Goal: Information Seeking & Learning: Check status

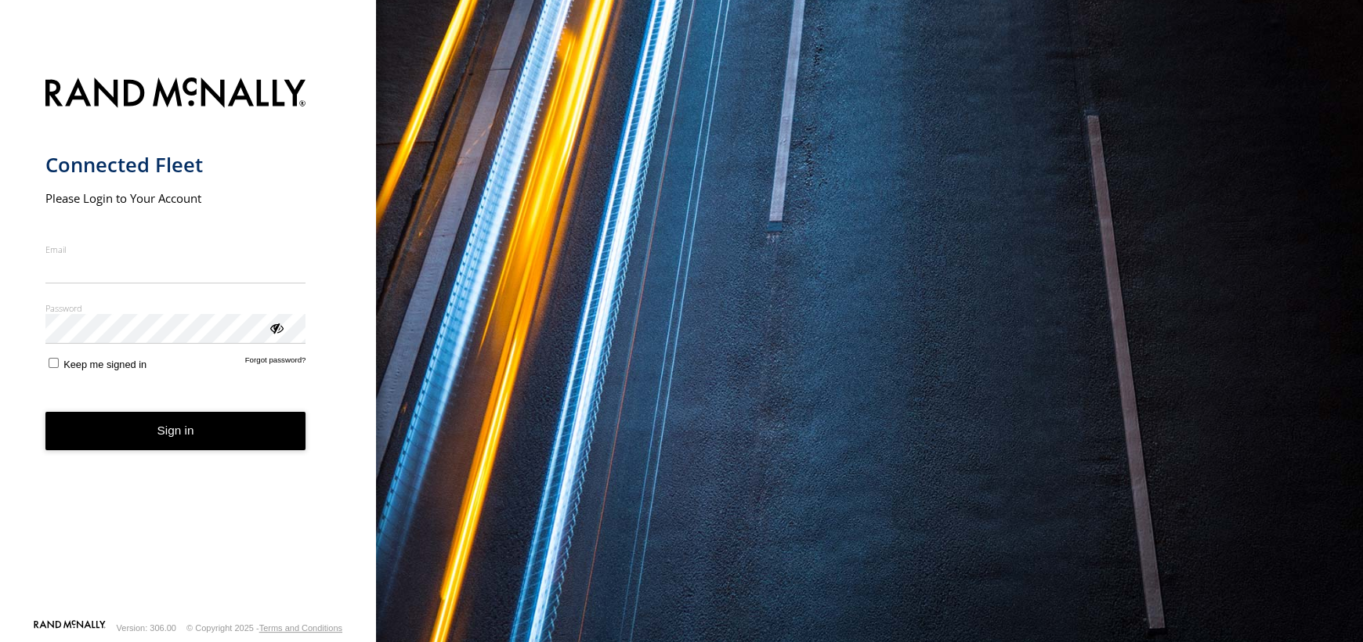
click at [63, 265] on input "Email" at bounding box center [175, 269] width 261 height 28
type input "**********"
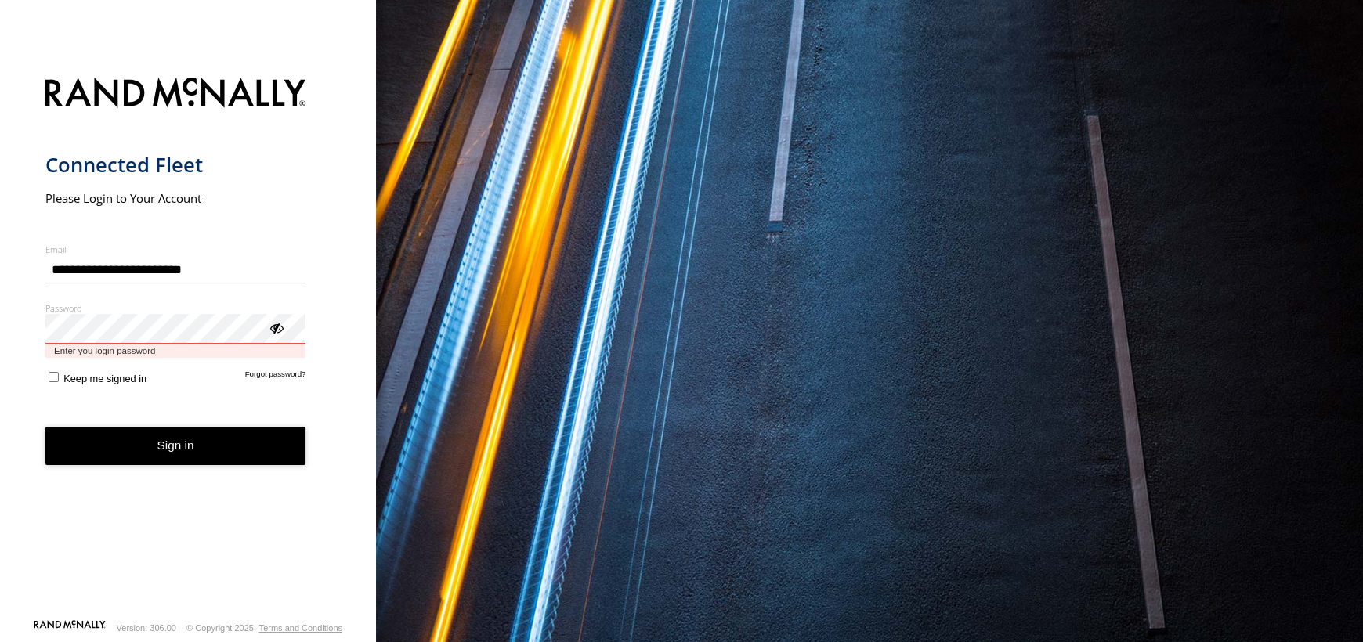
click at [45, 427] on button "Sign in" at bounding box center [175, 446] width 261 height 38
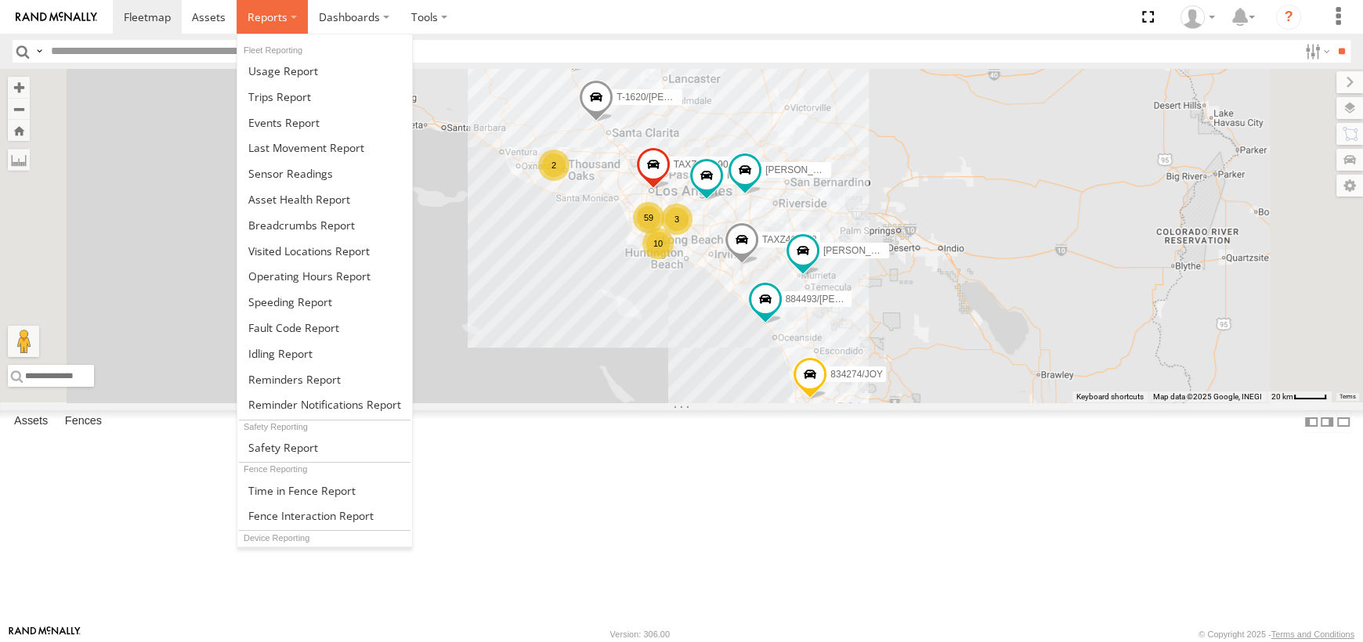
click at [272, 16] on span at bounding box center [267, 16] width 40 height 15
click at [263, 226] on span at bounding box center [301, 225] width 106 height 15
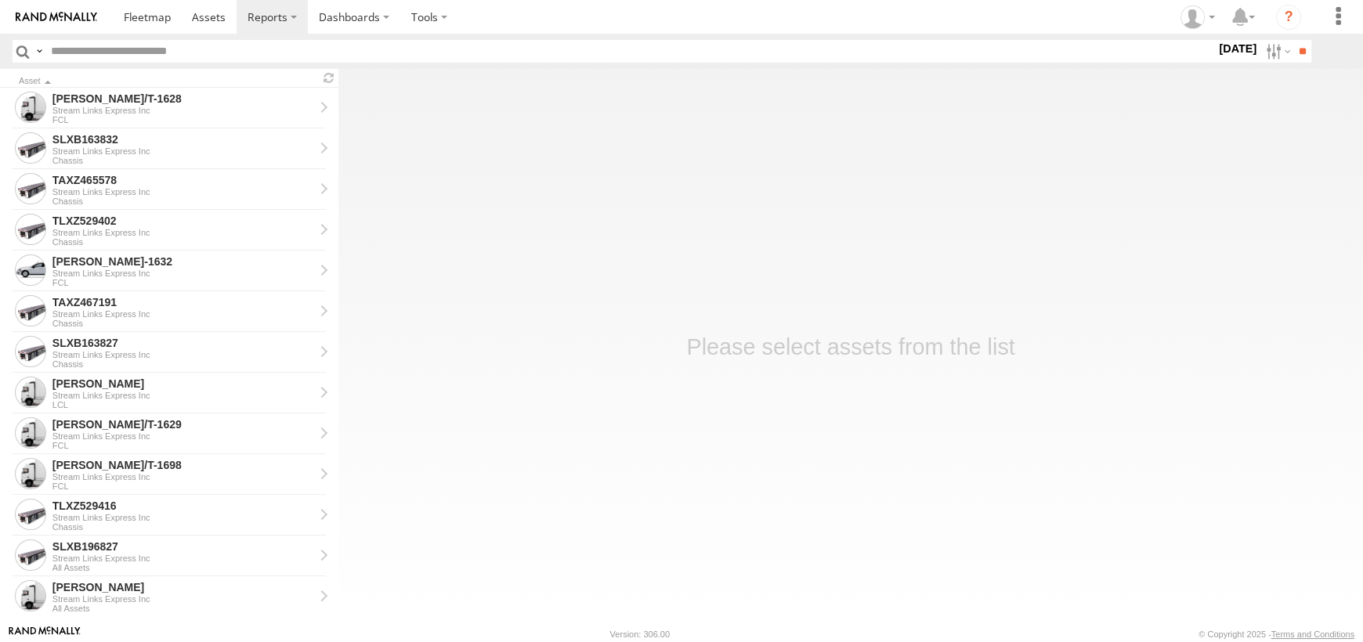
click at [336, 55] on input "text" at bounding box center [630, 51] width 1171 height 23
type input "******"
click at [1293, 40] on input "**" at bounding box center [1302, 51] width 18 height 23
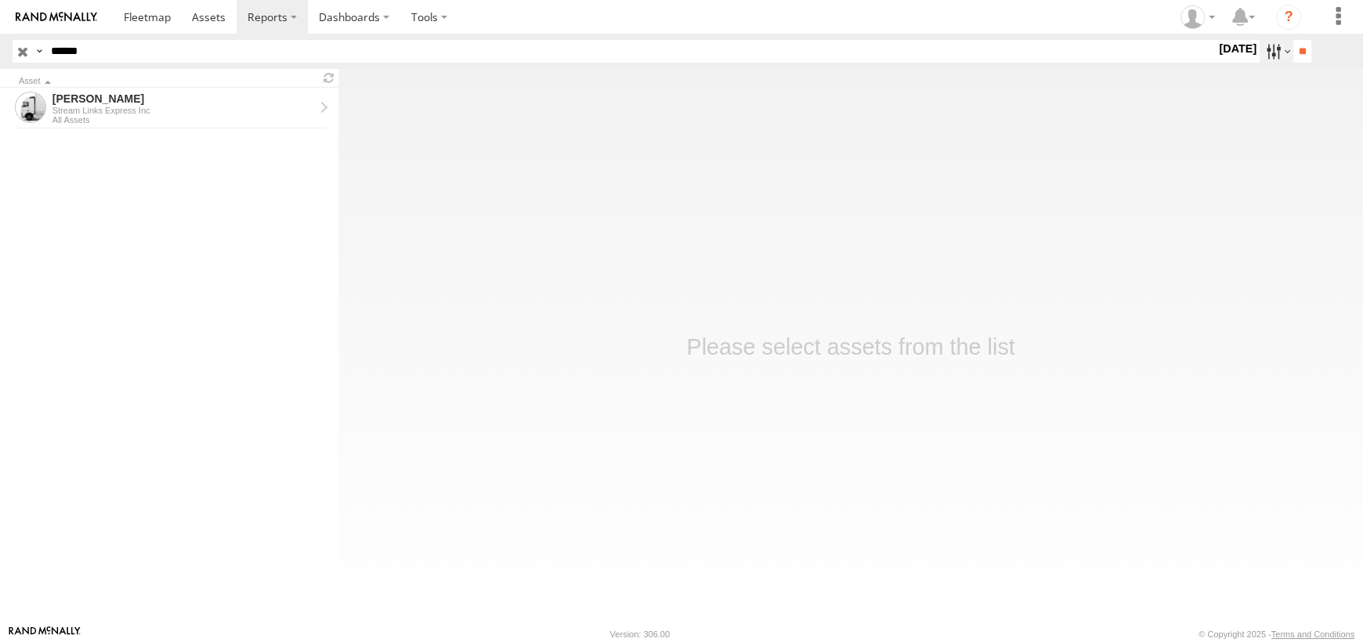
click at [1270, 48] on label at bounding box center [1276, 51] width 34 height 23
click at [0, 0] on label at bounding box center [0, 0] width 0 height 0
click at [1283, 45] on label at bounding box center [1276, 51] width 34 height 23
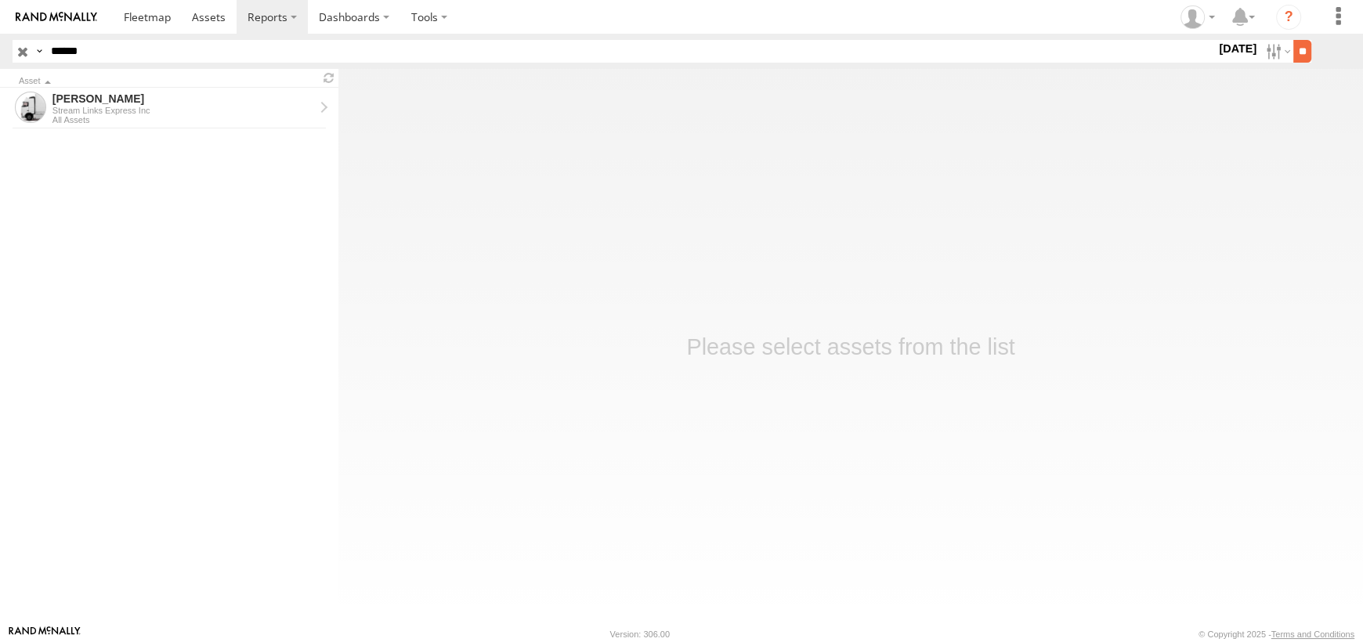
click at [1294, 49] on input "**" at bounding box center [1302, 51] width 18 height 23
click at [182, 120] on div "All Assets" at bounding box center [183, 119] width 262 height 9
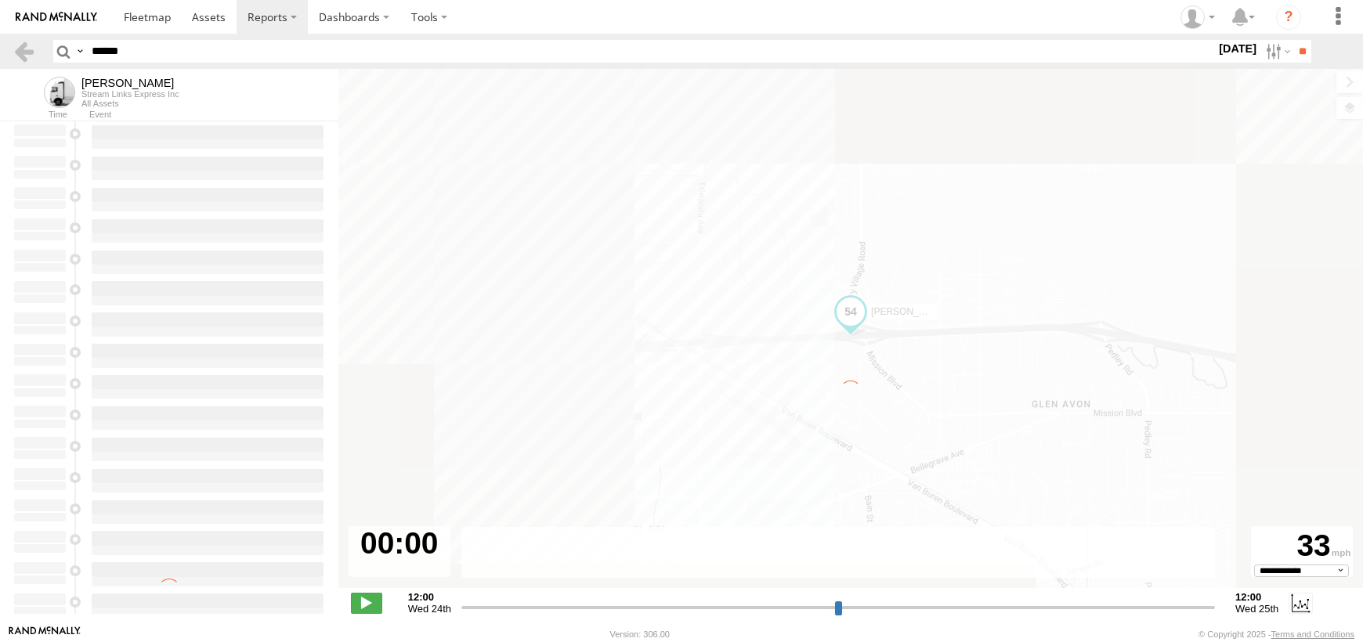
select select "**********"
type input "**********"
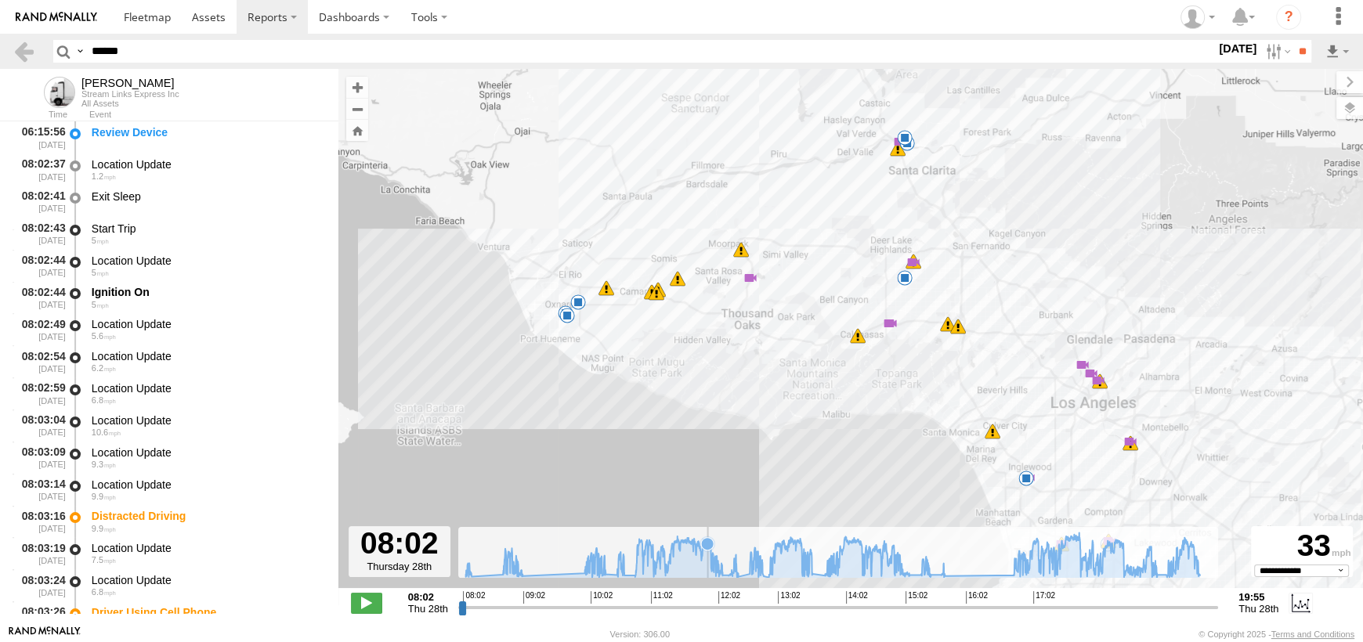
click at [708, 563] on icon at bounding box center [831, 554] width 749 height 45
click at [854, 574] on icon at bounding box center [831, 554] width 749 height 45
click at [795, 228] on span at bounding box center [788, 221] width 28 height 28
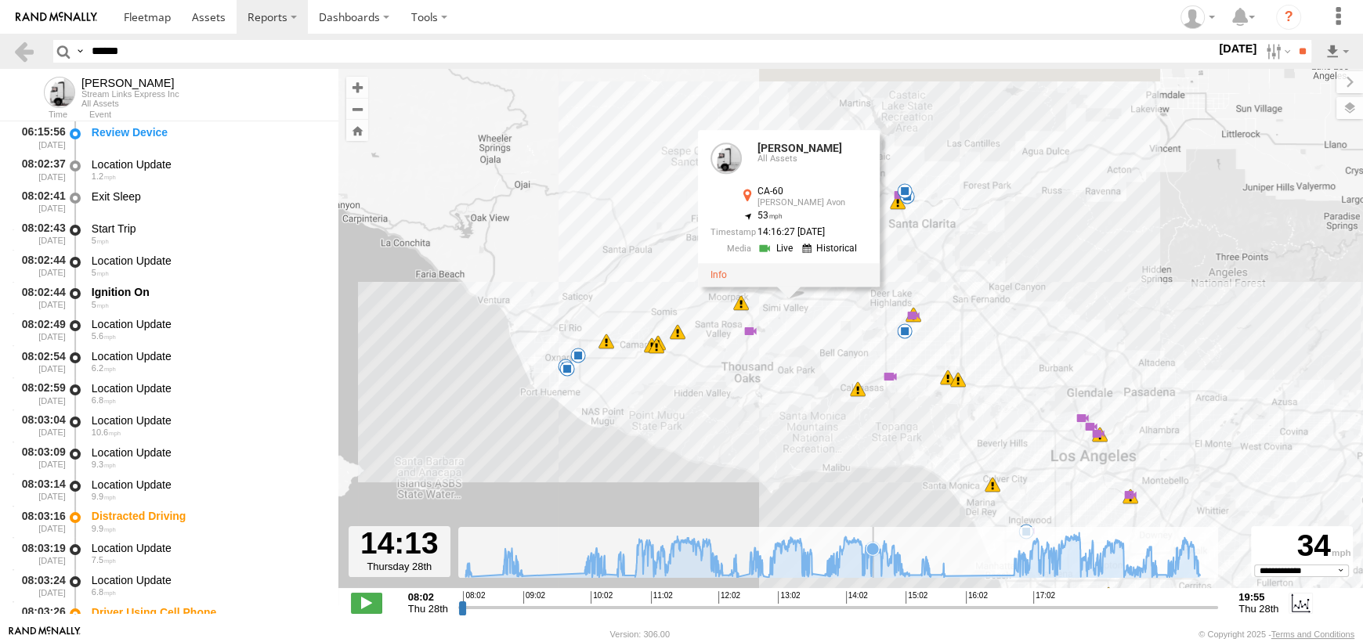
drag, startPoint x: 873, startPoint y: 472, endPoint x: 873, endPoint y: 529, distance: 56.4
click at [873, 529] on div "← Move left → Move right ↑ Move up ↓ Move down + Zoom in - Zoom out Home Jump l…" at bounding box center [850, 347] width 1024 height 556
click at [947, 566] on icon at bounding box center [831, 554] width 749 height 45
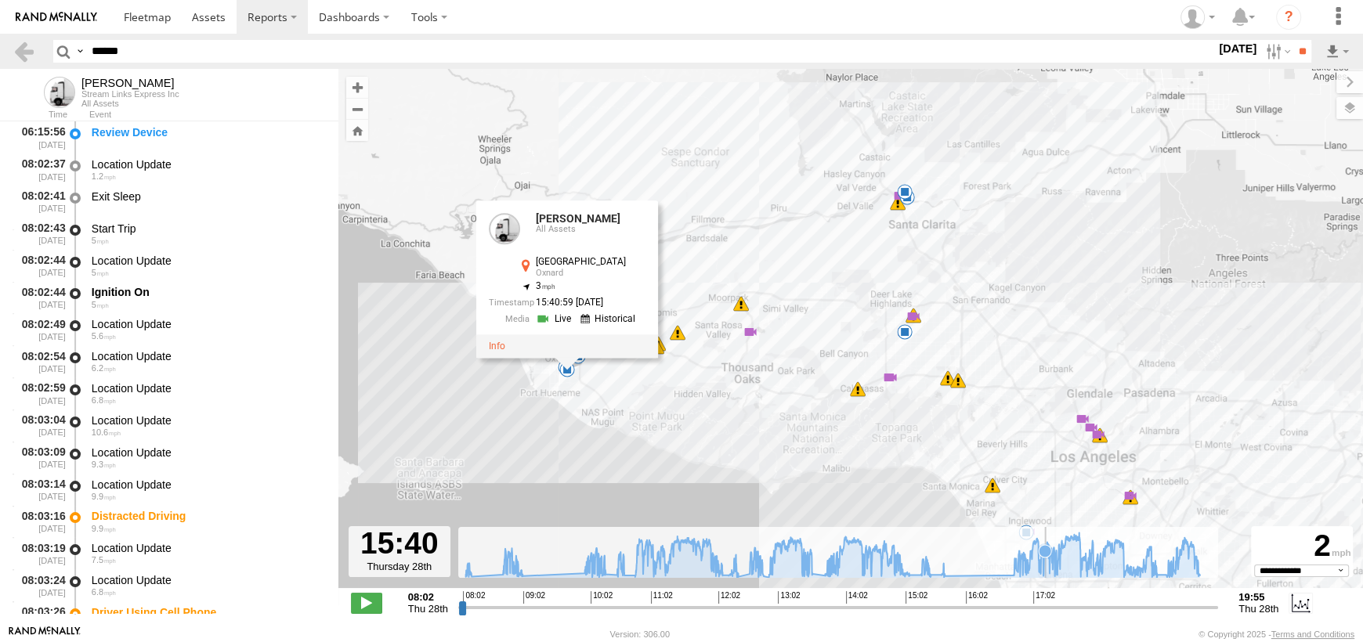
click at [1045, 566] on icon at bounding box center [831, 554] width 749 height 45
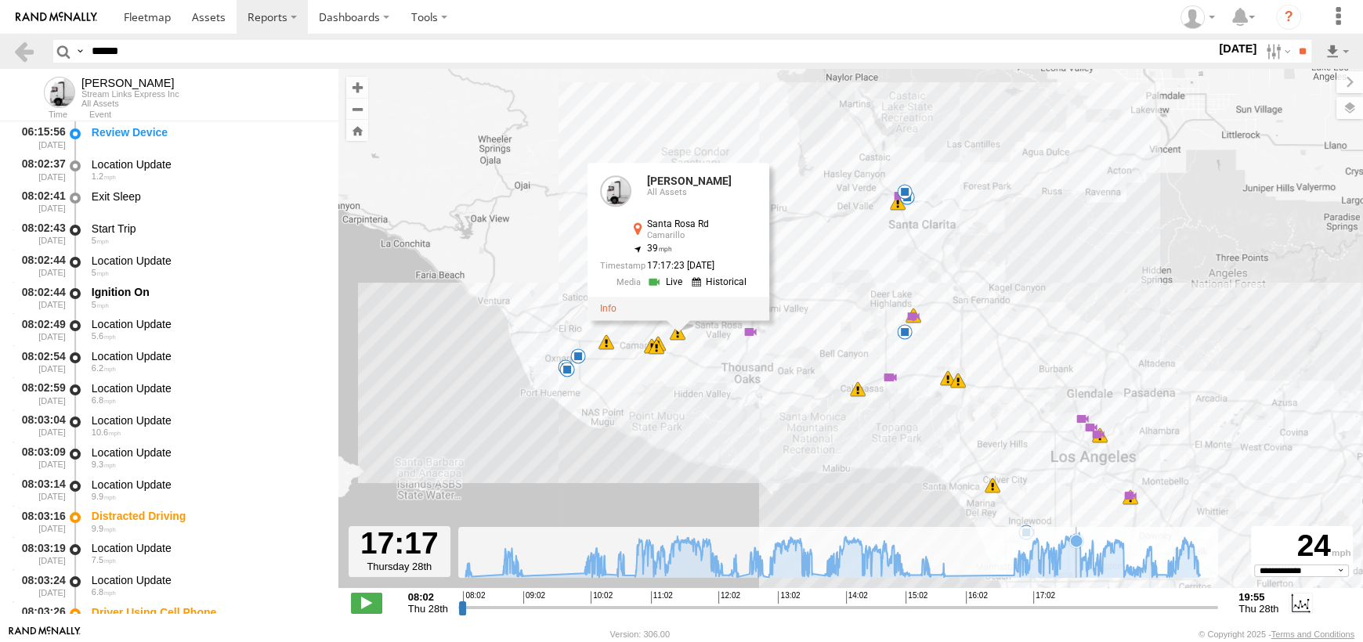
click at [1076, 568] on icon at bounding box center [831, 554] width 749 height 45
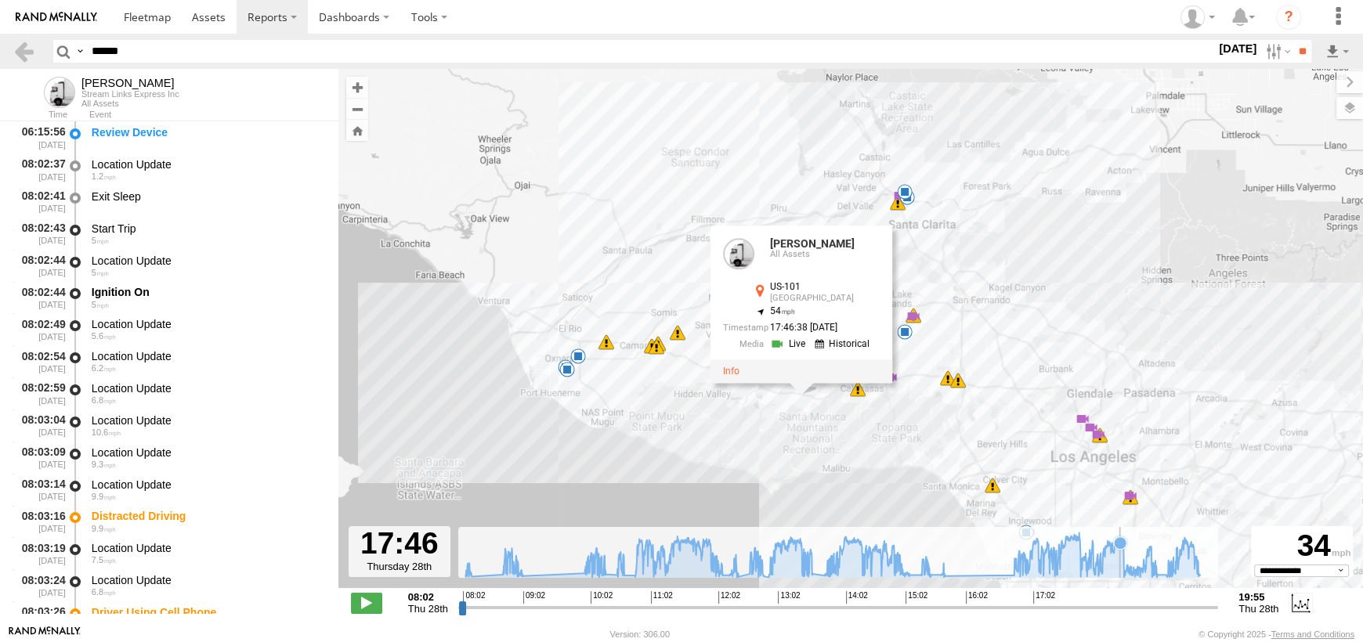
click at [1120, 574] on icon at bounding box center [831, 554] width 749 height 45
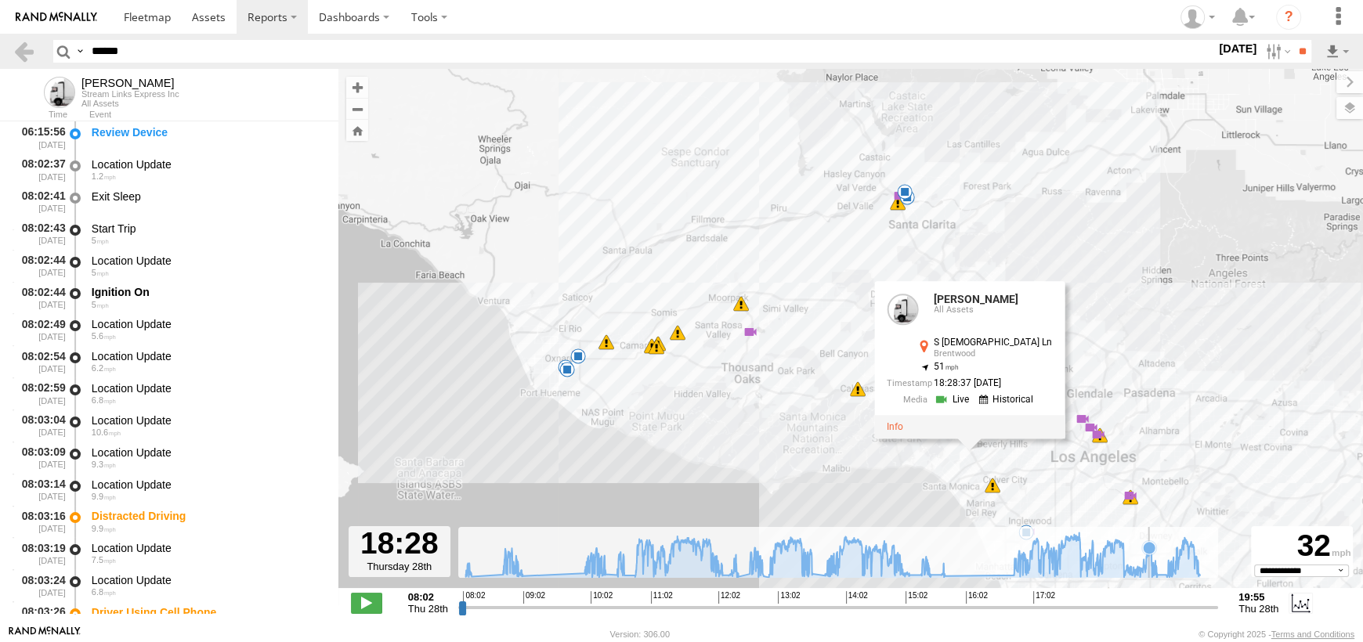
click at [1149, 569] on icon at bounding box center [831, 554] width 749 height 45
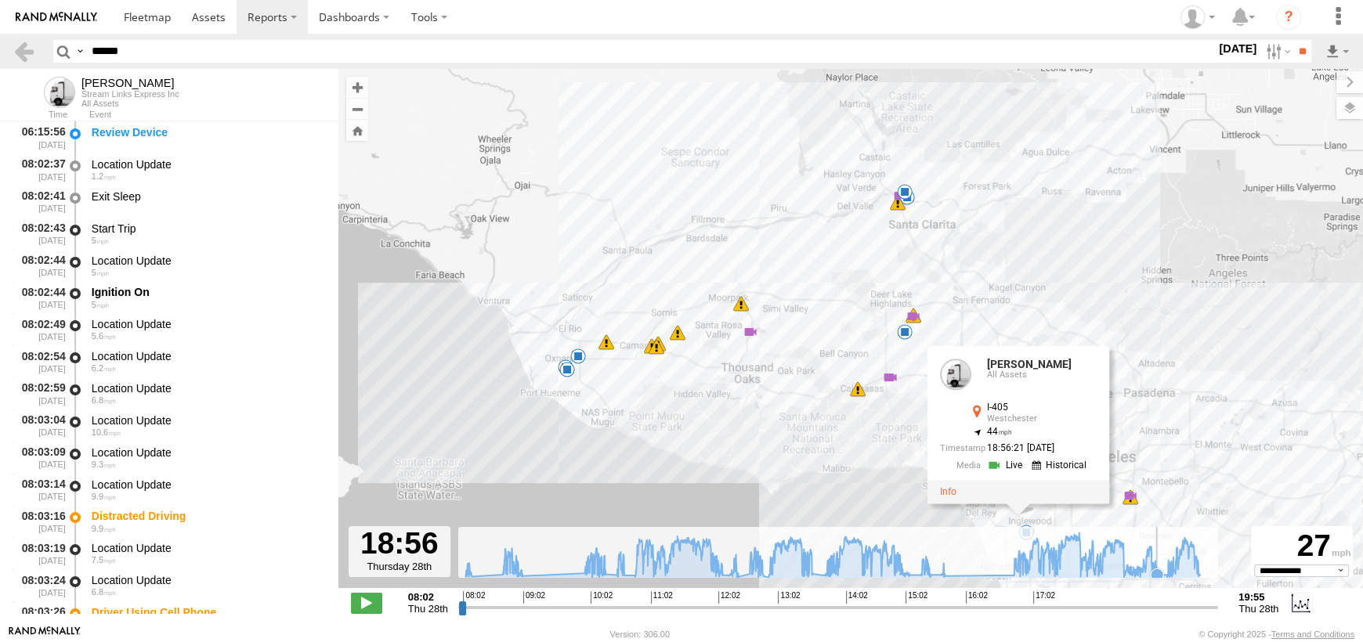
click at [1160, 568] on icon at bounding box center [1157, 575] width 16 height 16
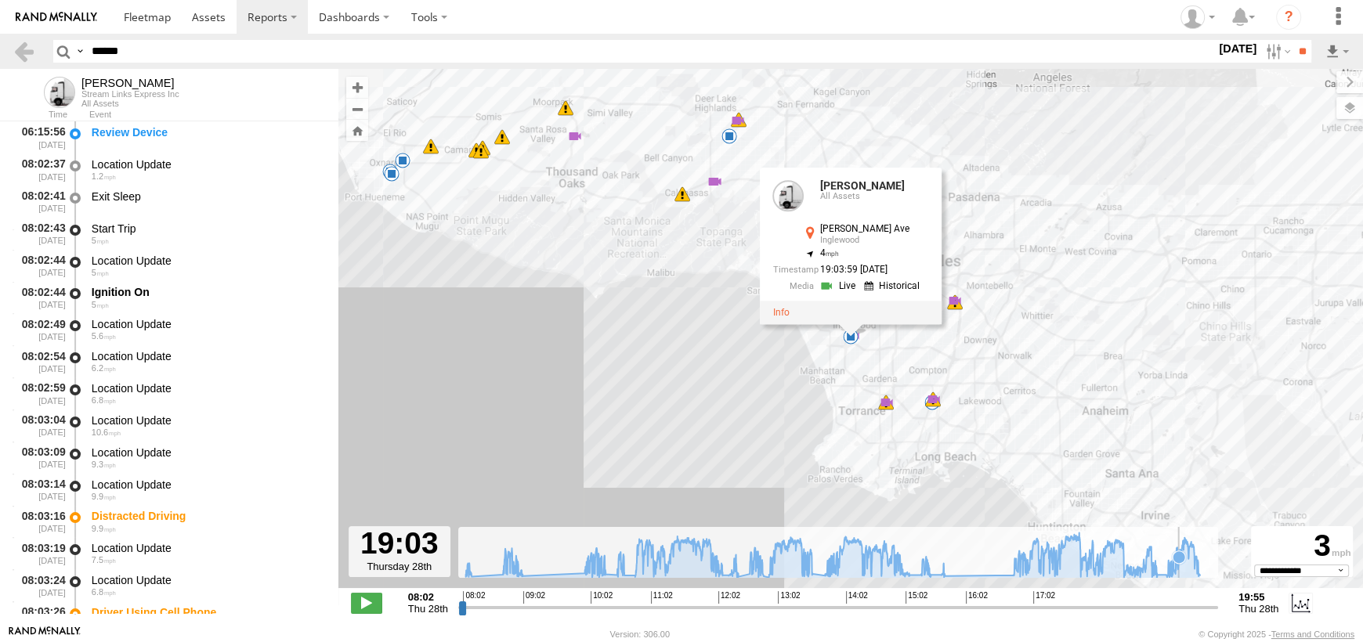
click at [1178, 566] on icon at bounding box center [831, 554] width 749 height 45
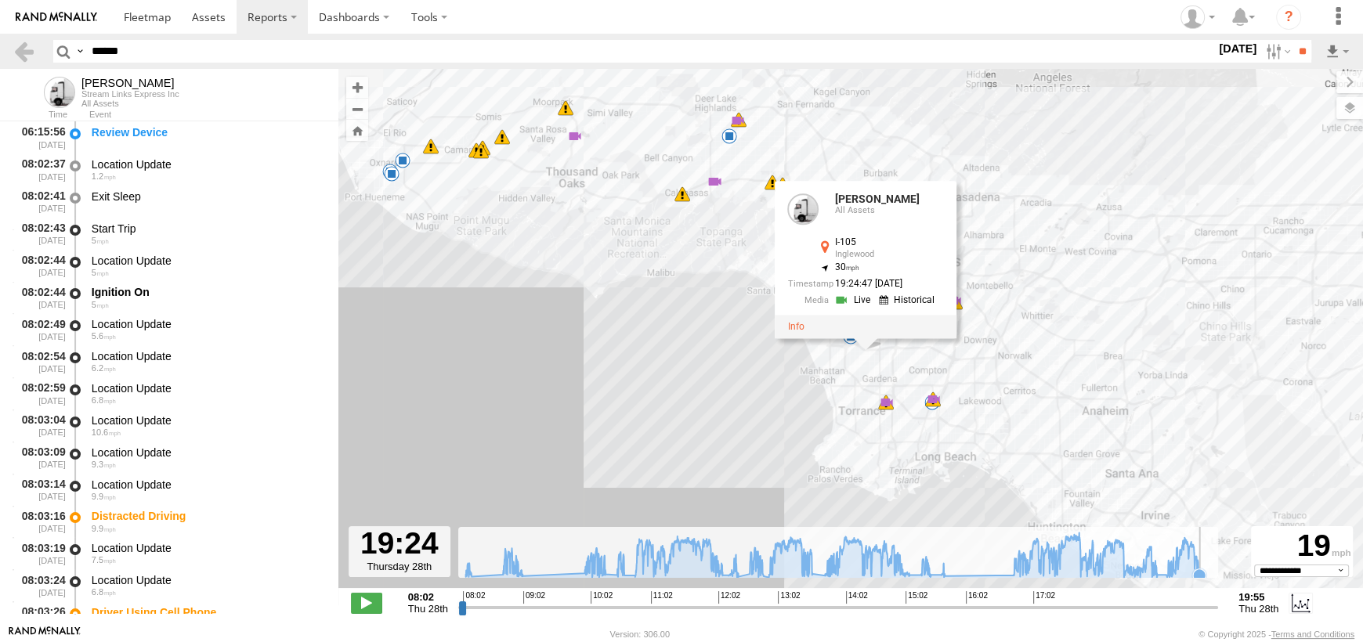
click at [1208, 566] on rect at bounding box center [838, 552] width 760 height 51
click at [1201, 574] on icon at bounding box center [1199, 575] width 13 height 13
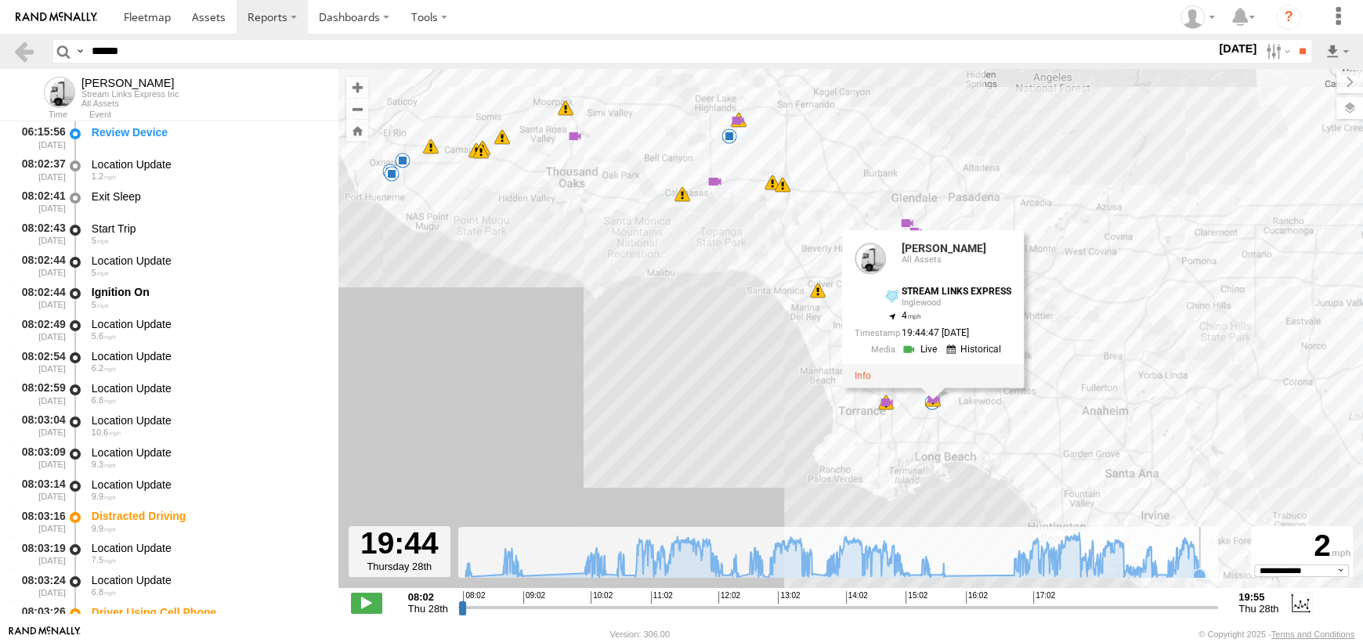
click at [1201, 569] on icon at bounding box center [1199, 575] width 13 height 13
click at [1205, 575] on icon at bounding box center [1199, 576] width 16 height 16
click at [1203, 570] on icon at bounding box center [1199, 575] width 13 height 13
click at [143, 50] on input "******" at bounding box center [650, 51] width 1130 height 23
click at [0, 49] on html at bounding box center [681, 321] width 1363 height 642
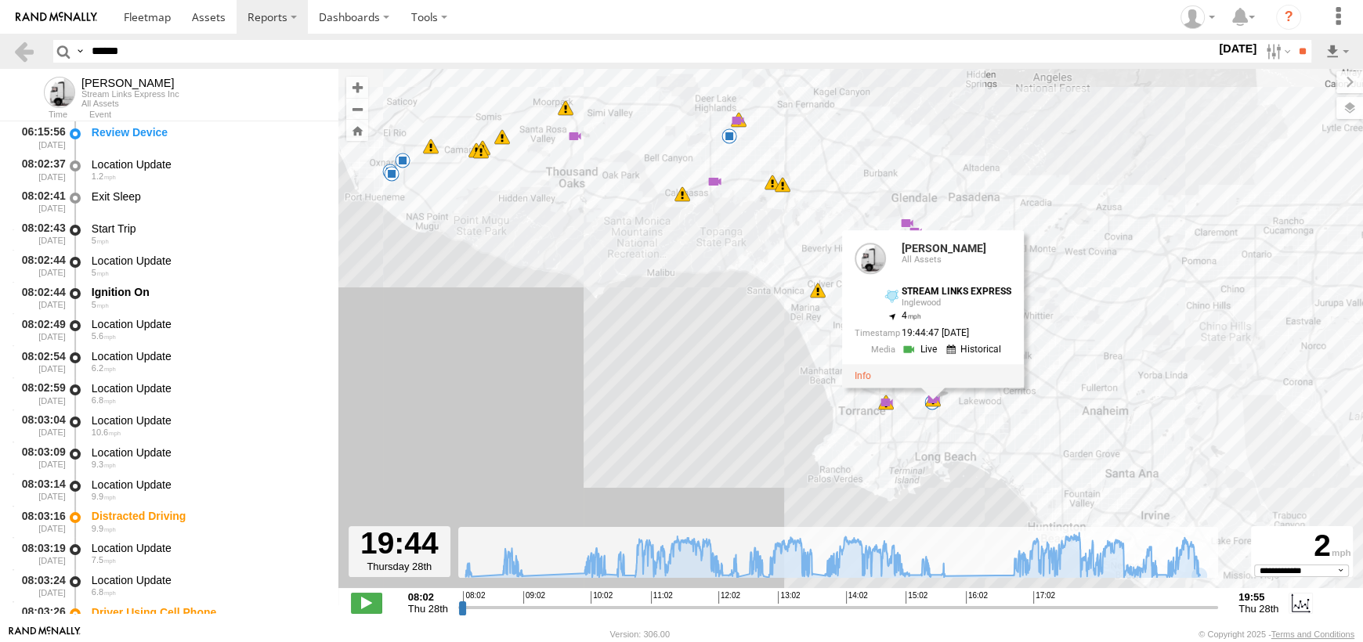
type input "******"
click at [1293, 40] on input "**" at bounding box center [1302, 51] width 18 height 23
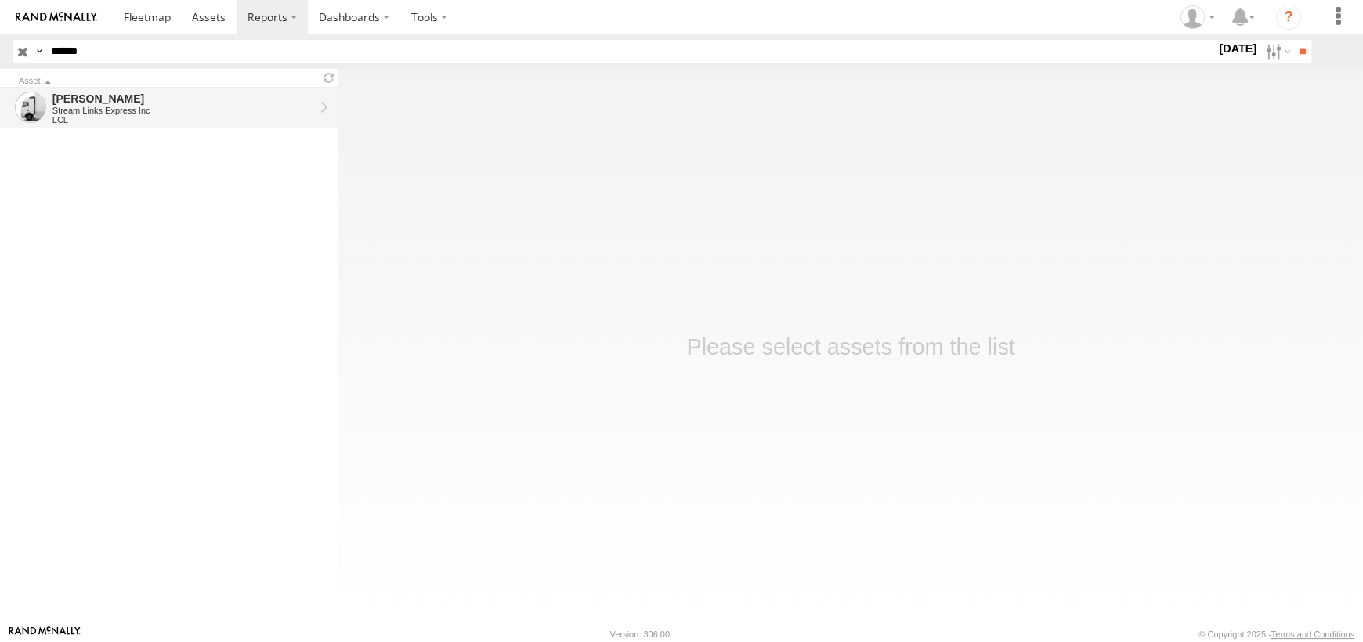
click at [141, 99] on div "[PERSON_NAME]" at bounding box center [183, 99] width 262 height 14
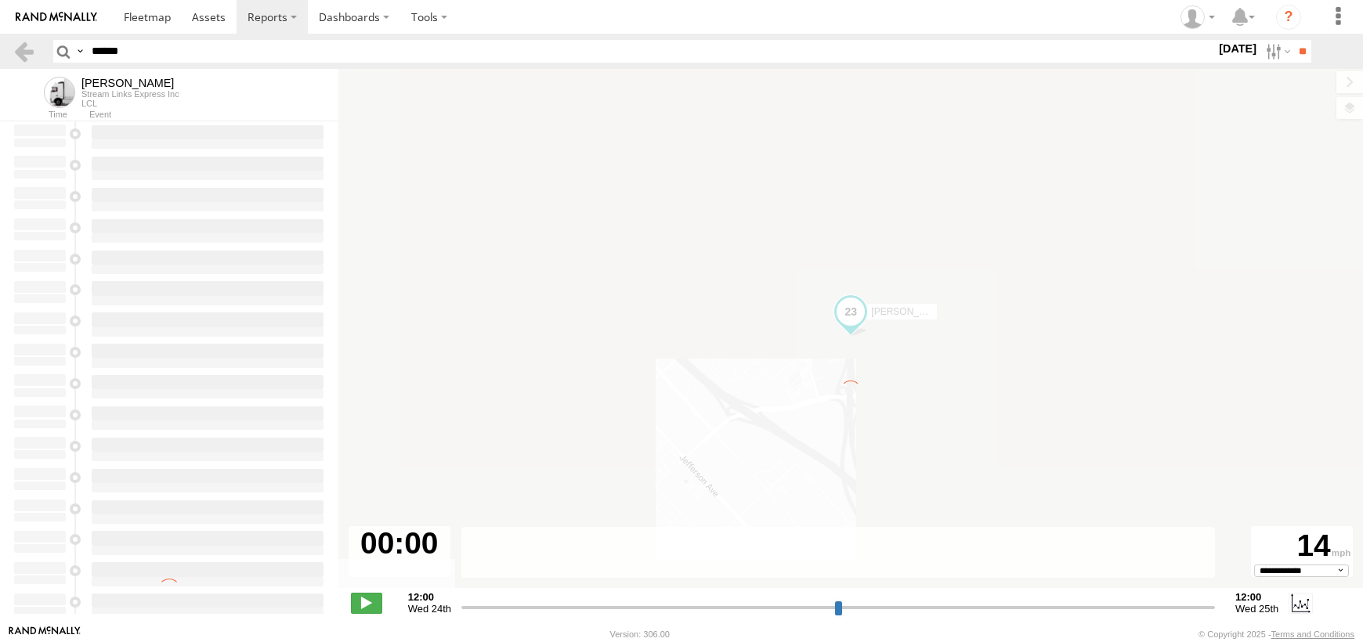
select select "**********"
type input "**********"
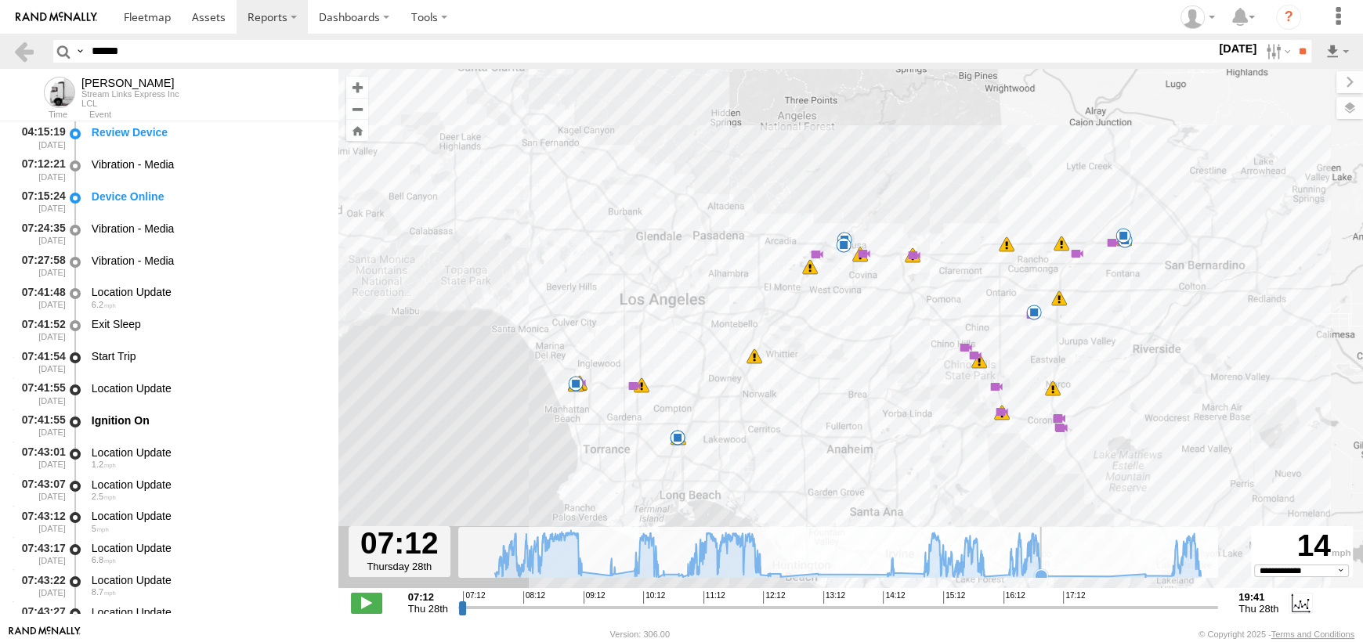
click at [1045, 567] on icon at bounding box center [847, 553] width 721 height 47
click at [581, 370] on span at bounding box center [576, 359] width 28 height 28
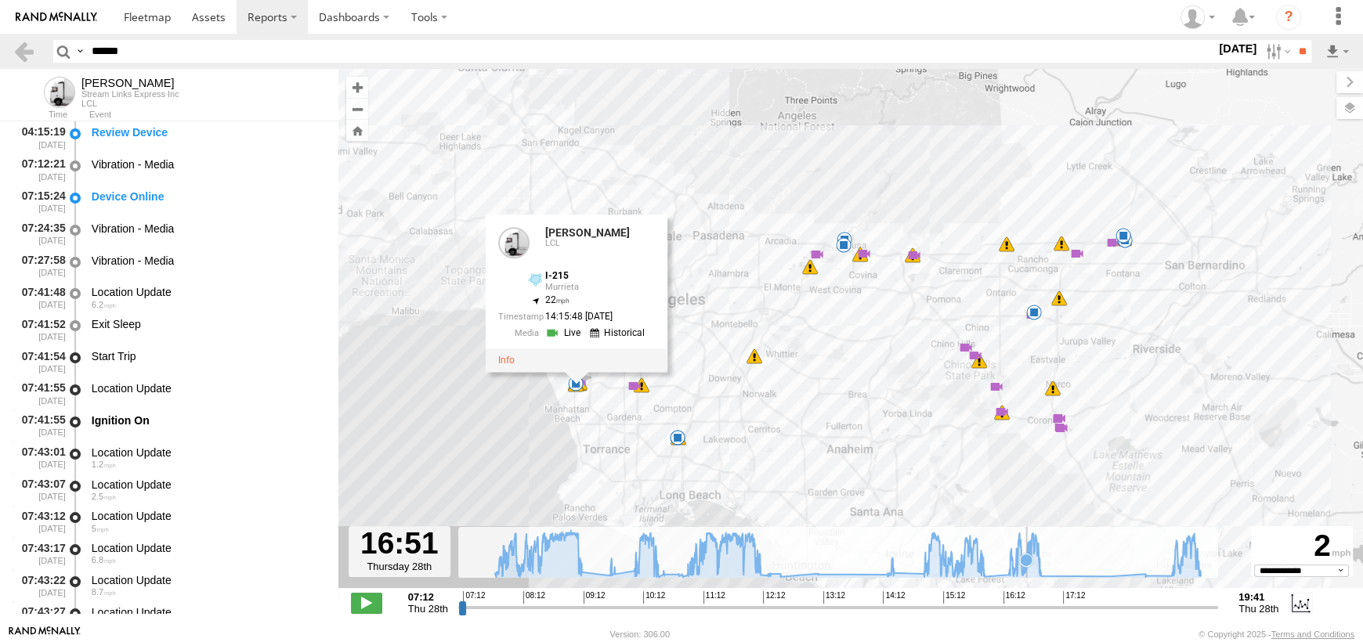
click at [1027, 558] on icon at bounding box center [1026, 560] width 13 height 13
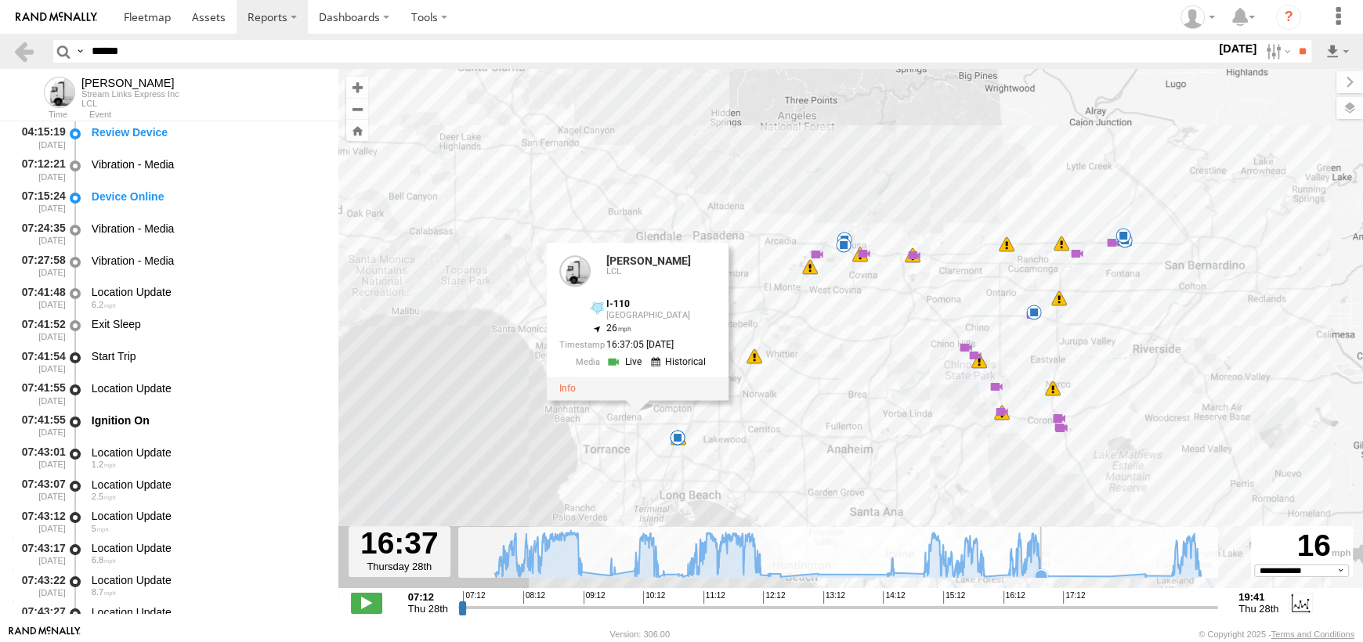
click at [1056, 550] on rect at bounding box center [838, 552] width 760 height 51
click at [1030, 553] on icon at bounding box center [847, 553] width 721 height 47
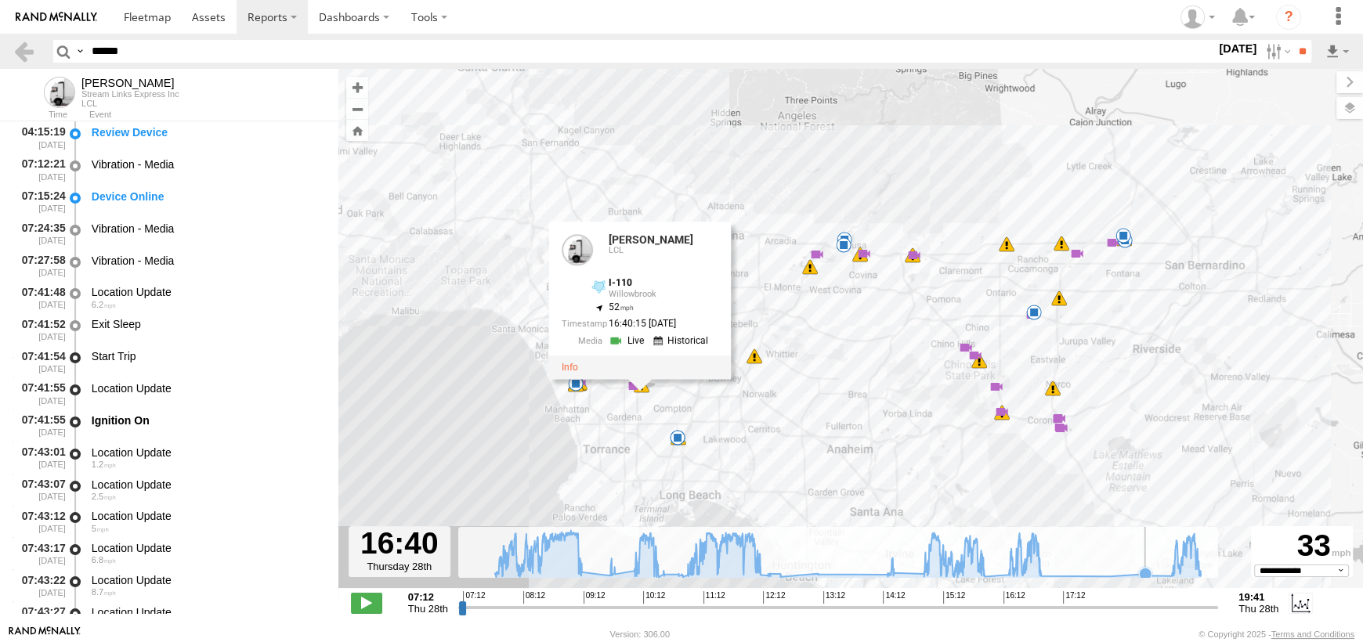
click at [1142, 565] on rect at bounding box center [838, 552] width 760 height 51
click at [1145, 563] on rect at bounding box center [838, 552] width 760 height 51
click at [1041, 567] on icon at bounding box center [847, 553] width 721 height 47
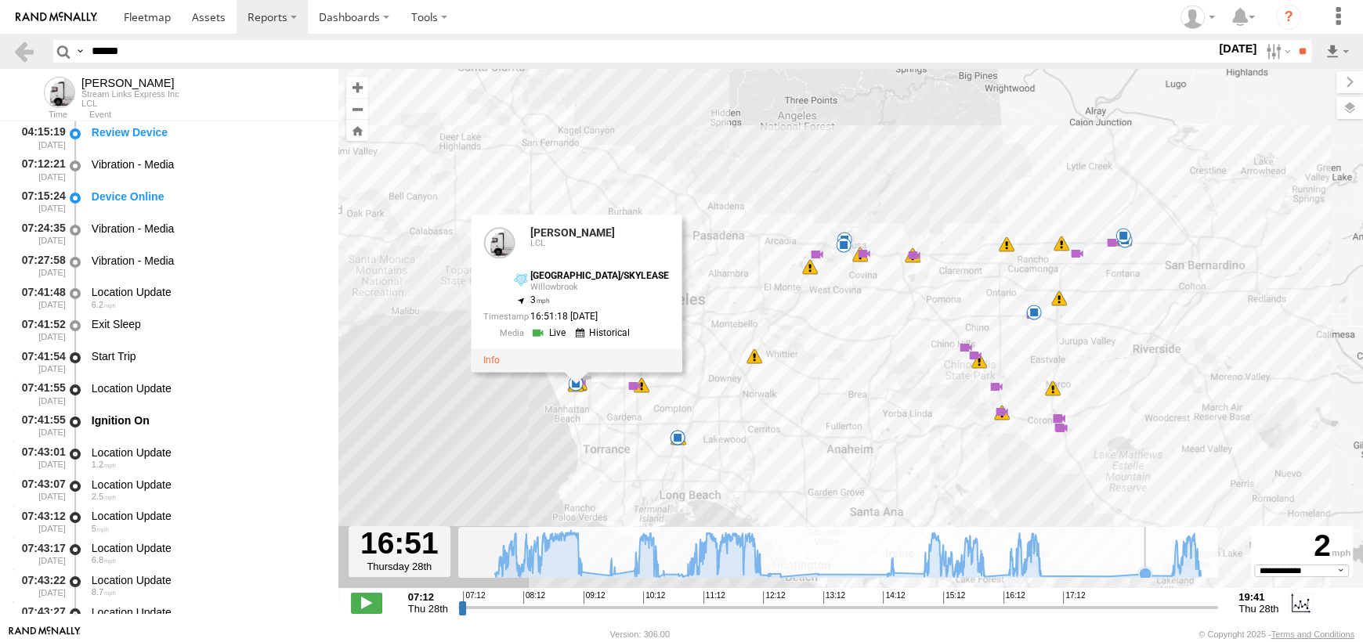
click at [1139, 574] on icon at bounding box center [1145, 574] width 13 height 13
click at [1175, 569] on icon at bounding box center [847, 553] width 721 height 47
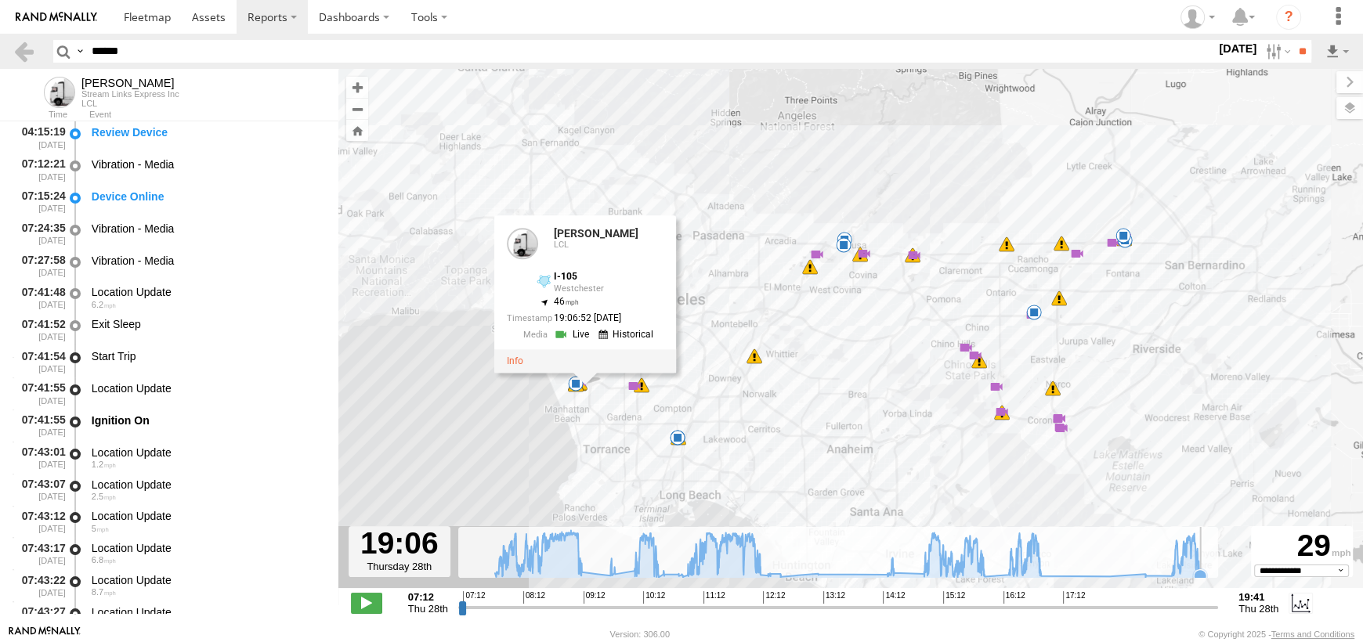
click at [1204, 571] on icon at bounding box center [1199, 575] width 13 height 13
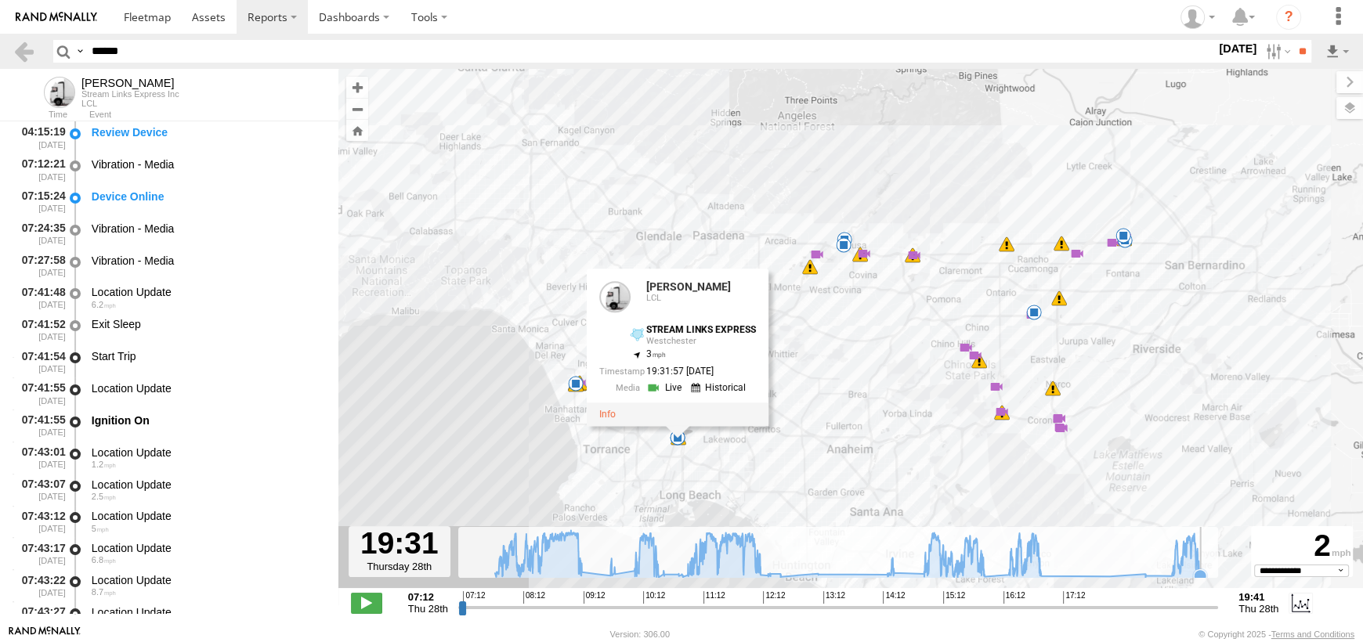
click at [1204, 571] on icon at bounding box center [1199, 575] width 13 height 13
click at [144, 49] on input "******" at bounding box center [650, 51] width 1130 height 23
drag, startPoint x: 148, startPoint y: 54, endPoint x: -201, endPoint y: 68, distance: 349.5
click at [0, 68] on html at bounding box center [681, 321] width 1363 height 642
type input "*****"
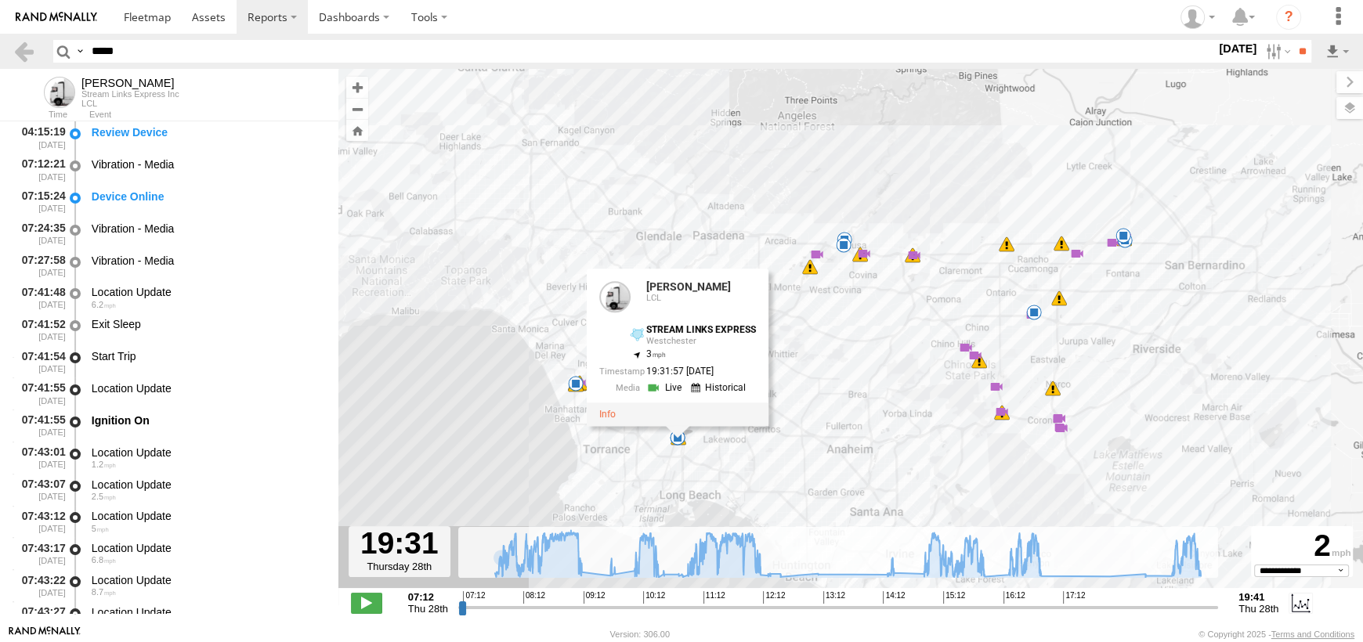
click at [1293, 40] on input "**" at bounding box center [1302, 51] width 18 height 23
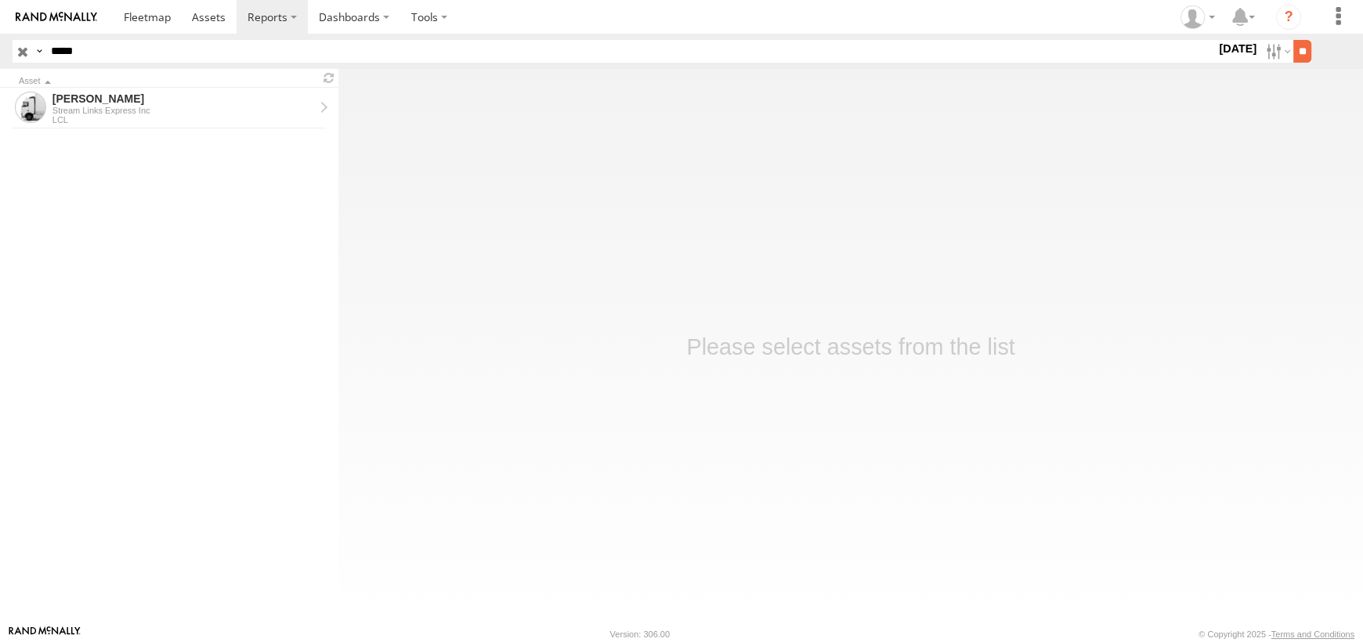
click at [1293, 47] on input "**" at bounding box center [1302, 51] width 18 height 23
click at [233, 131] on form "[PERSON_NAME] Stream Links Express Inc LCL" at bounding box center [169, 351] width 338 height 526
click at [232, 115] on div "LCL" at bounding box center [183, 119] width 262 height 9
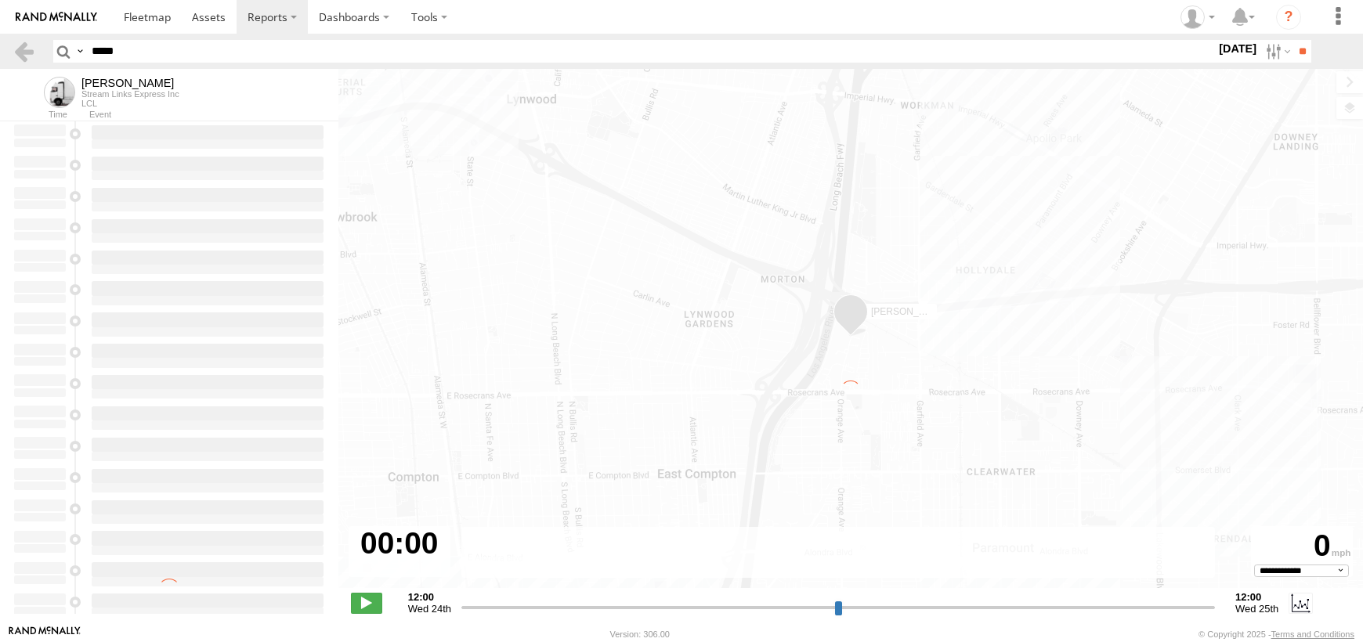
select select "**********"
type input "**********"
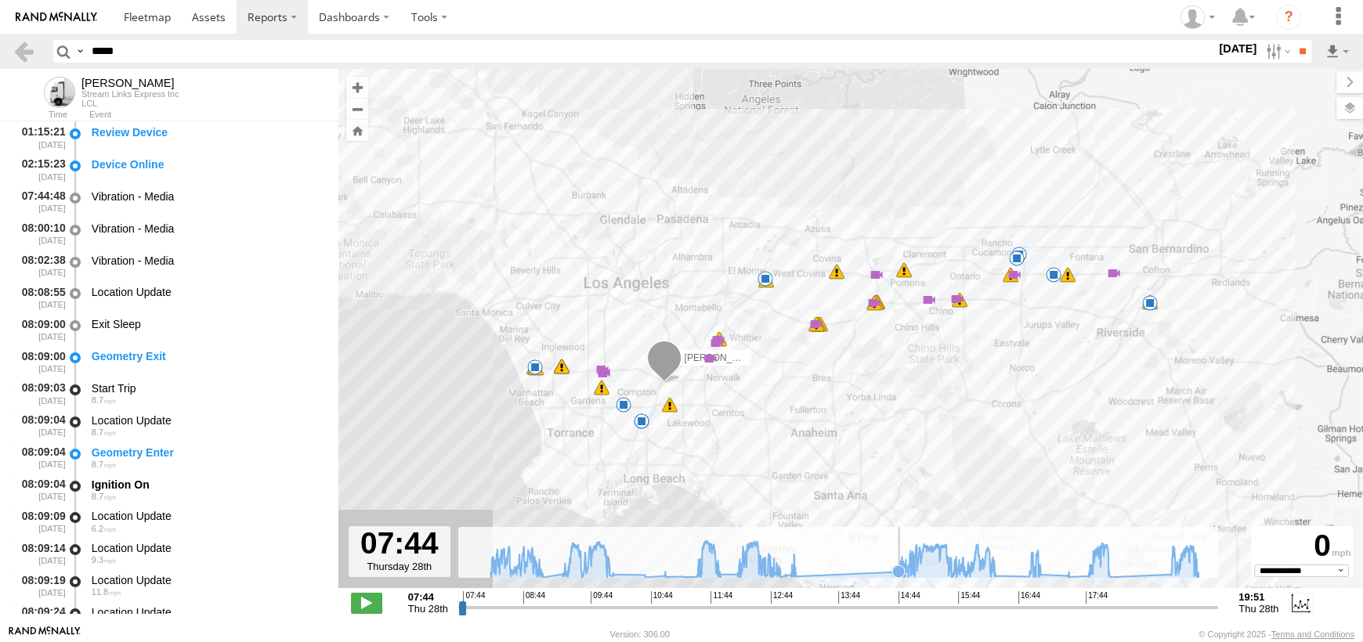
click at [890, 561] on rect at bounding box center [838, 552] width 760 height 51
click at [911, 558] on icon at bounding box center [844, 559] width 724 height 38
click at [1014, 265] on span at bounding box center [1017, 259] width 16 height 16
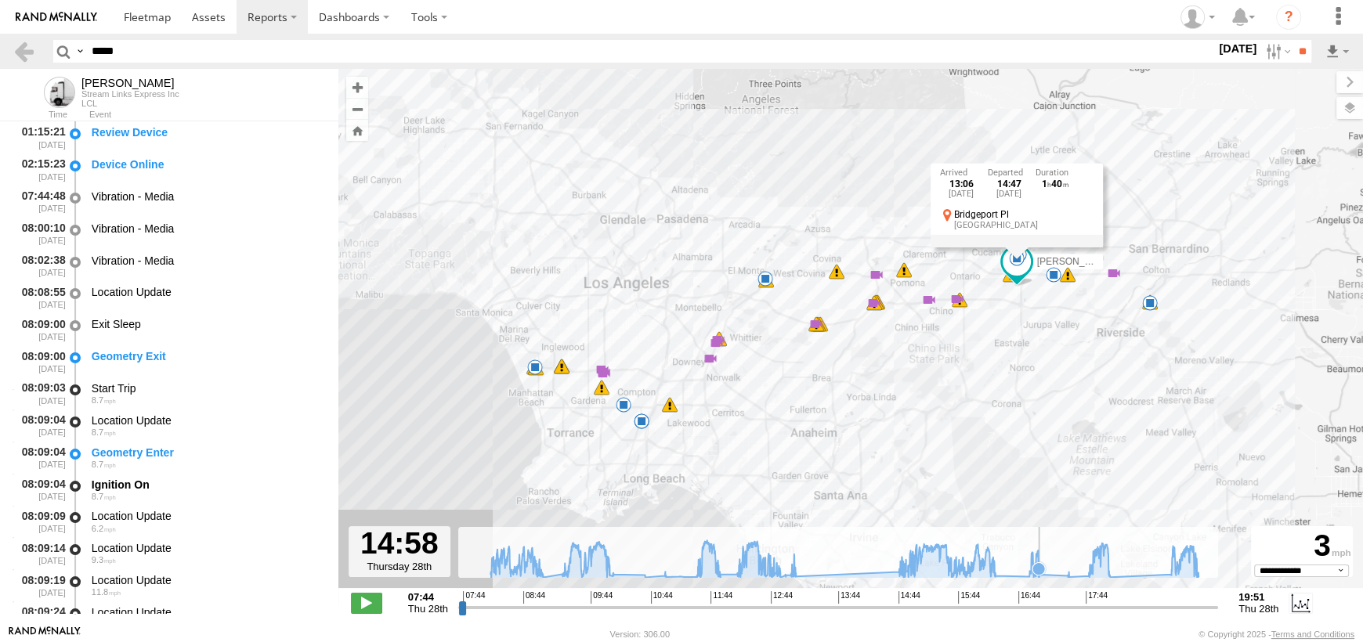
click at [1039, 572] on icon at bounding box center [1038, 568] width 13 height 13
click at [1062, 572] on icon at bounding box center [1067, 575] width 13 height 13
click at [1065, 562] on rect at bounding box center [838, 552] width 760 height 51
click at [1089, 568] on icon at bounding box center [1089, 570] width 13 height 13
click at [1102, 568] on icon at bounding box center [844, 559] width 724 height 38
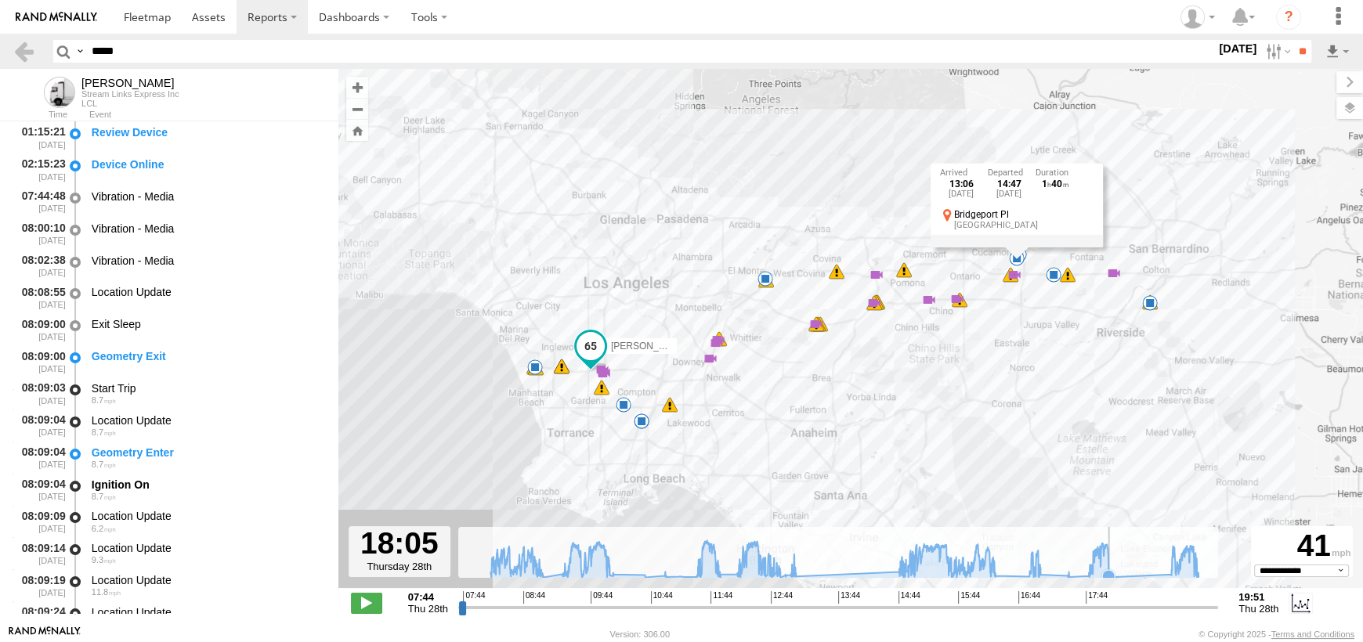
click at [1109, 568] on icon at bounding box center [1108, 576] width 16 height 16
click at [1165, 568] on icon at bounding box center [1171, 574] width 16 height 16
click at [1168, 554] on icon at bounding box center [844, 559] width 724 height 38
click at [1175, 554] on icon at bounding box center [1174, 560] width 13 height 13
click at [1188, 552] on icon at bounding box center [1188, 551] width 13 height 13
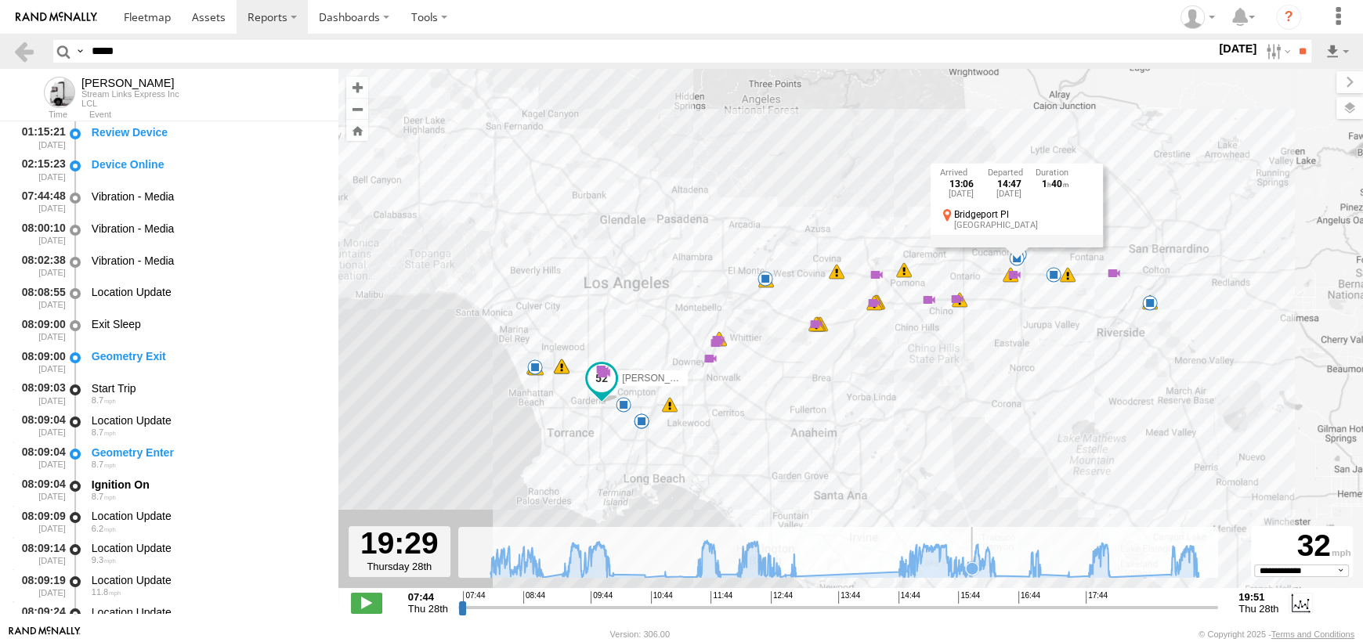
click at [972, 569] on icon at bounding box center [971, 568] width 13 height 13
click at [926, 569] on icon at bounding box center [844, 559] width 708 height 38
click at [907, 566] on icon at bounding box center [907, 571] width 13 height 13
click at [1041, 210] on div "Bridgeport Pl" at bounding box center [1023, 215] width 139 height 10
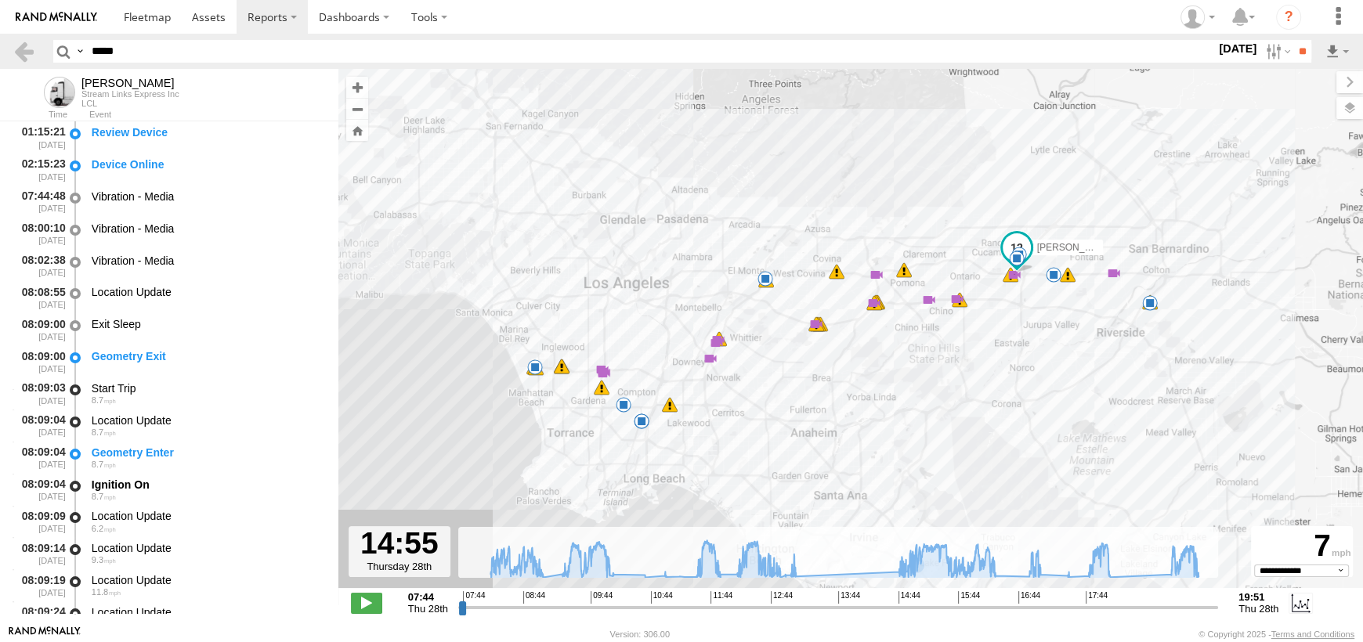
click at [1019, 243] on span at bounding box center [1016, 248] width 28 height 28
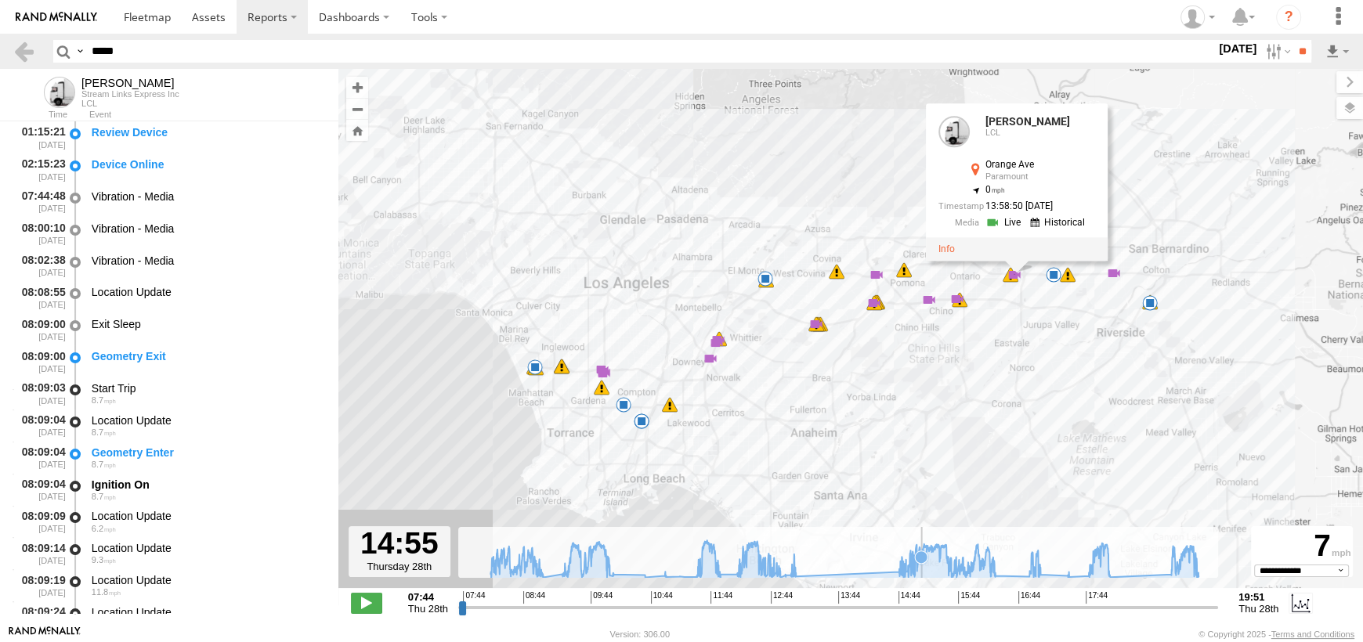
click at [922, 552] on icon at bounding box center [921, 556] width 13 height 13
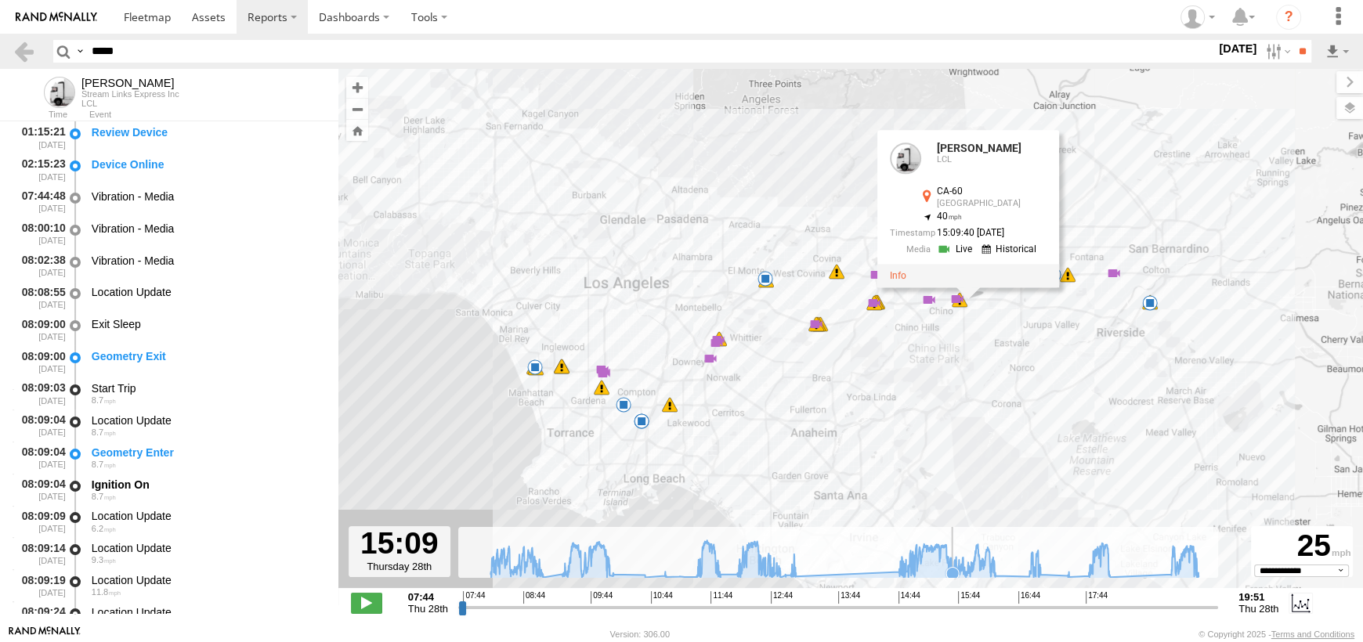
click at [952, 558] on icon at bounding box center [844, 559] width 724 height 38
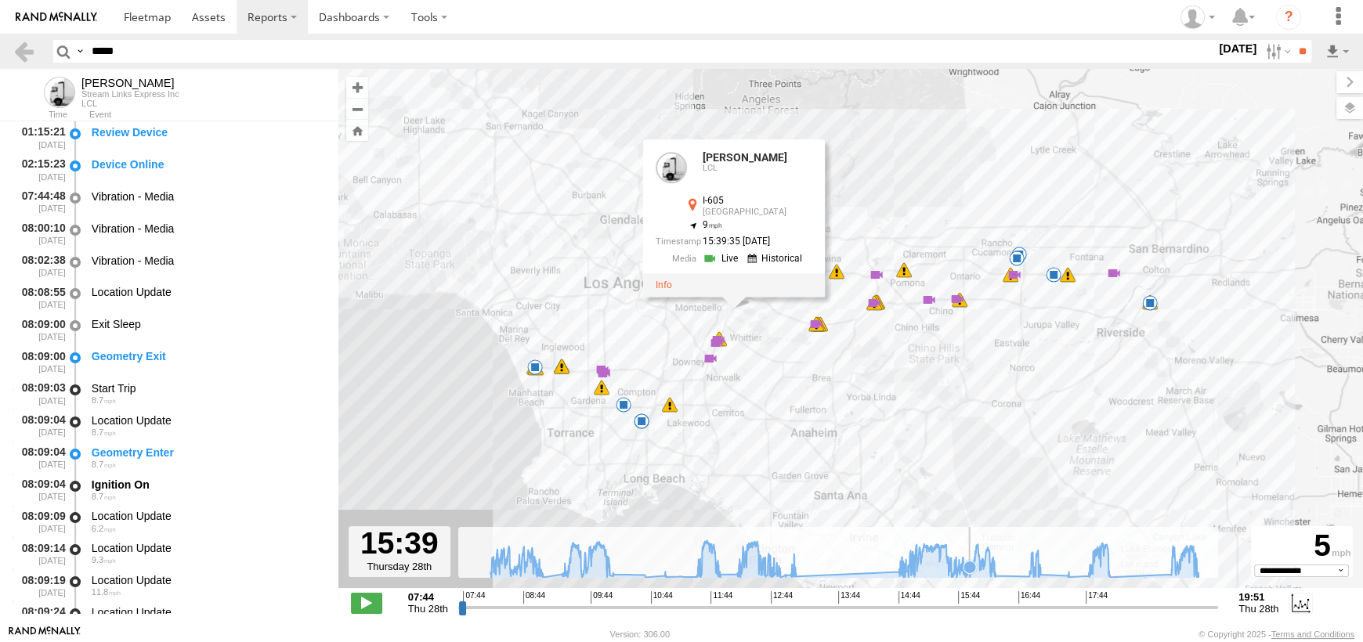
click at [969, 561] on icon at bounding box center [969, 567] width 13 height 13
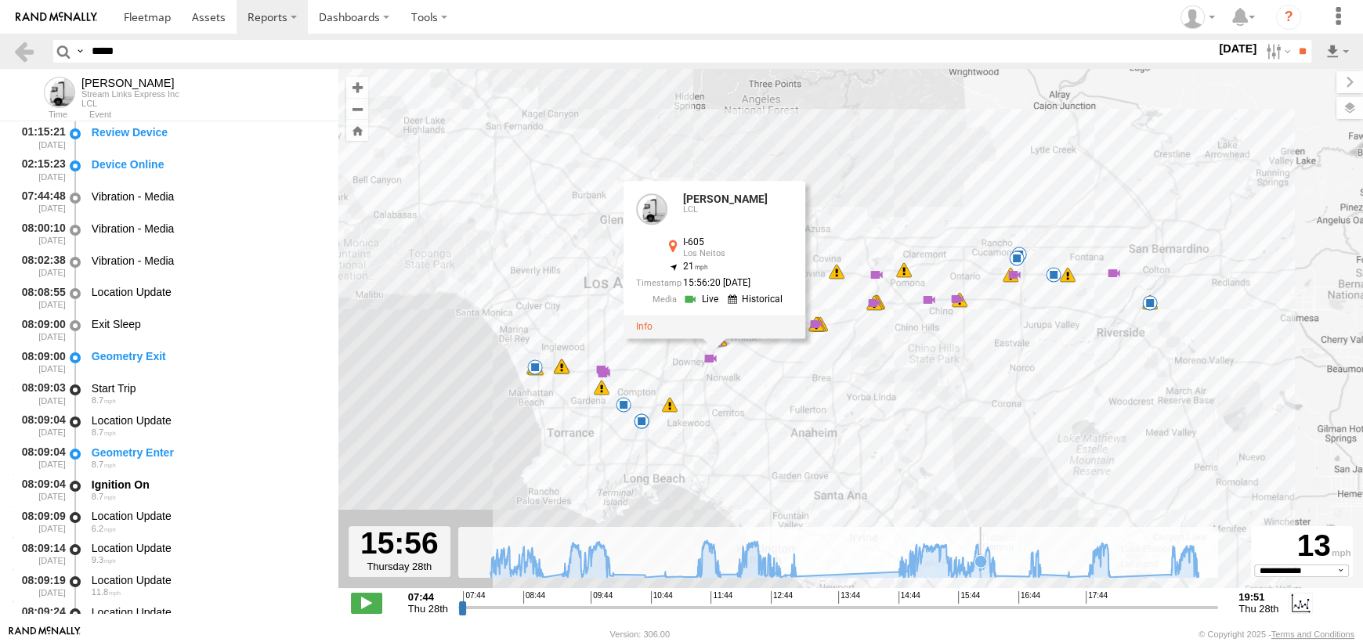
click at [980, 558] on icon at bounding box center [980, 561] width 13 height 13
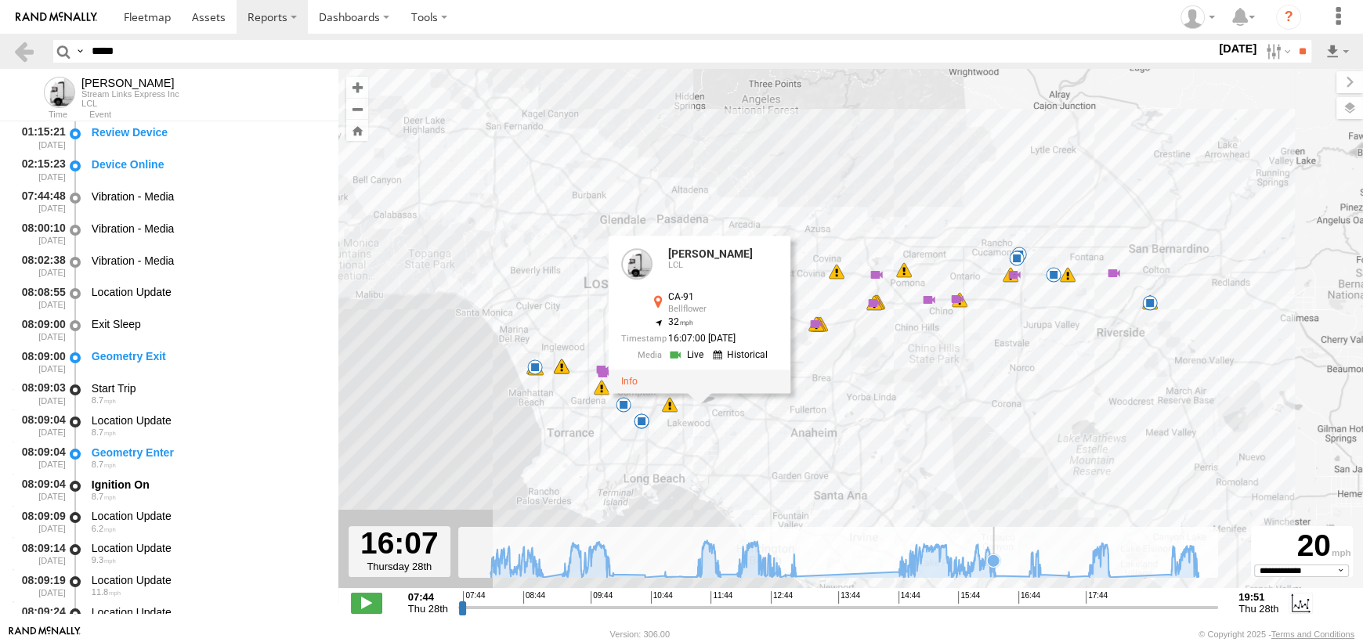
click at [994, 566] on icon at bounding box center [993, 560] width 13 height 13
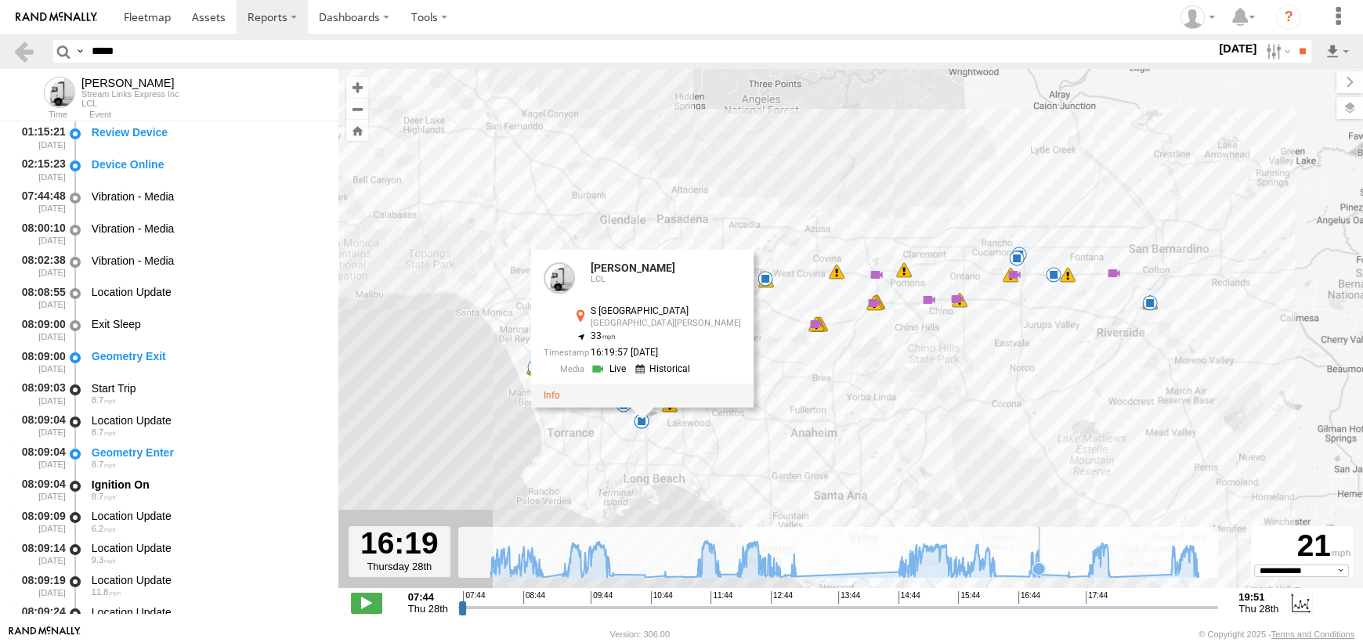
click at [1039, 565] on icon at bounding box center [1038, 568] width 13 height 13
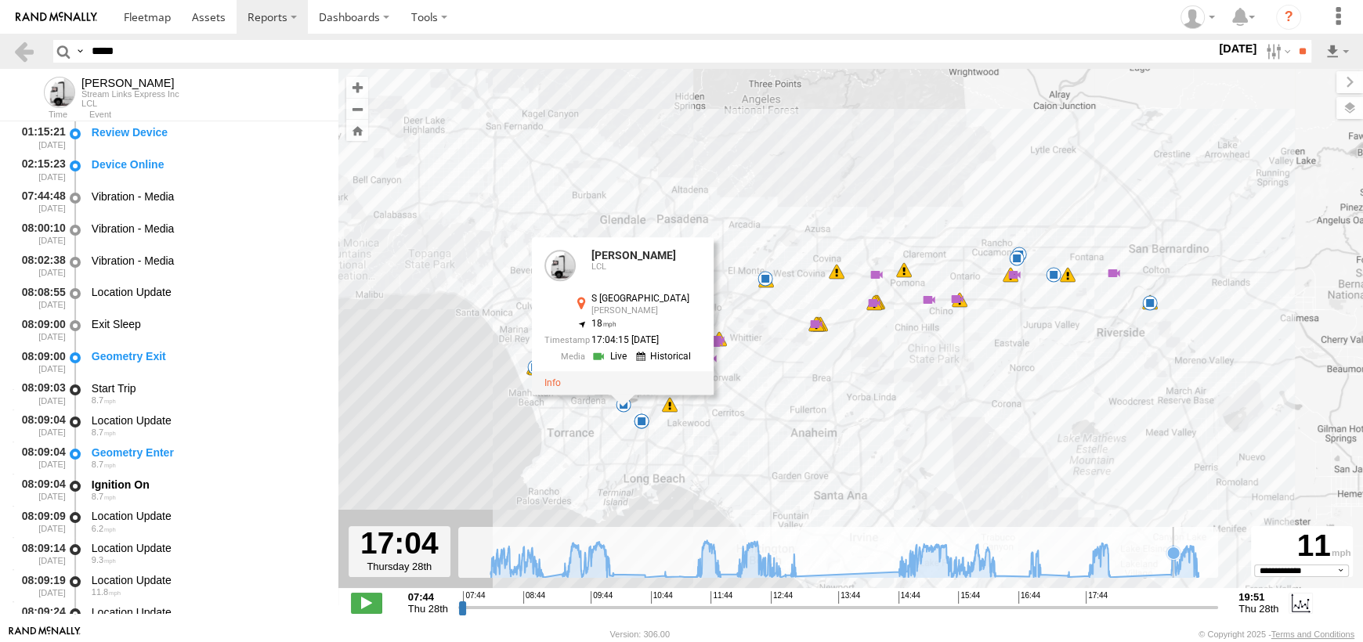
click at [1173, 568] on icon at bounding box center [844, 559] width 724 height 38
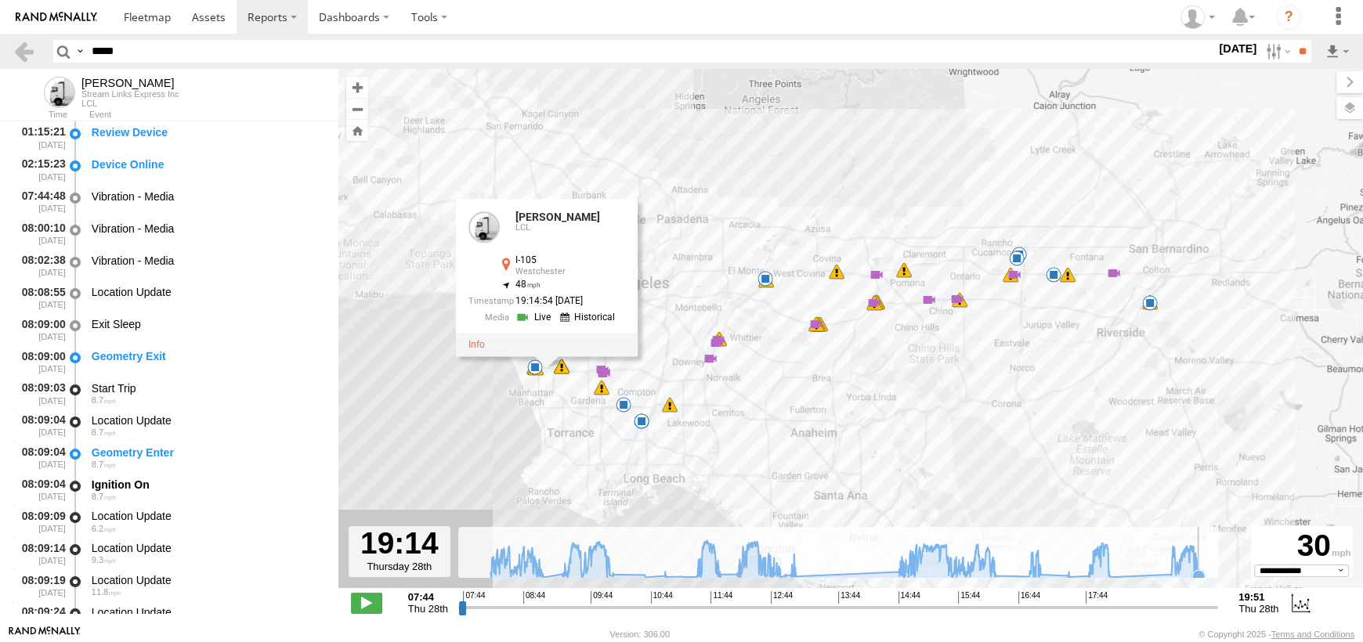
click at [1200, 564] on icon at bounding box center [844, 559] width 724 height 38
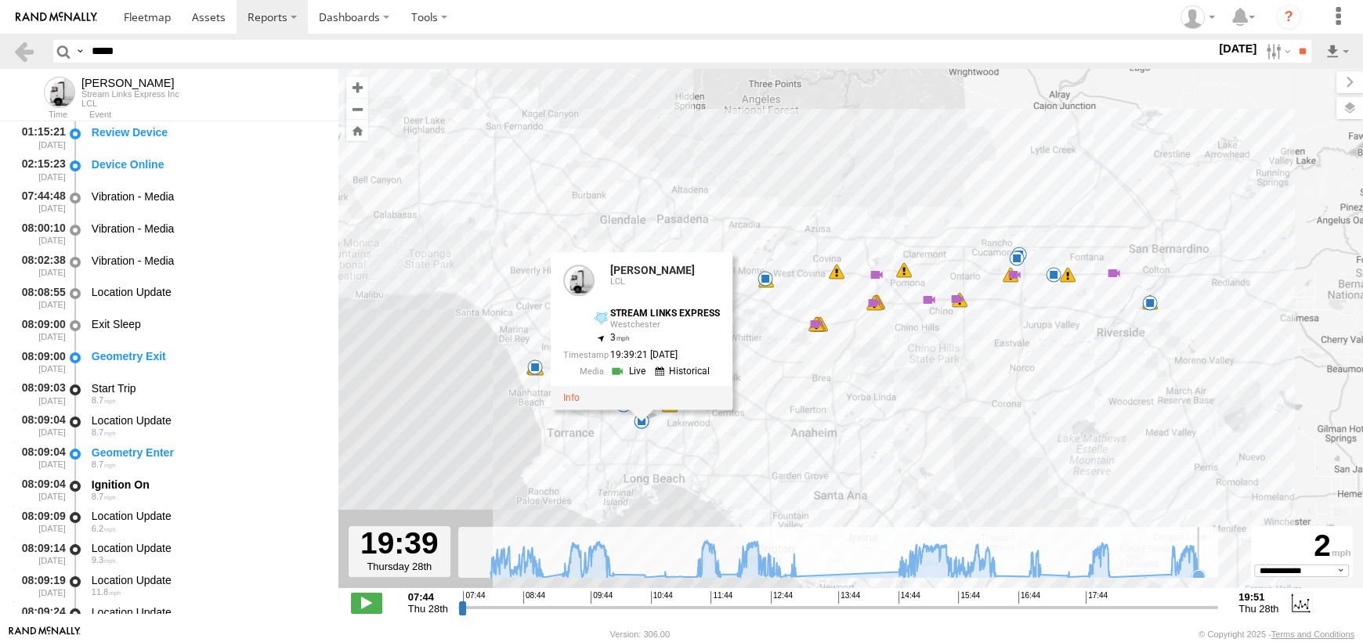
click at [1203, 563] on icon at bounding box center [844, 559] width 724 height 38
click at [140, 54] on input "*****" at bounding box center [650, 51] width 1130 height 23
click at [0, 52] on html at bounding box center [681, 321] width 1363 height 642
type input "*"
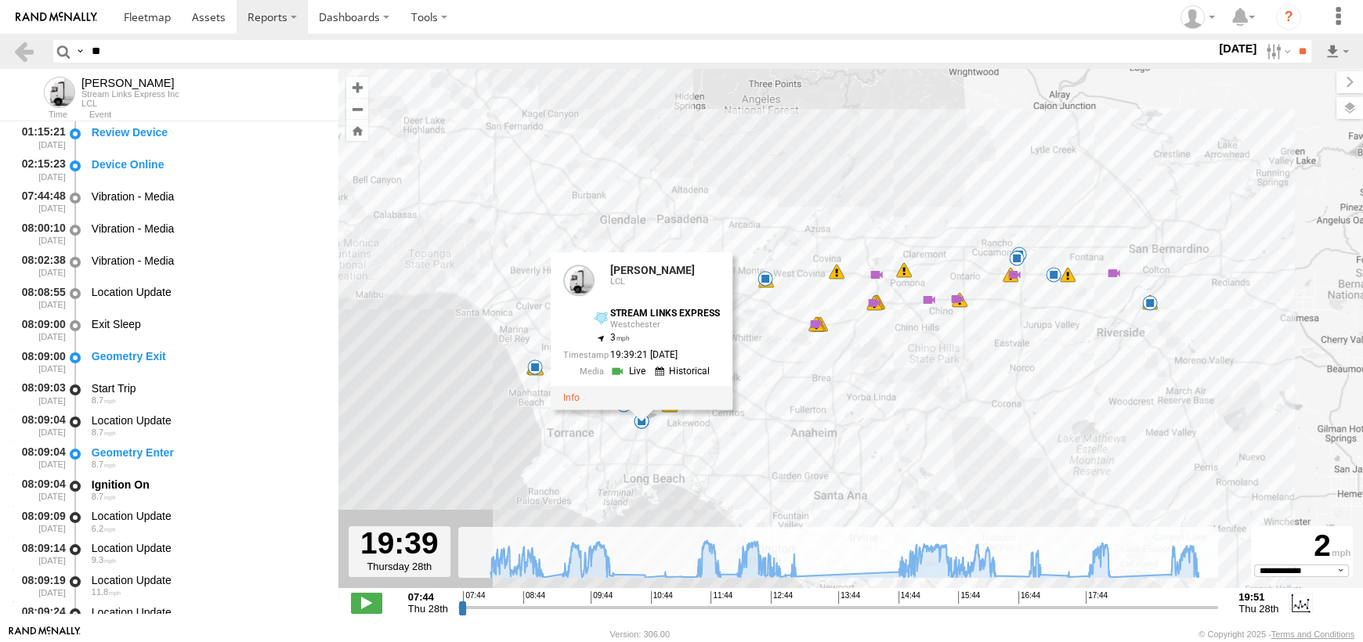
type input "*"
type input "*****"
click at [1293, 40] on input "**" at bounding box center [1302, 51] width 18 height 23
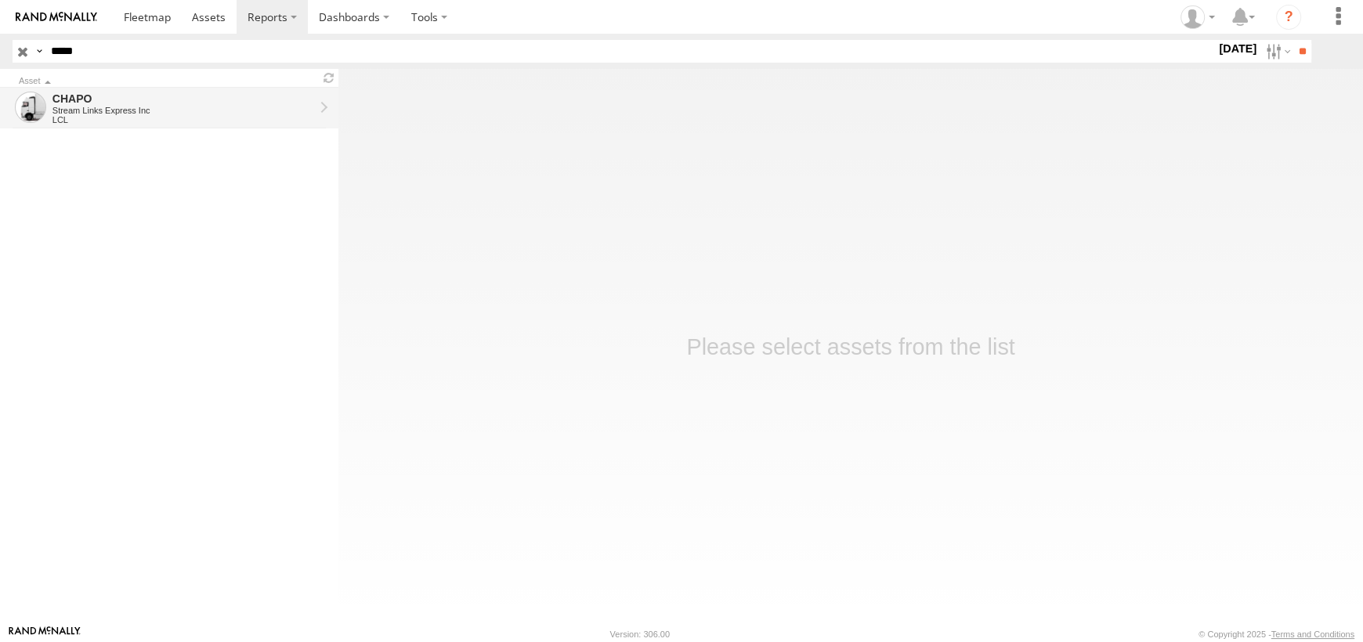
click at [182, 108] on div "Stream Links Express Inc" at bounding box center [183, 110] width 262 height 9
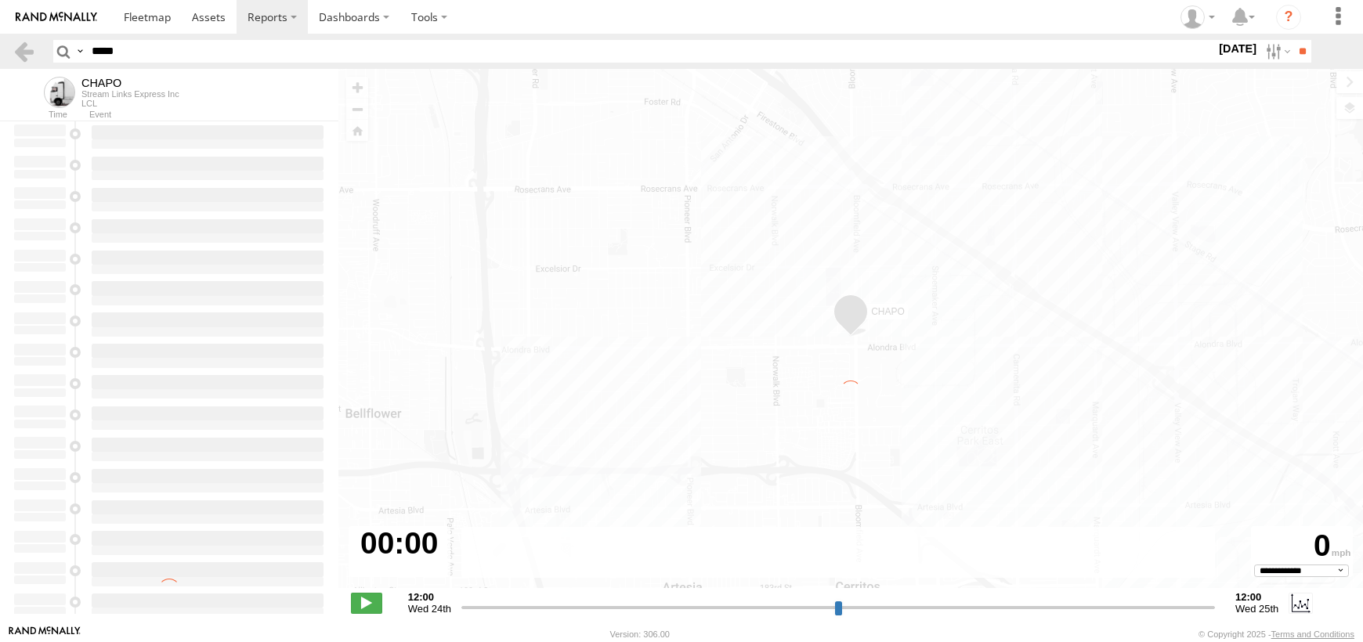
select select "**********"
type input "**********"
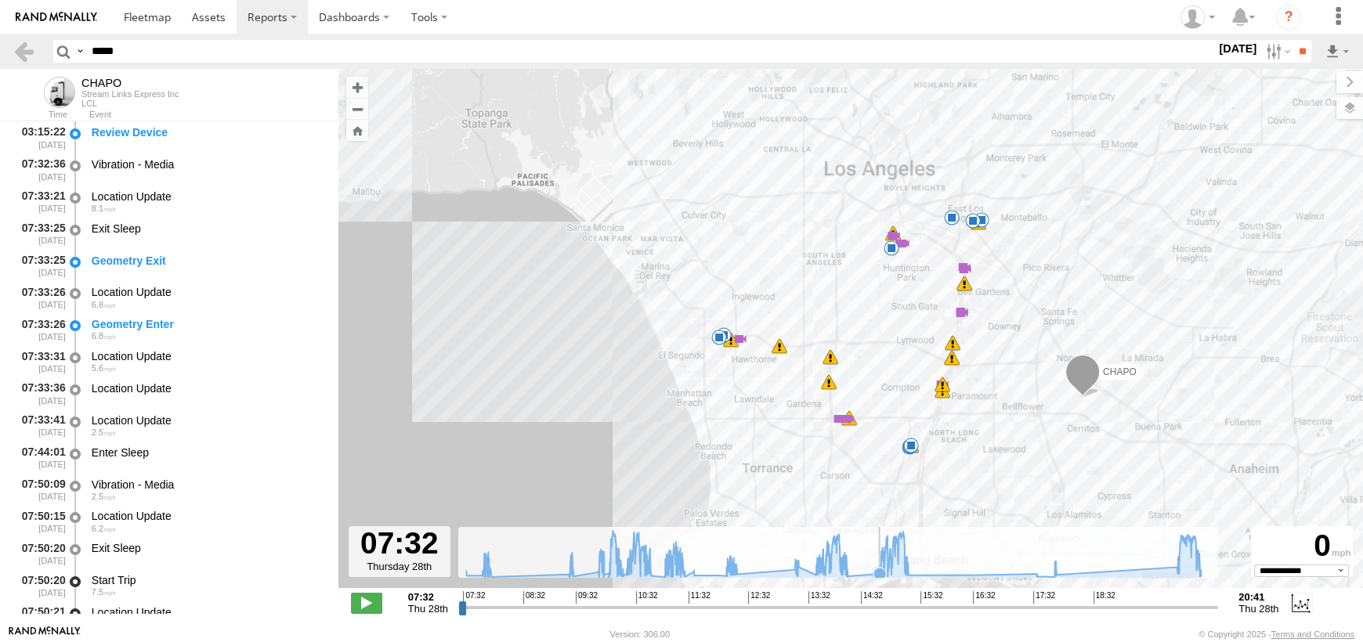
click at [878, 562] on icon at bounding box center [833, 554] width 750 height 47
click at [912, 428] on span at bounding box center [910, 421] width 28 height 28
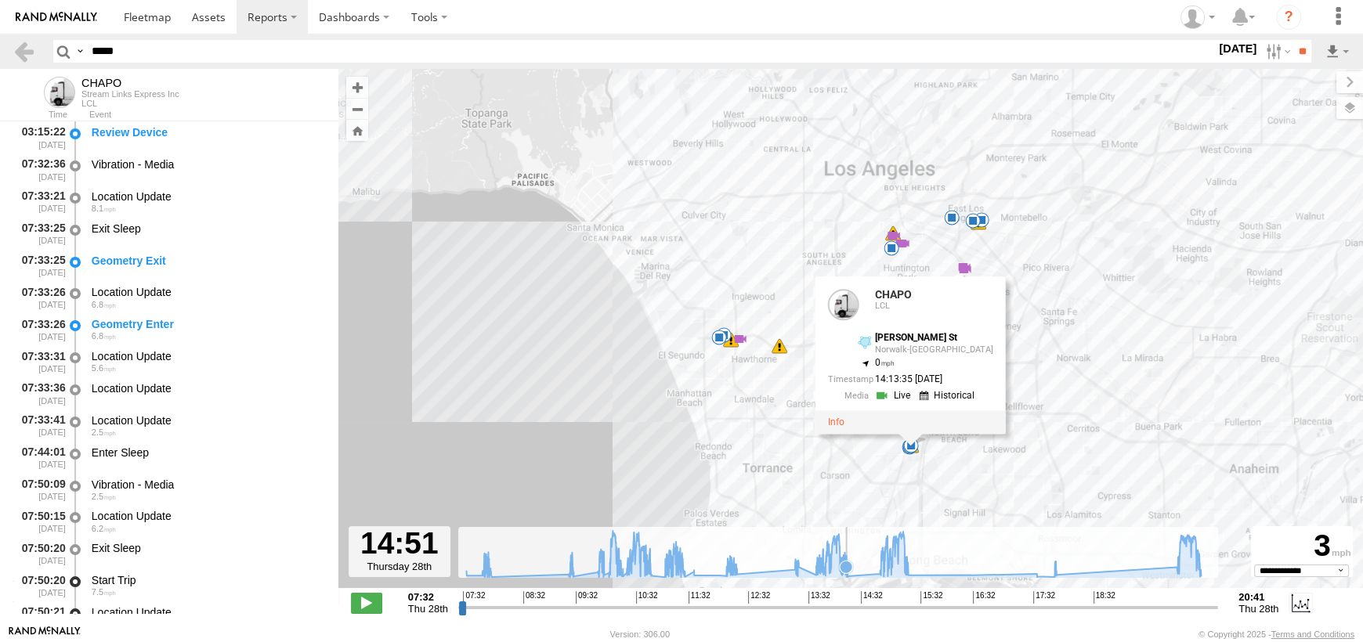
click at [846, 574] on icon at bounding box center [833, 554] width 750 height 47
click at [885, 568] on icon at bounding box center [833, 554] width 750 height 47
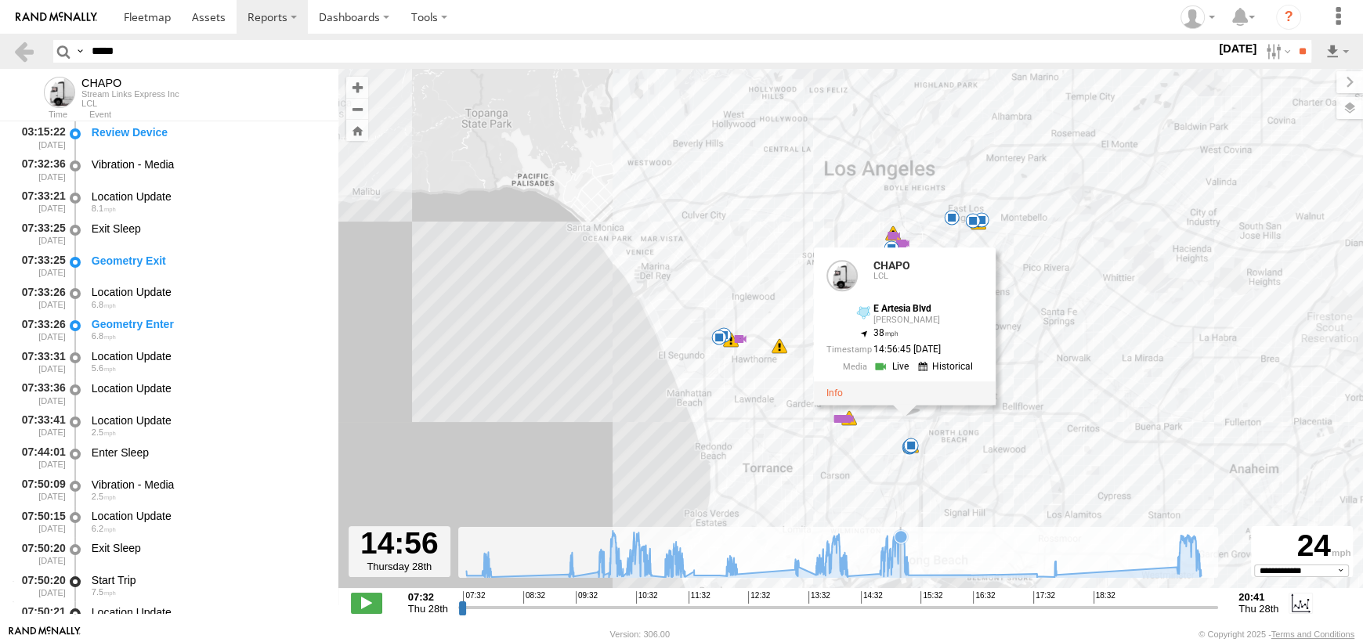
click at [901, 571] on icon at bounding box center [833, 554] width 750 height 47
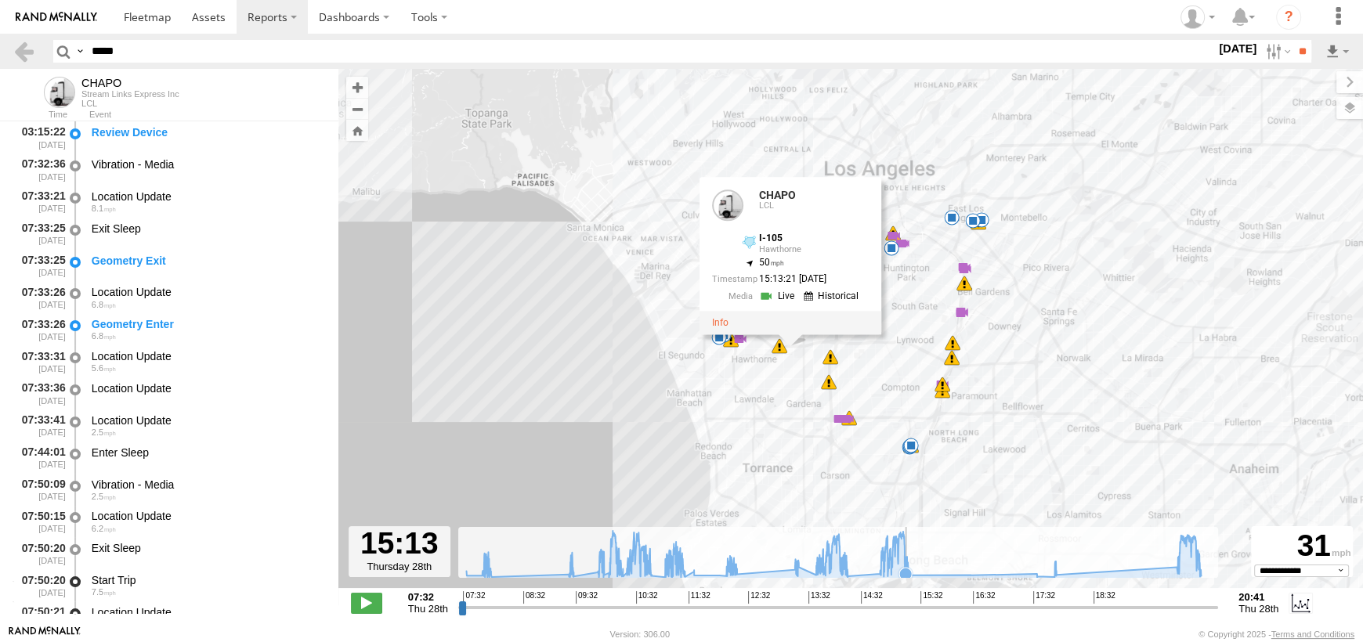
click at [906, 571] on icon at bounding box center [905, 574] width 13 height 13
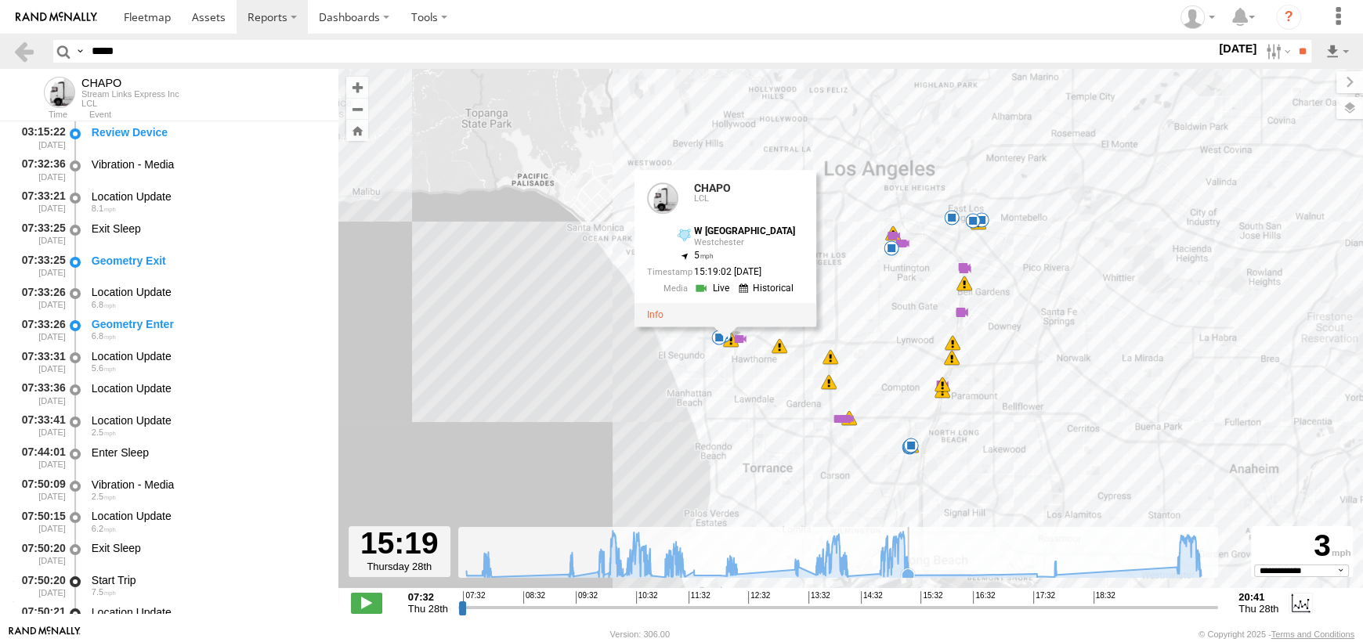
click at [910, 574] on icon at bounding box center [907, 574] width 13 height 13
click at [1049, 568] on icon at bounding box center [833, 554] width 750 height 47
click at [1169, 568] on icon at bounding box center [1176, 567] width 16 height 16
click at [1206, 568] on icon at bounding box center [833, 554] width 750 height 47
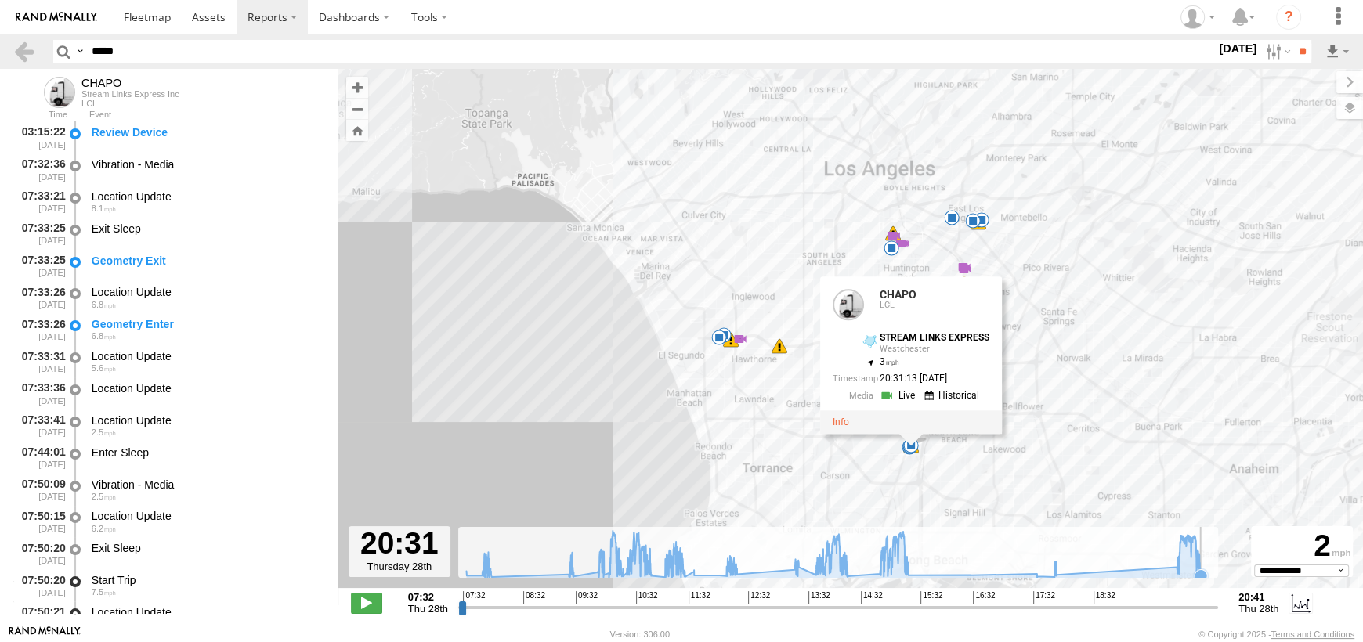
click at [1203, 574] on icon at bounding box center [1200, 575] width 13 height 13
click at [150, 51] on input "*****" at bounding box center [650, 51] width 1130 height 23
click at [0, 51] on html at bounding box center [681, 321] width 1363 height 642
type input "*****"
click at [1293, 40] on input "**" at bounding box center [1302, 51] width 18 height 23
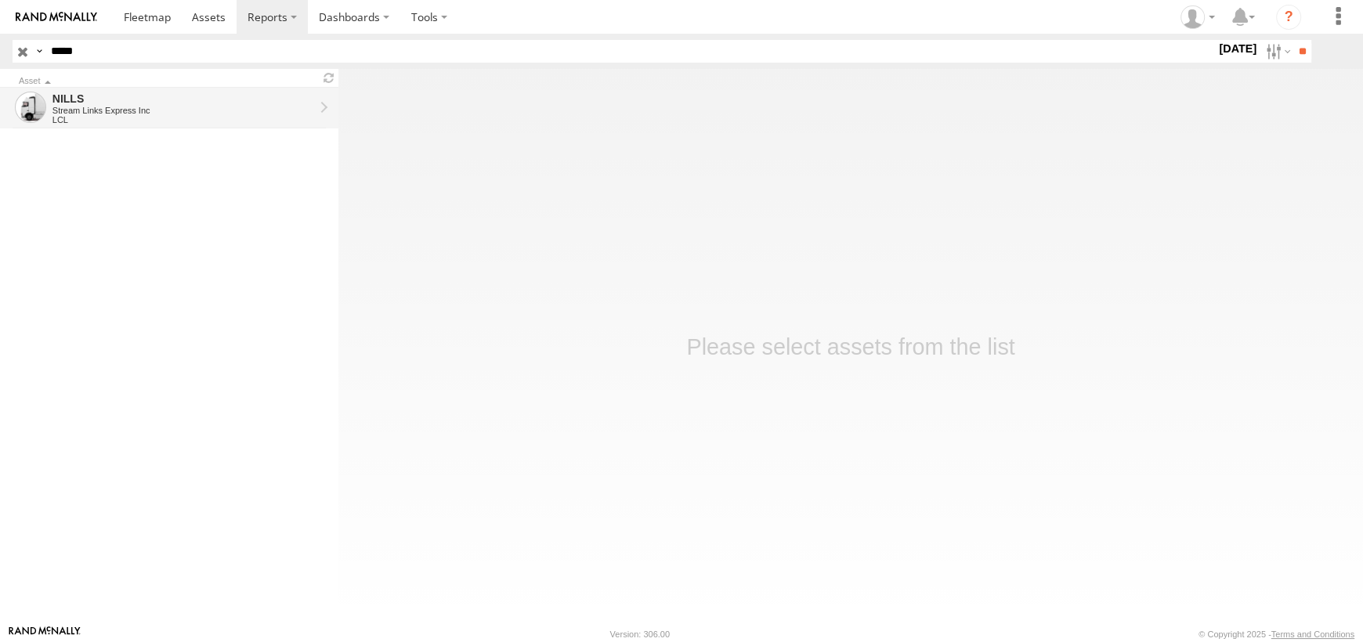
click at [125, 108] on div "Stream Links Express Inc" at bounding box center [183, 110] width 262 height 9
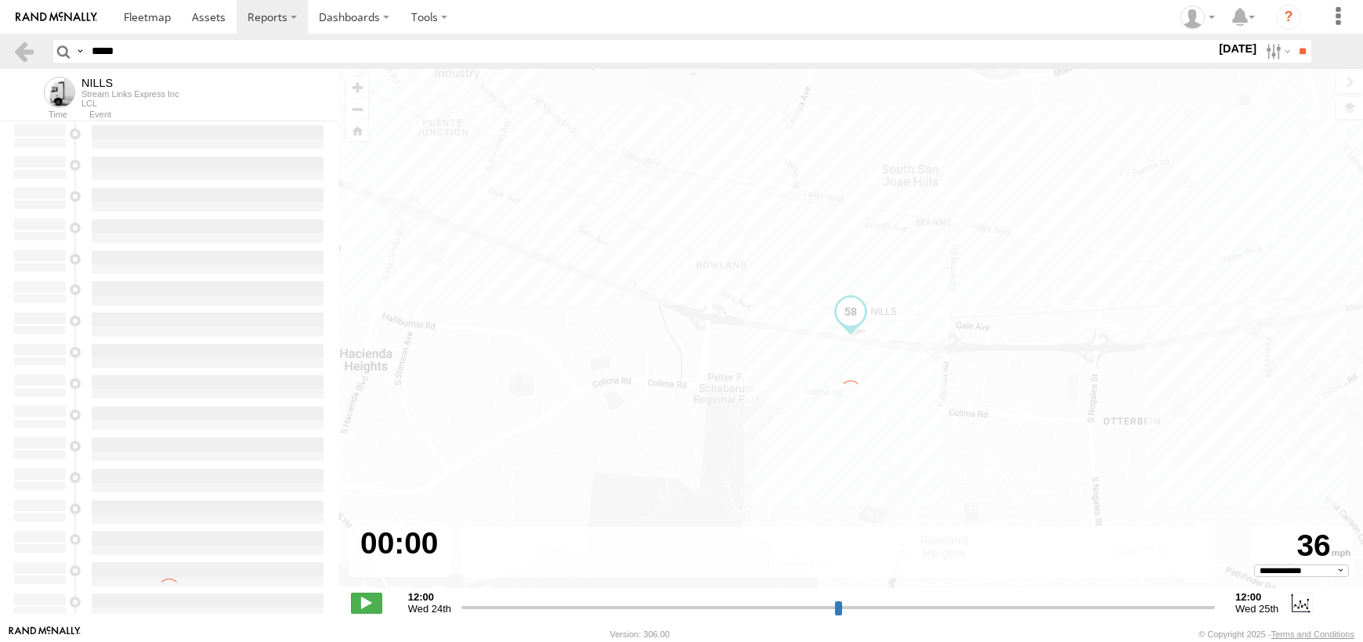
select select "**********"
type input "**********"
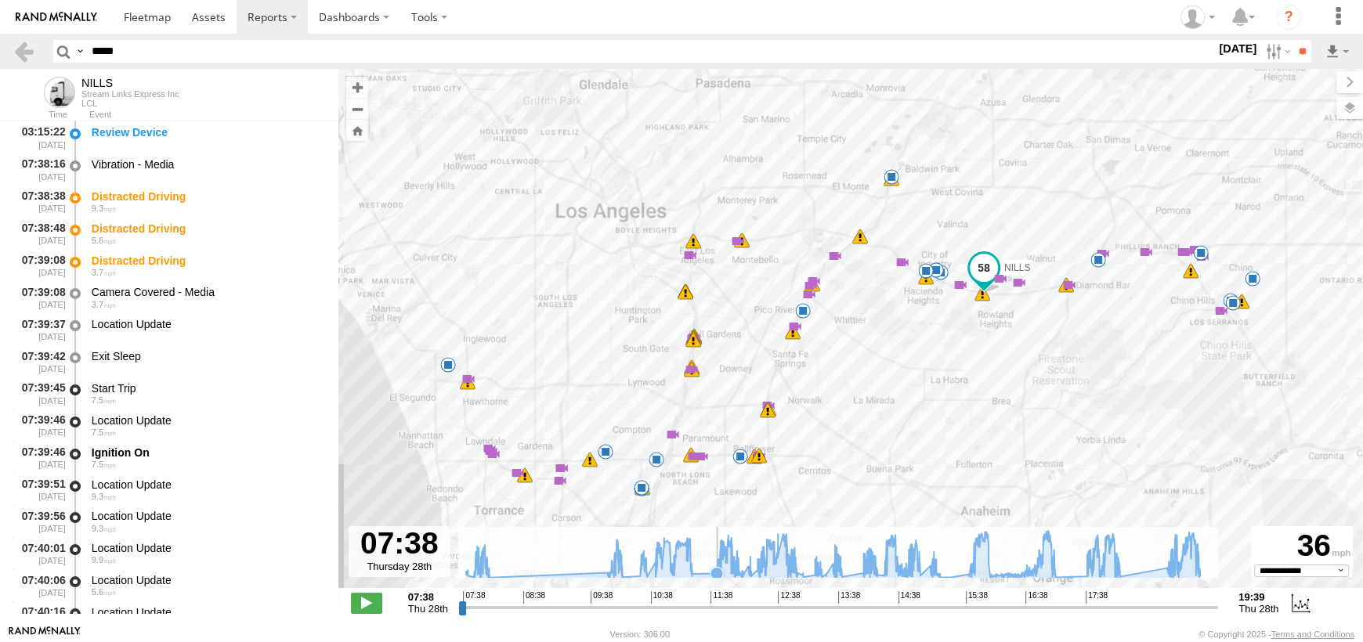
click at [716, 575] on icon at bounding box center [716, 573] width 13 height 13
click at [882, 564] on icon at bounding box center [832, 553] width 749 height 47
click at [925, 564] on icon at bounding box center [832, 553] width 749 height 47
click at [935, 248] on span at bounding box center [936, 246] width 28 height 28
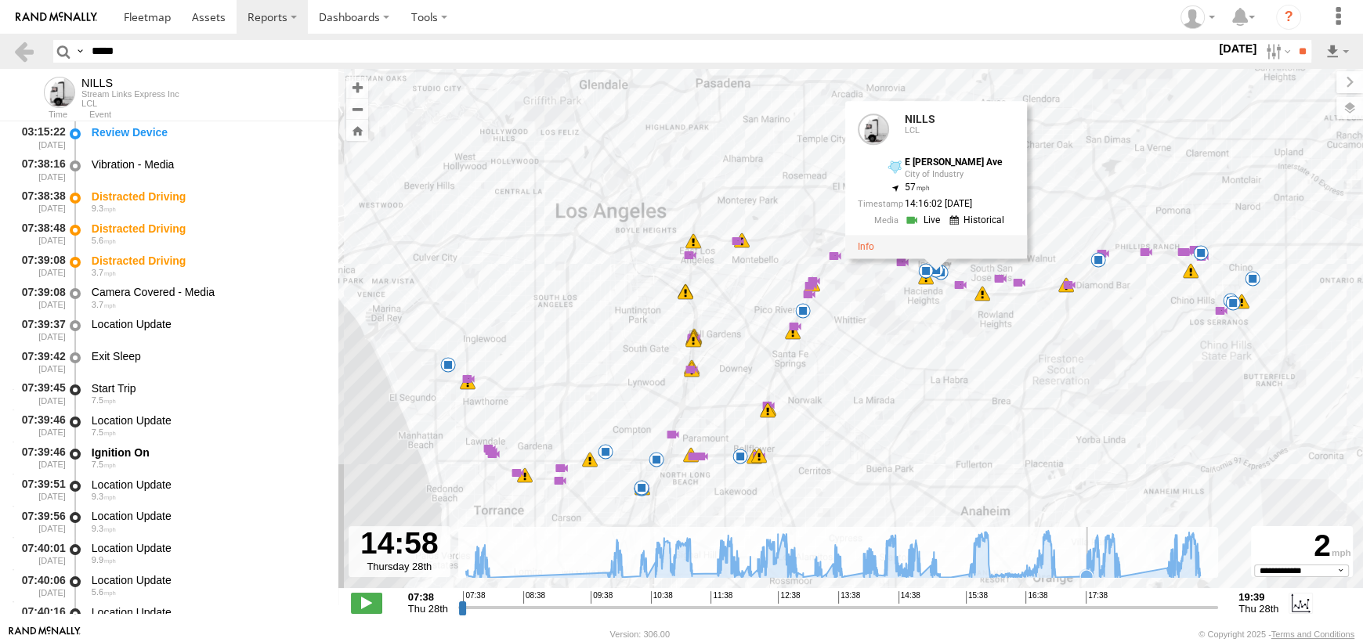
click at [1081, 576] on icon at bounding box center [1086, 576] width 13 height 13
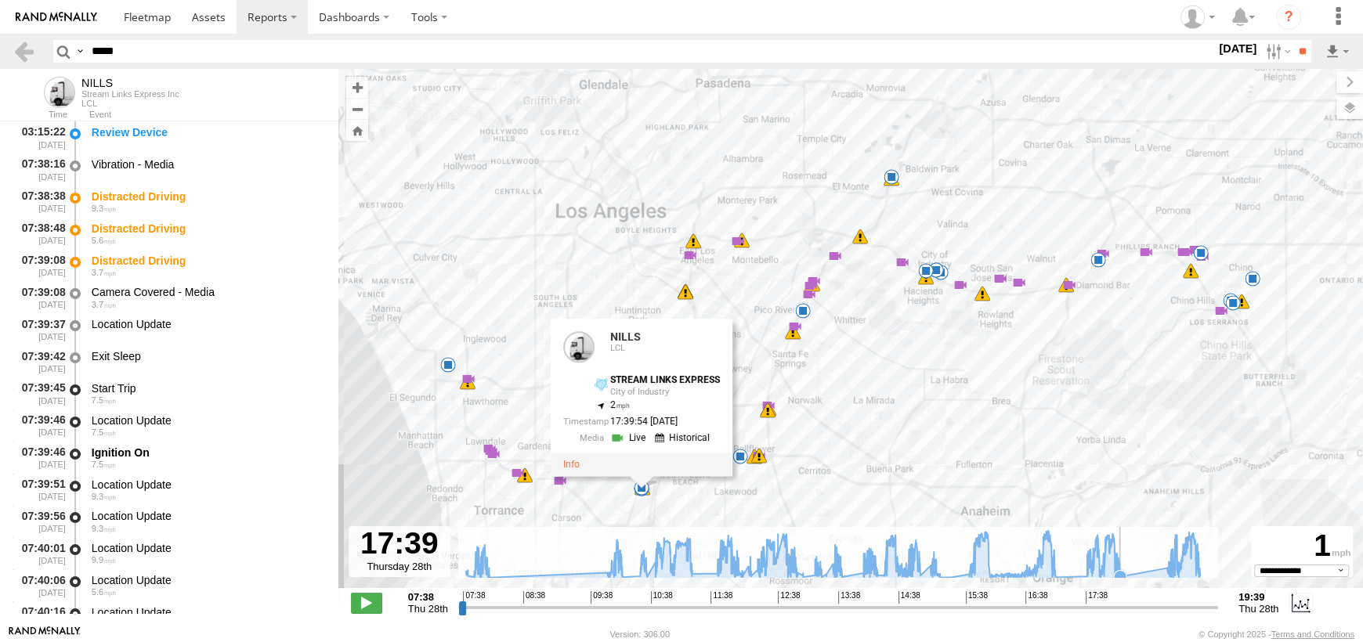
click at [1125, 568] on icon at bounding box center [832, 553] width 749 height 47
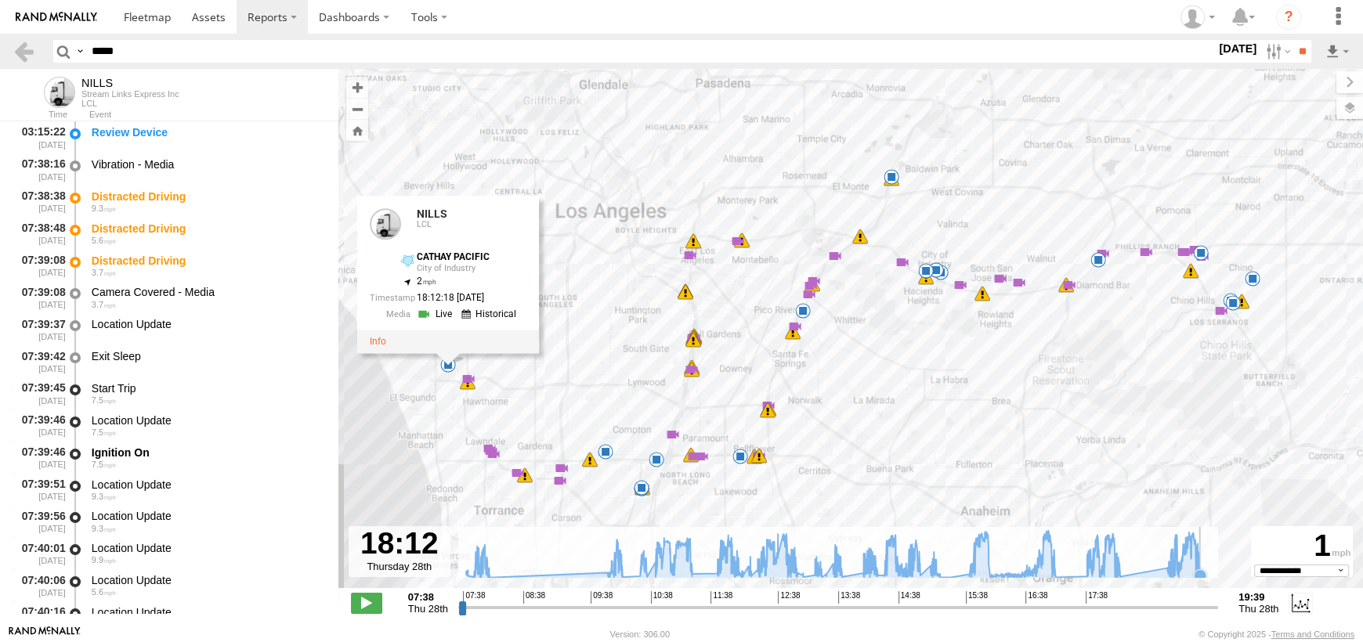
click at [1200, 565] on icon at bounding box center [832, 553] width 749 height 47
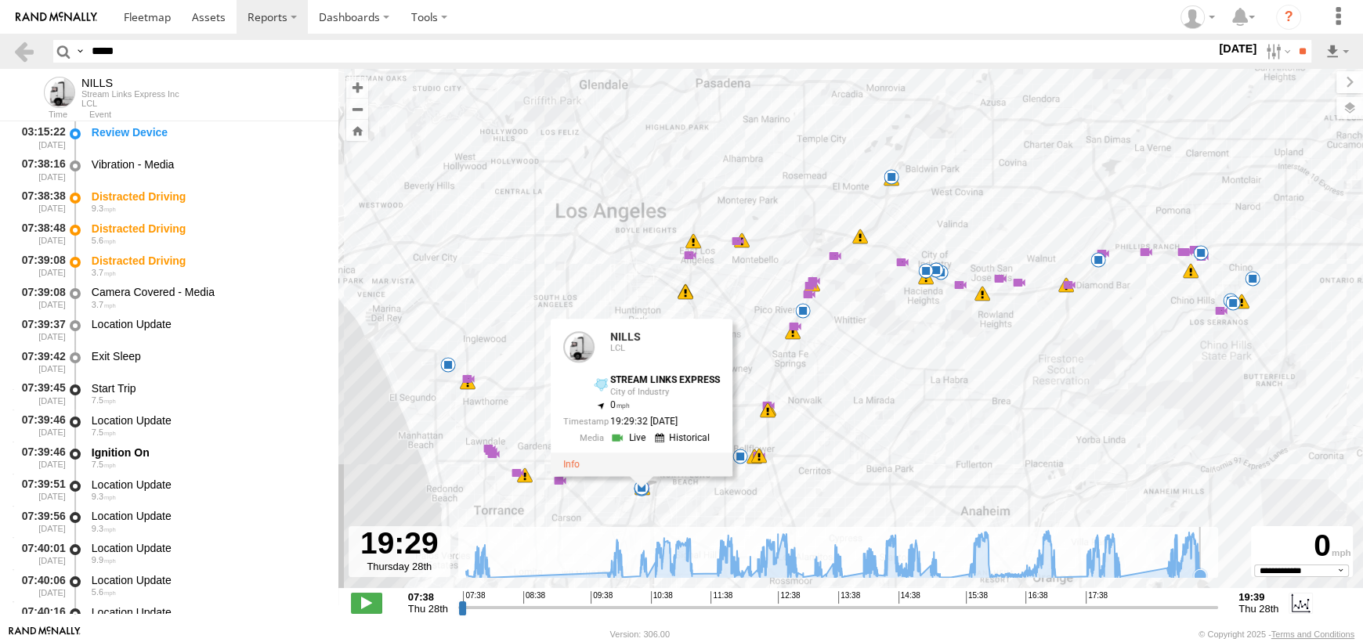
click at [1204, 572] on icon at bounding box center [1199, 575] width 13 height 13
click at [124, 52] on input "*****" at bounding box center [650, 51] width 1130 height 23
drag, startPoint x: 153, startPoint y: 52, endPoint x: -193, endPoint y: 32, distance: 346.7
click at [0, 32] on html at bounding box center [681, 321] width 1363 height 642
type input "******"
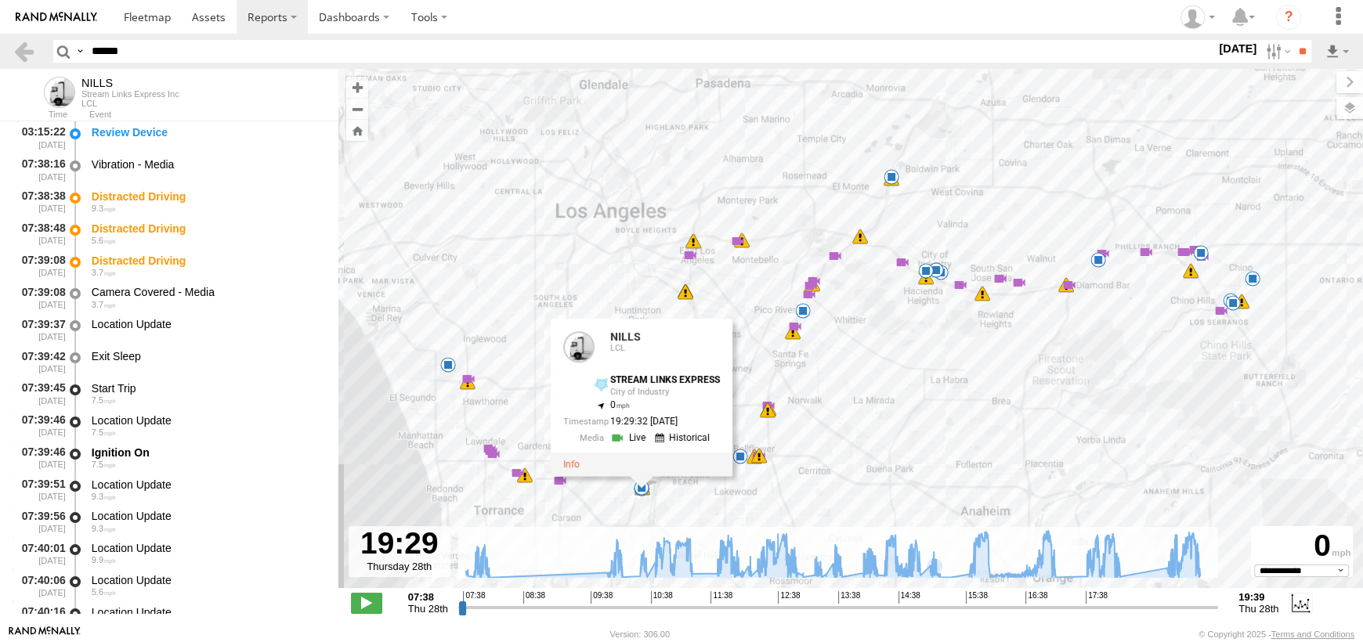
click at [1293, 40] on input "**" at bounding box center [1302, 51] width 18 height 23
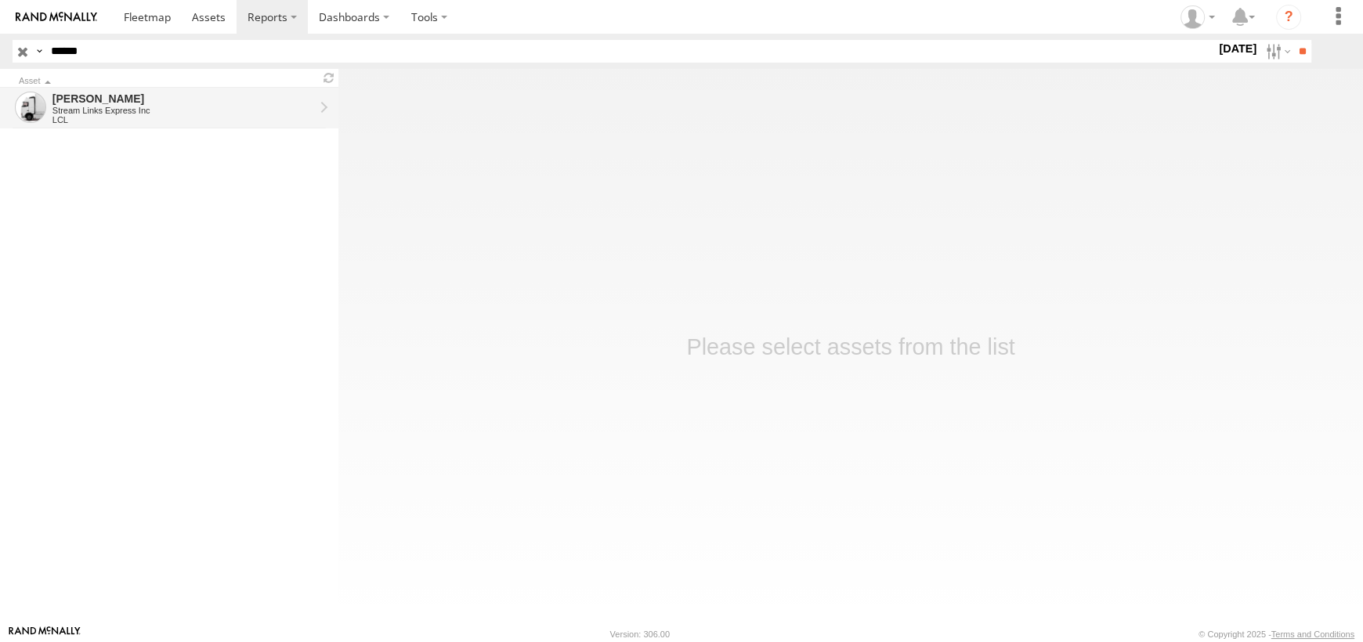
click at [219, 113] on div "Stream Links Express Inc" at bounding box center [183, 110] width 262 height 9
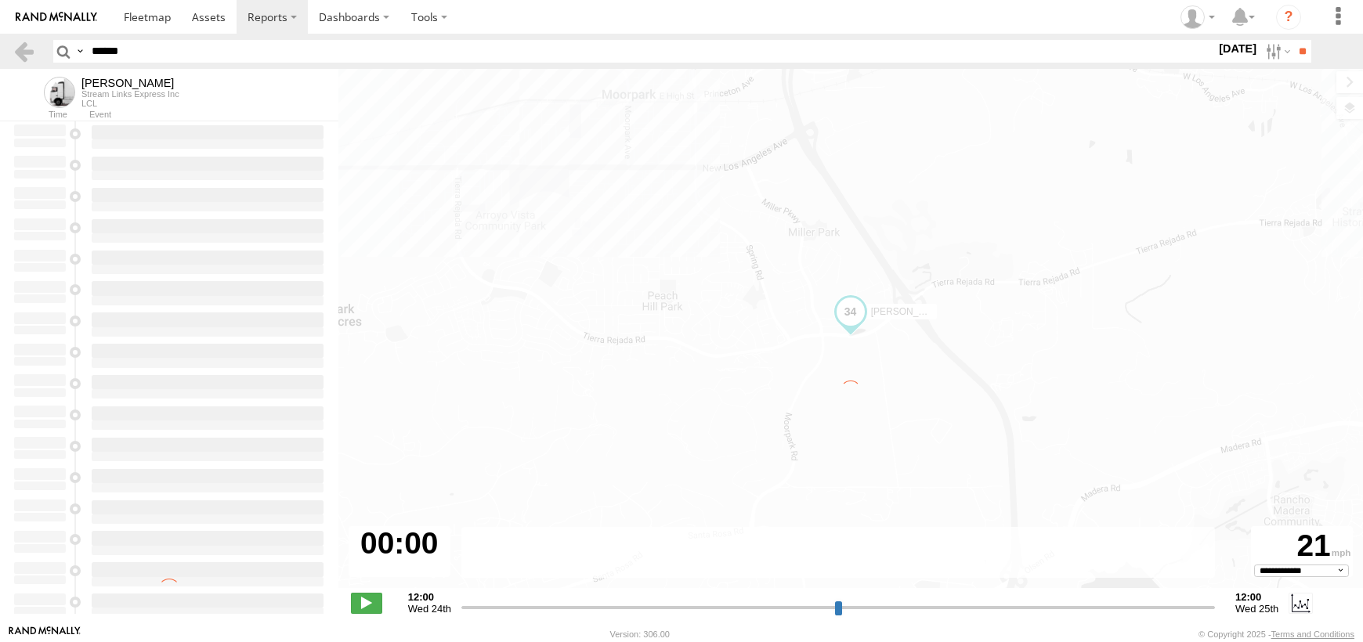
select select "**********"
type input "**********"
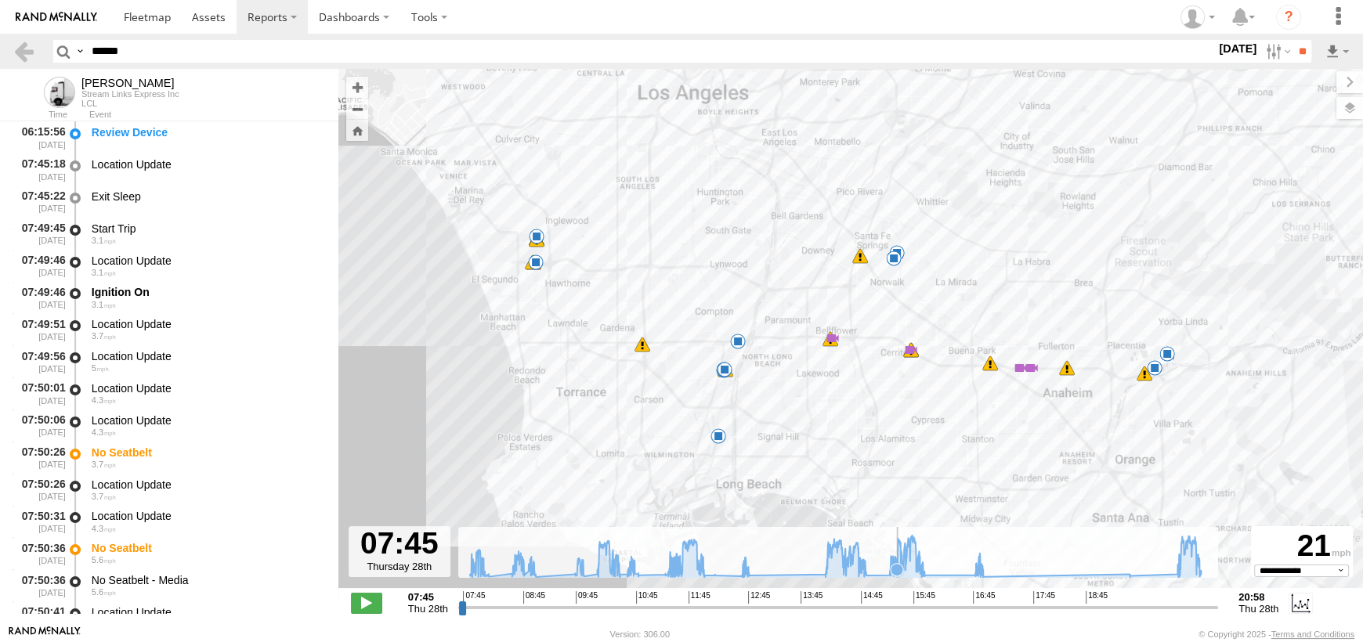
click at [897, 573] on icon at bounding box center [896, 570] width 13 height 13
click at [744, 317] on span at bounding box center [738, 318] width 28 height 28
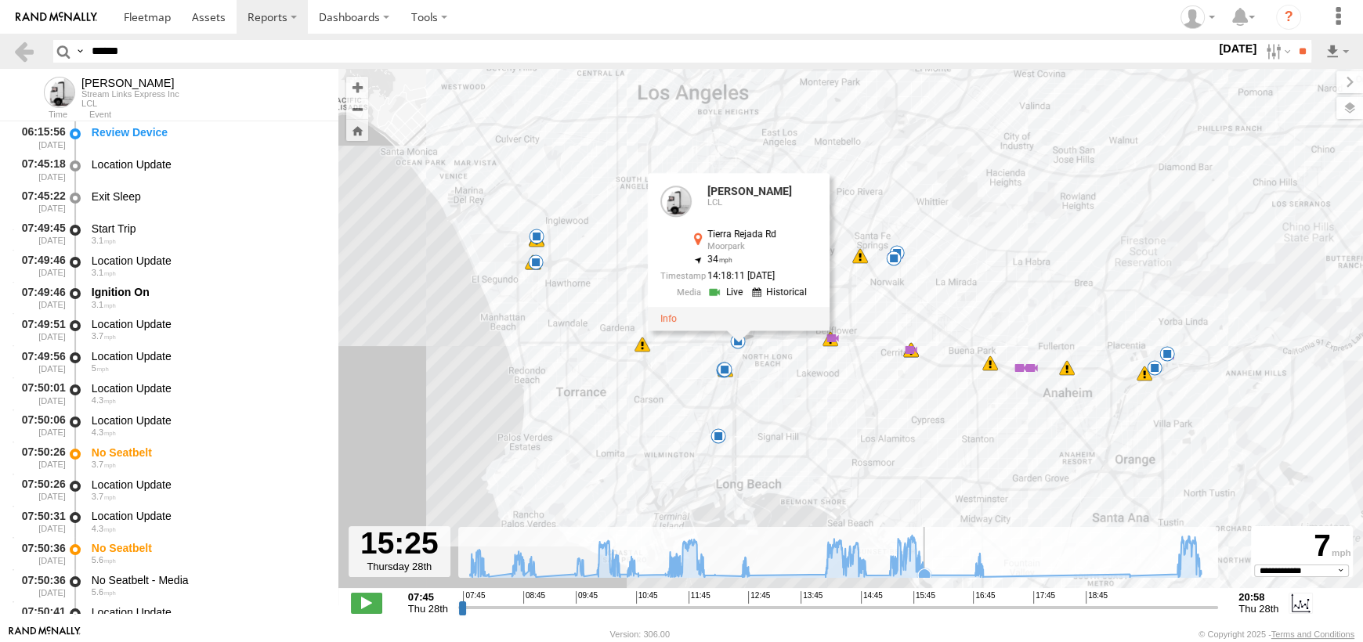
click at [928, 561] on icon at bounding box center [835, 556] width 747 height 42
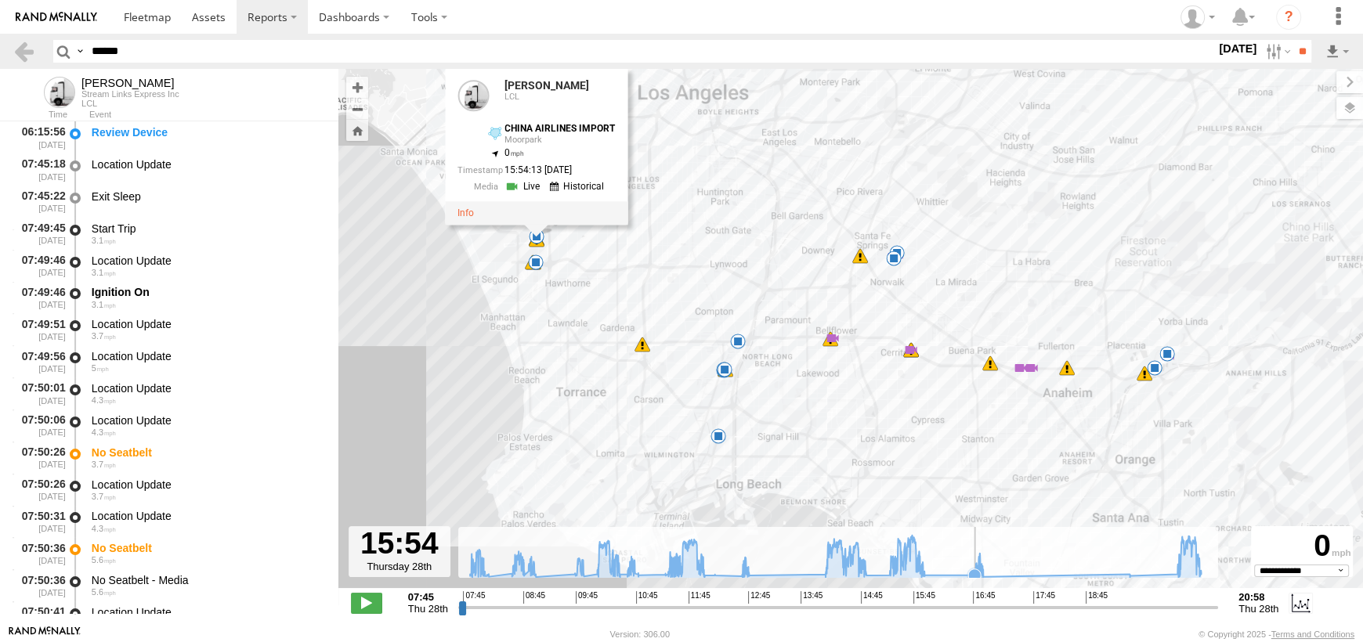
click at [969, 572] on icon at bounding box center [974, 574] width 13 height 13
click at [843, 570] on icon at bounding box center [842, 574] width 13 height 13
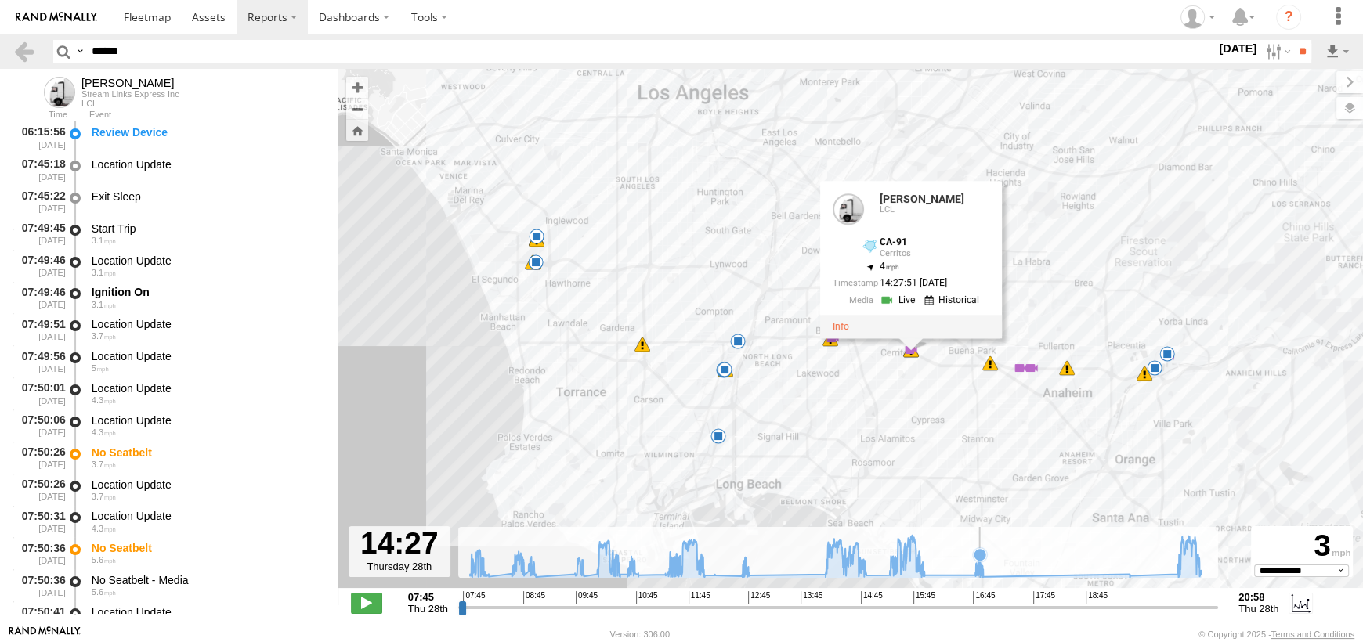
click at [980, 576] on icon at bounding box center [835, 556] width 747 height 42
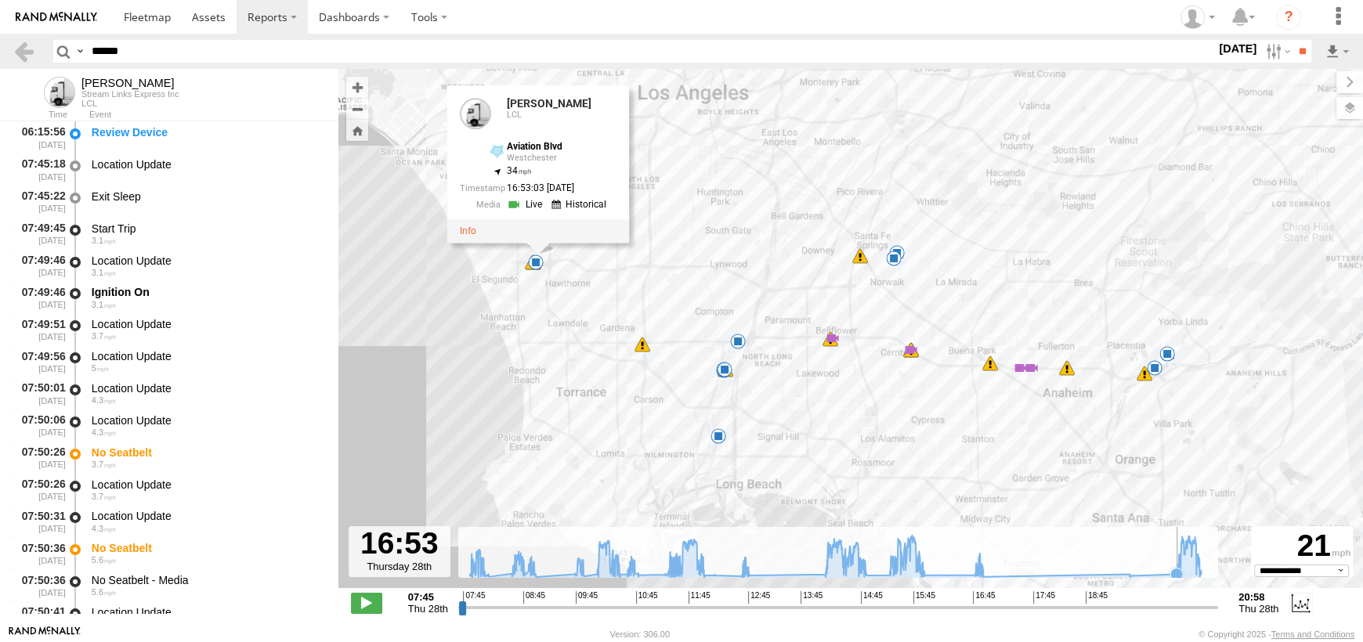
click at [1176, 568] on icon at bounding box center [1176, 574] width 13 height 13
click at [1202, 568] on icon at bounding box center [1200, 574] width 13 height 13
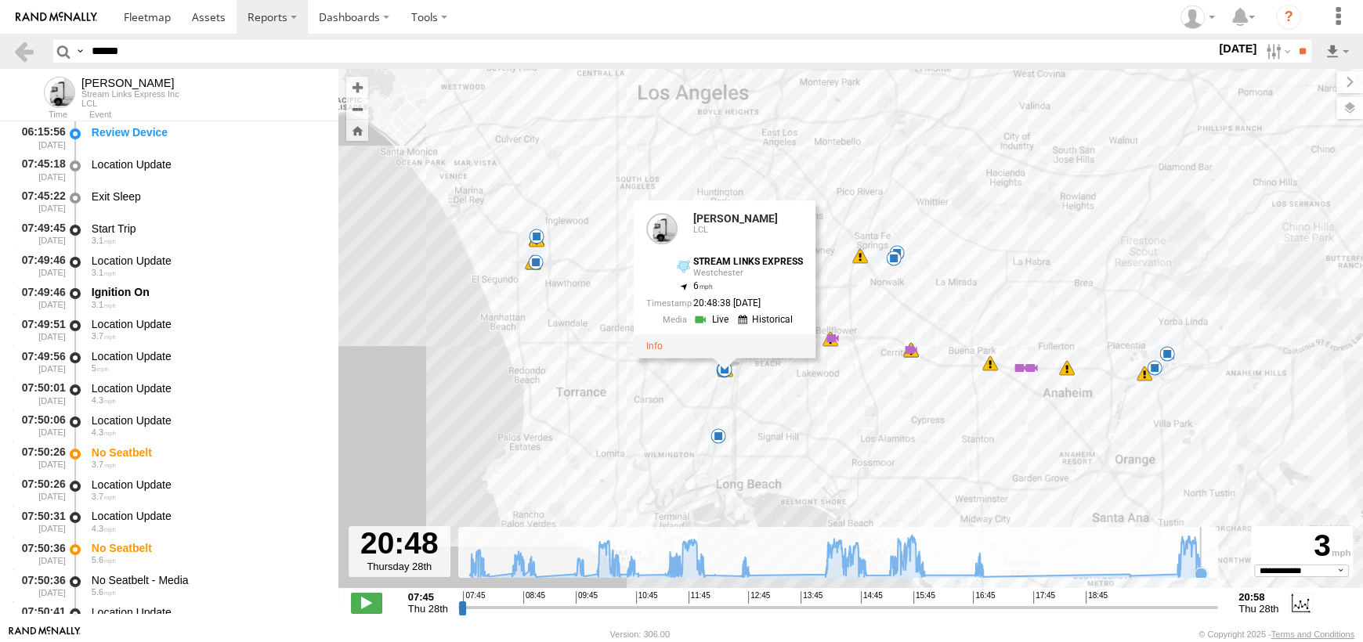
click at [1202, 568] on icon at bounding box center [1200, 574] width 13 height 13
click at [1205, 571] on icon at bounding box center [1200, 574] width 13 height 13
click at [1214, 17] on div at bounding box center [1197, 16] width 45 height 23
drag, startPoint x: 159, startPoint y: 48, endPoint x: -197, endPoint y: 30, distance: 356.7
click at [0, 30] on html at bounding box center [681, 321] width 1363 height 642
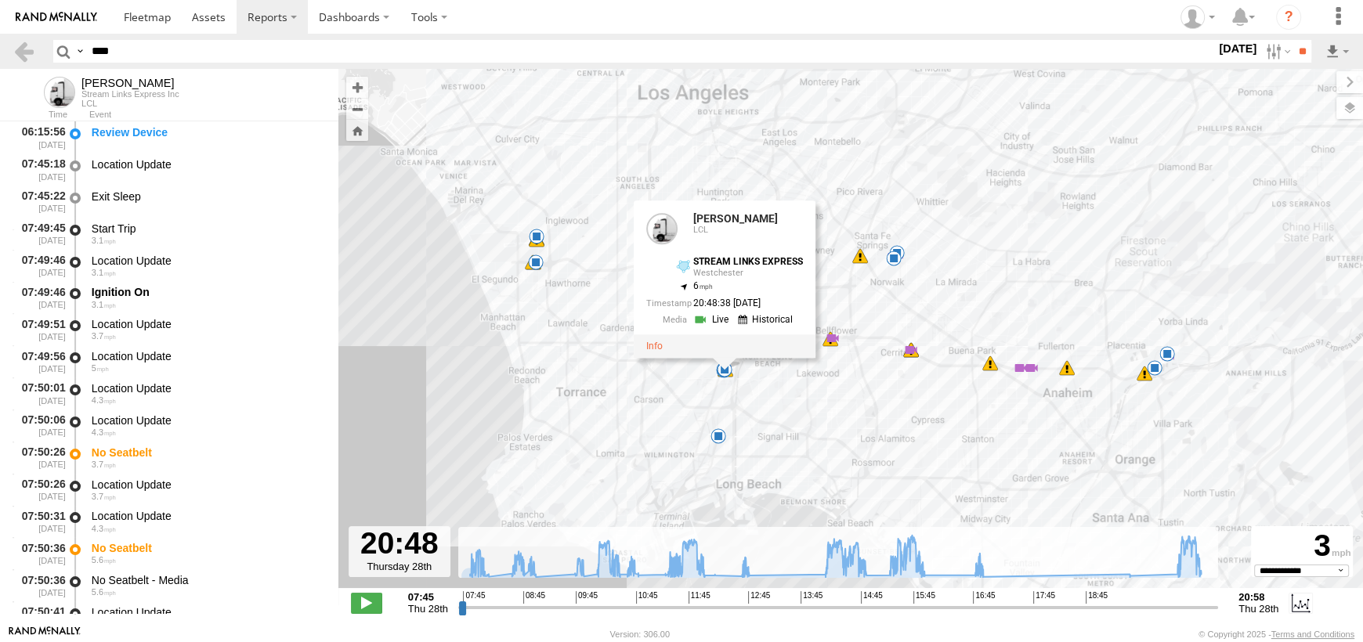
type input "****"
click at [1293, 40] on input "**" at bounding box center [1302, 51] width 18 height 23
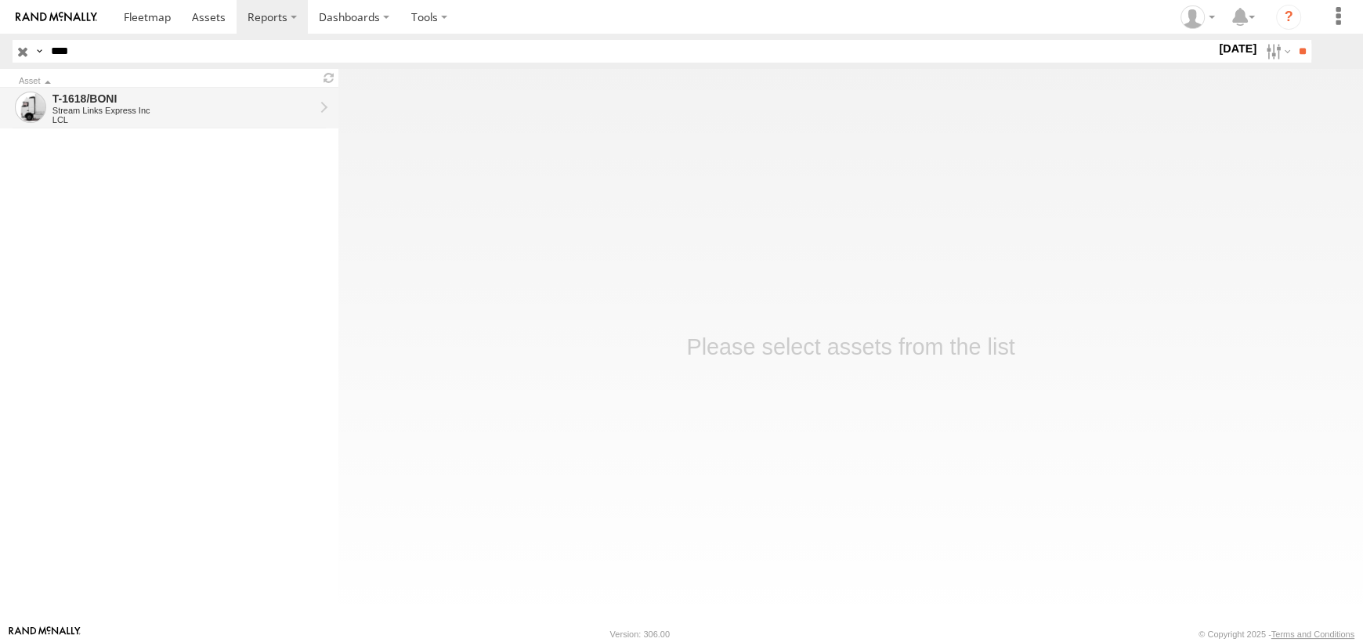
click at [102, 106] on div "Stream Links Express Inc" at bounding box center [183, 110] width 262 height 9
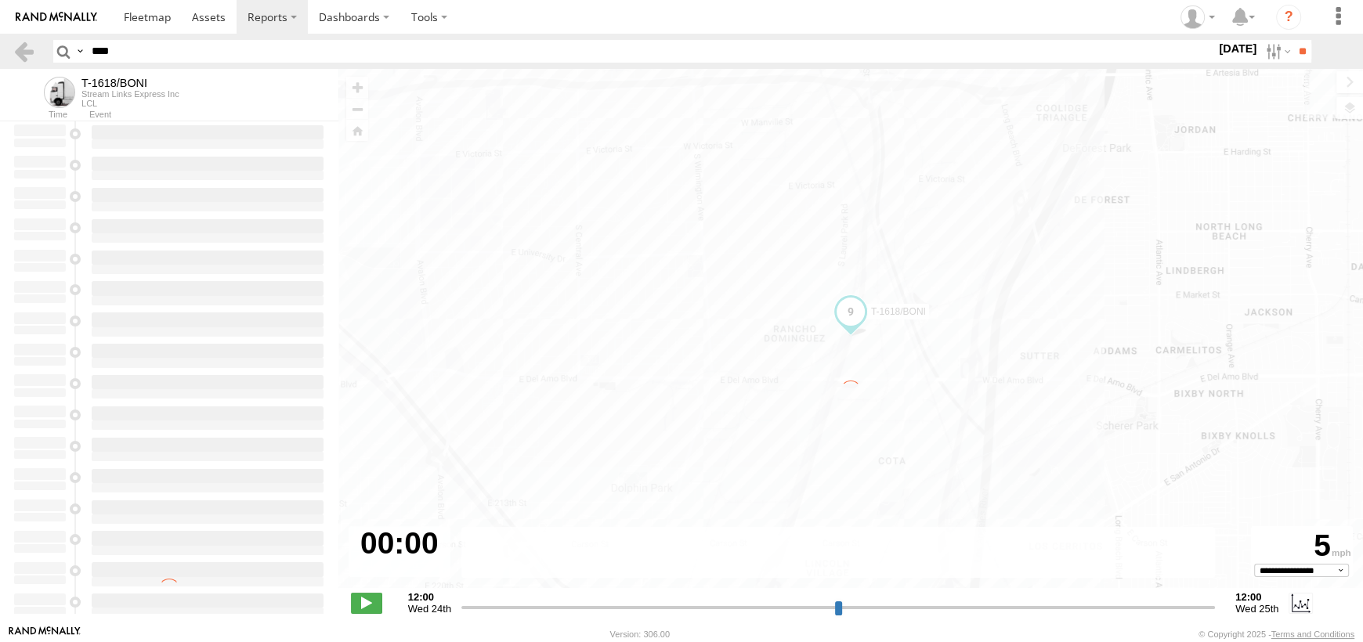
type input "**********"
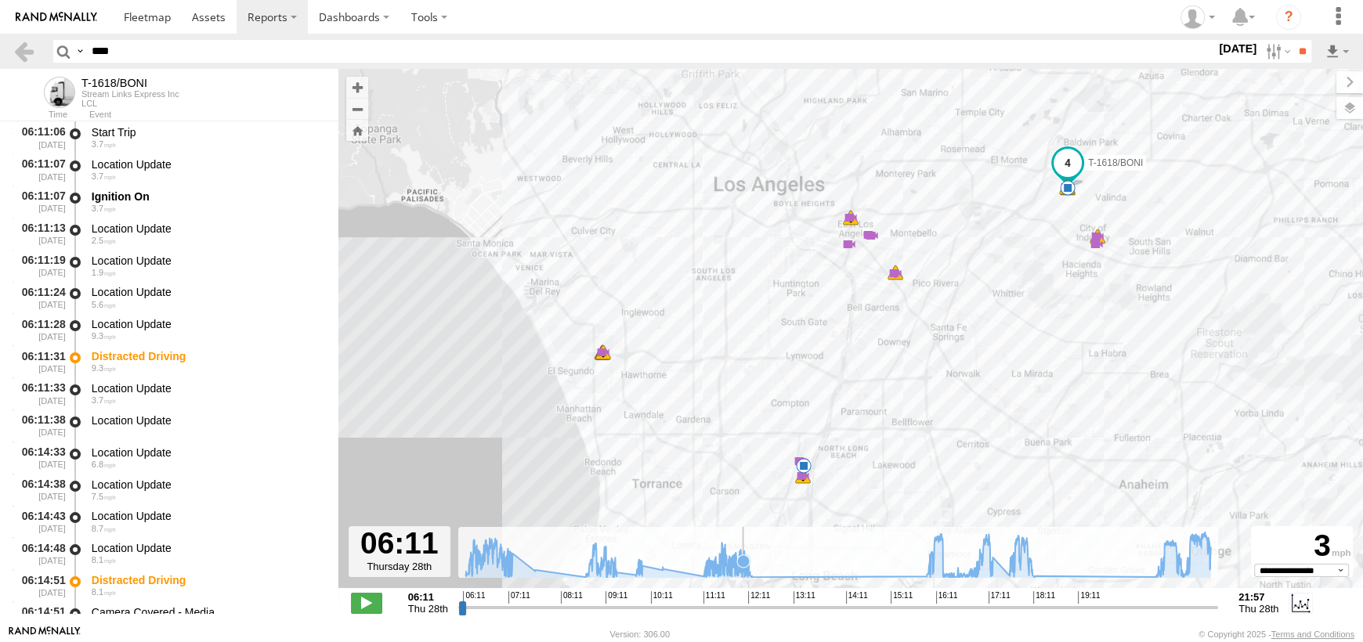
click at [743, 574] on icon at bounding box center [837, 554] width 760 height 45
click at [1089, 198] on span at bounding box center [1081, 192] width 28 height 28
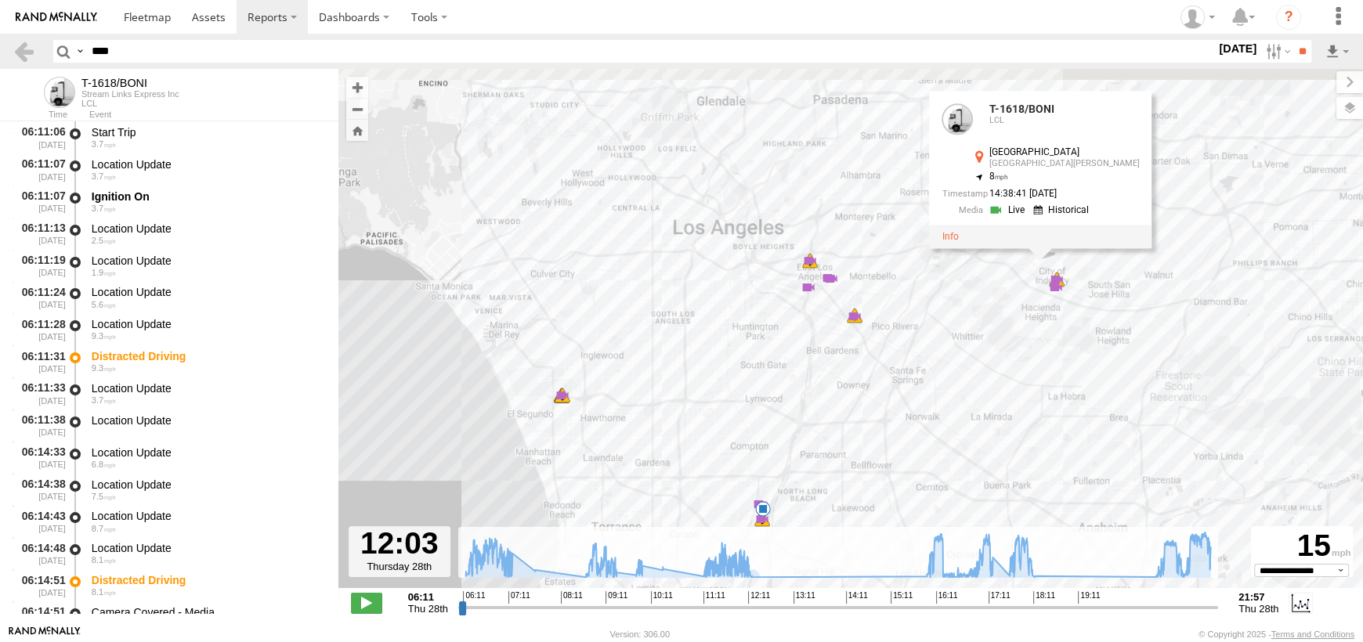
drag, startPoint x: 1038, startPoint y: 352, endPoint x: 994, endPoint y: 395, distance: 60.9
click at [994, 395] on div "T-1618/BONI 06:11 Thu 06:11 Thu 06:14 Thu 06:14 Thu 07:08 Thu 07:10 Thu 08:44 T…" at bounding box center [850, 337] width 1024 height 536
click at [928, 575] on icon at bounding box center [928, 573] width 13 height 13
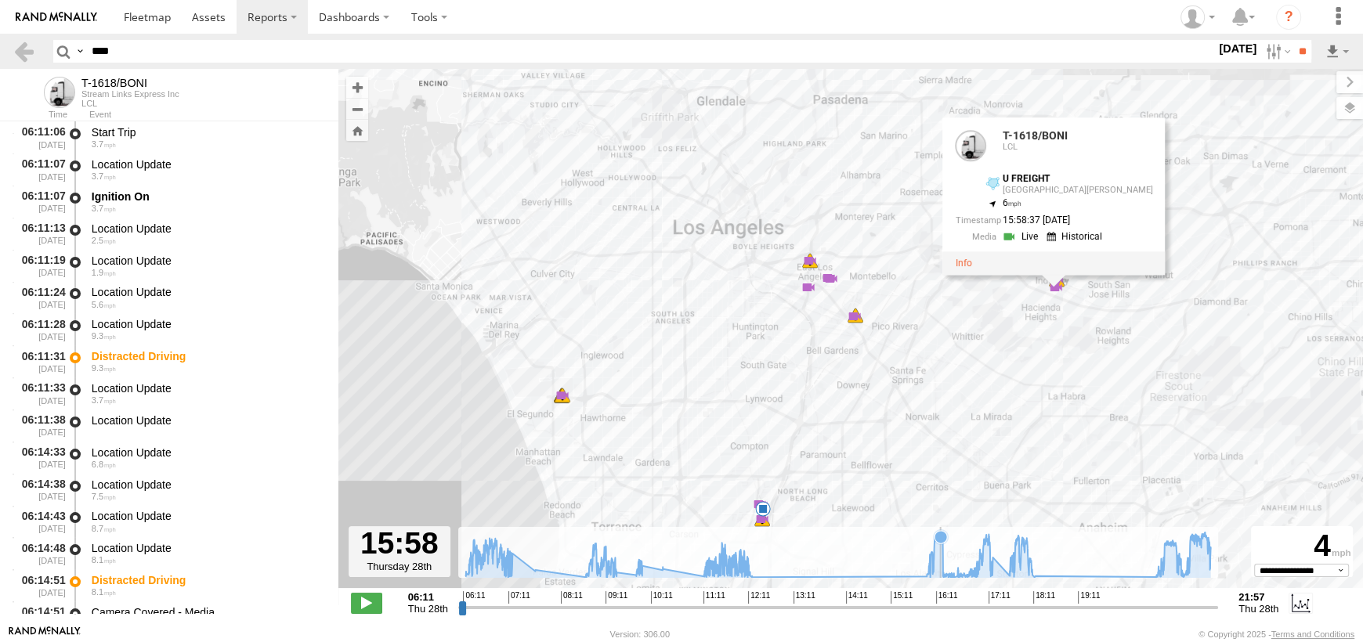
click at [940, 575] on icon at bounding box center [837, 554] width 760 height 45
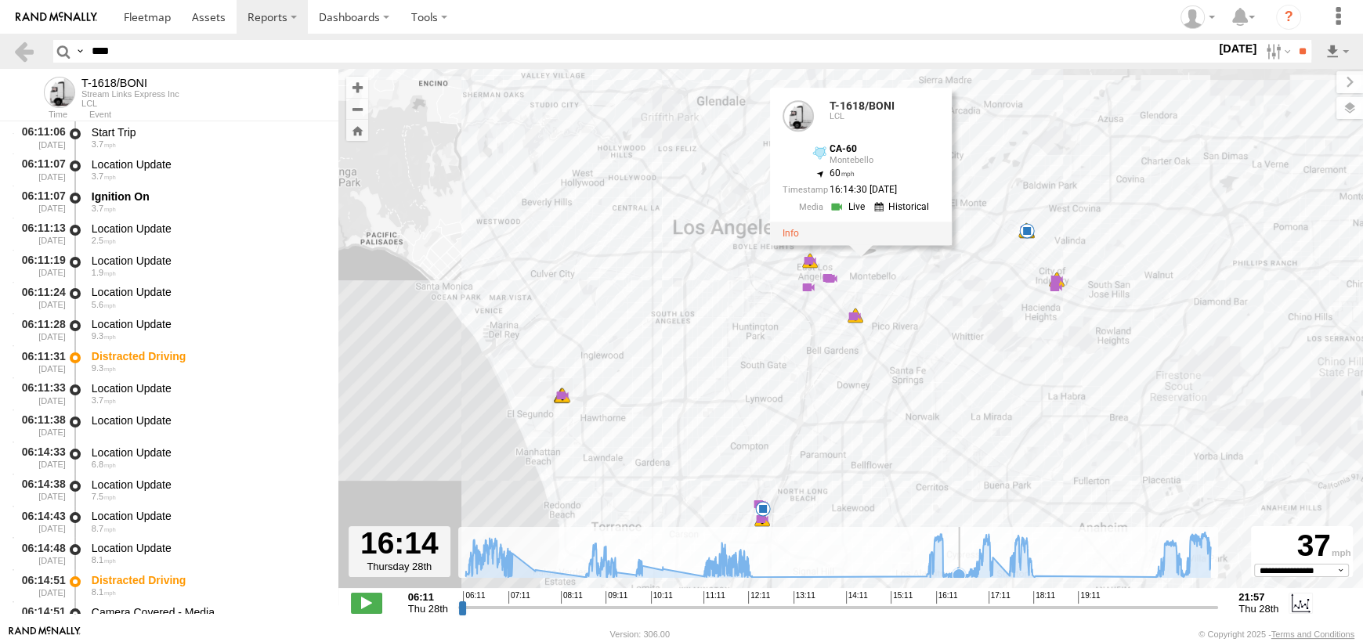
click at [959, 575] on icon at bounding box center [958, 574] width 13 height 13
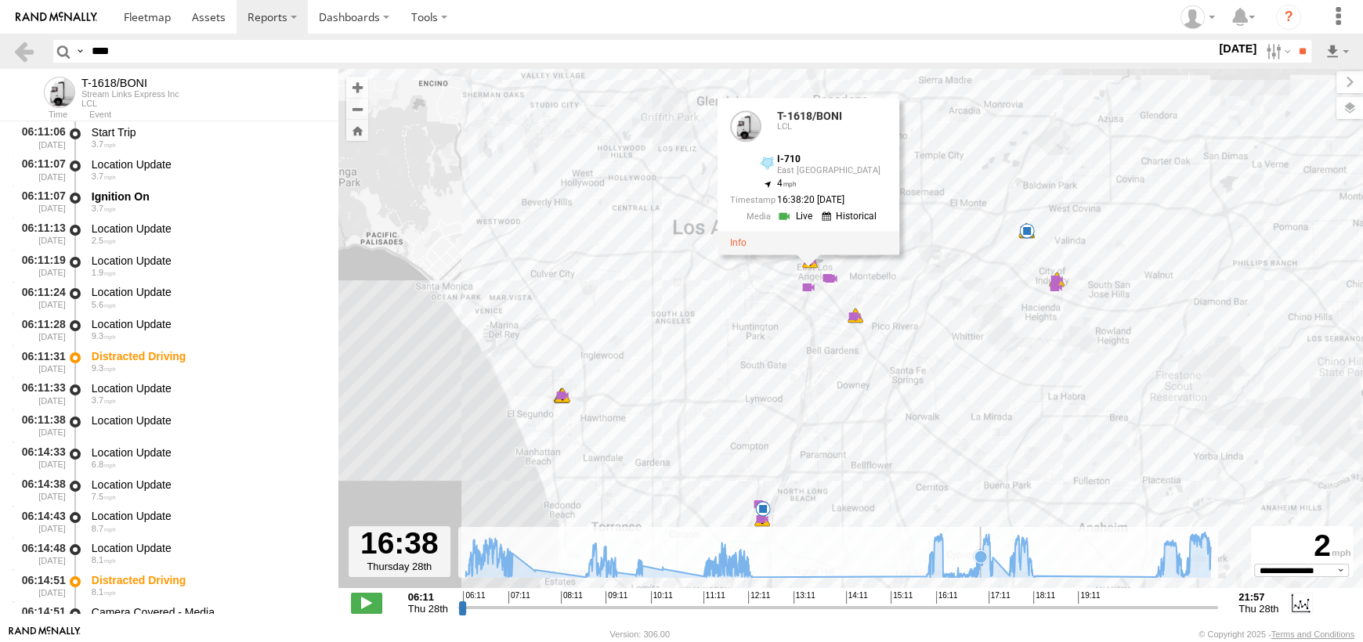
click at [980, 572] on icon at bounding box center [837, 554] width 760 height 45
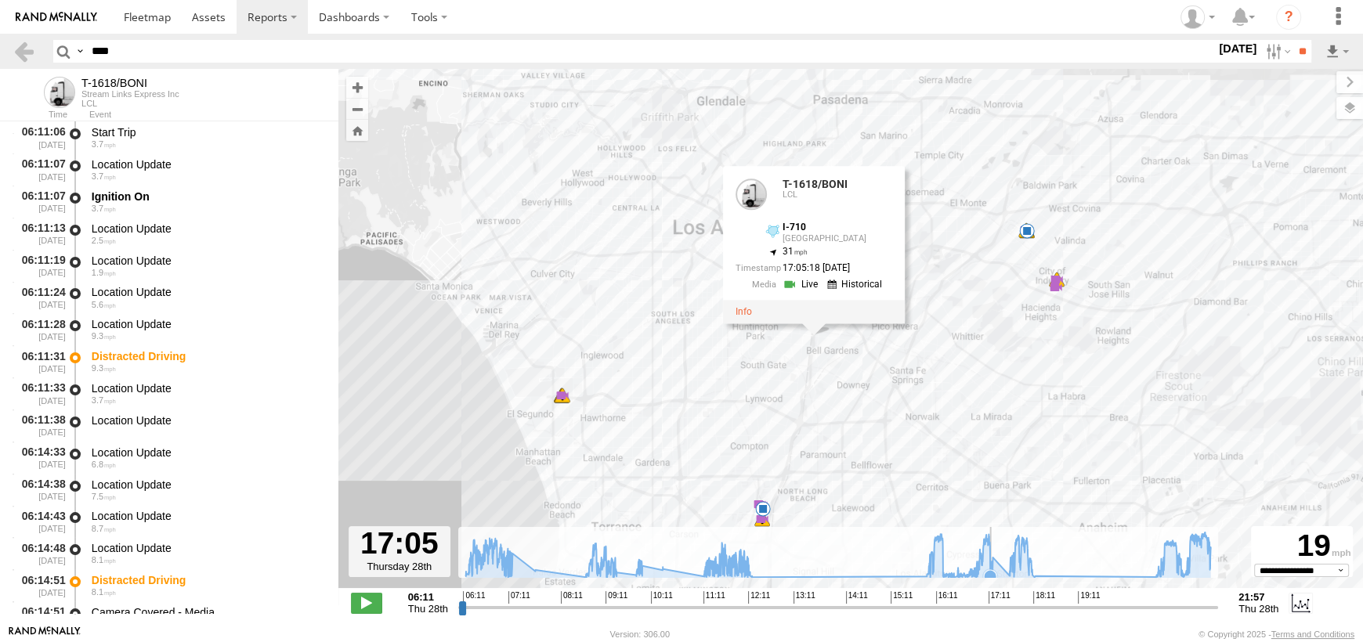
click at [991, 571] on icon at bounding box center [990, 576] width 13 height 13
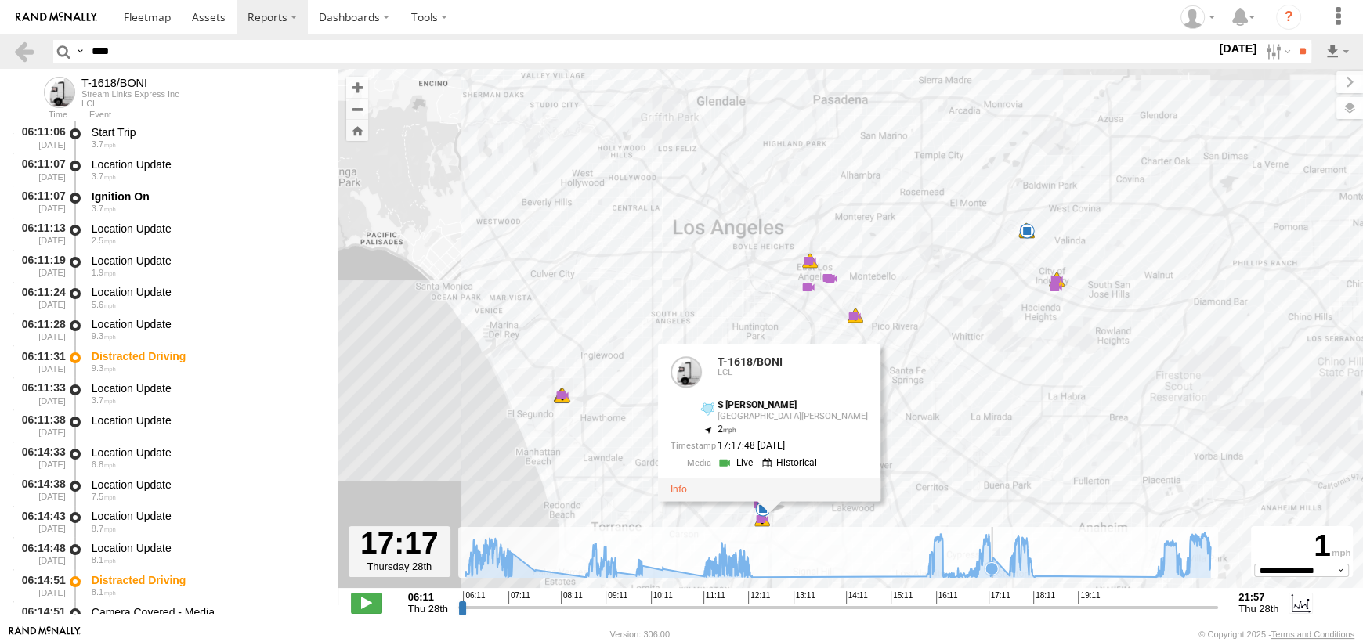
click at [992, 571] on icon at bounding box center [991, 568] width 13 height 13
click at [1008, 571] on icon at bounding box center [1008, 575] width 13 height 13
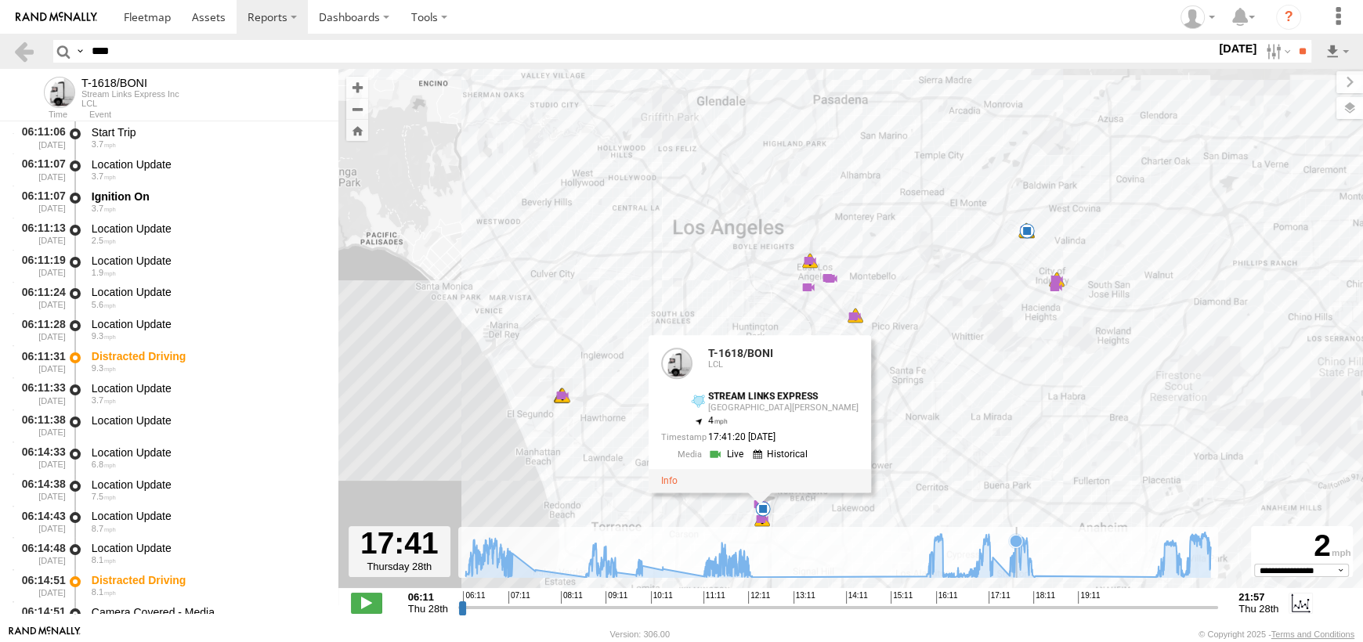
click at [1016, 569] on icon at bounding box center [837, 554] width 760 height 45
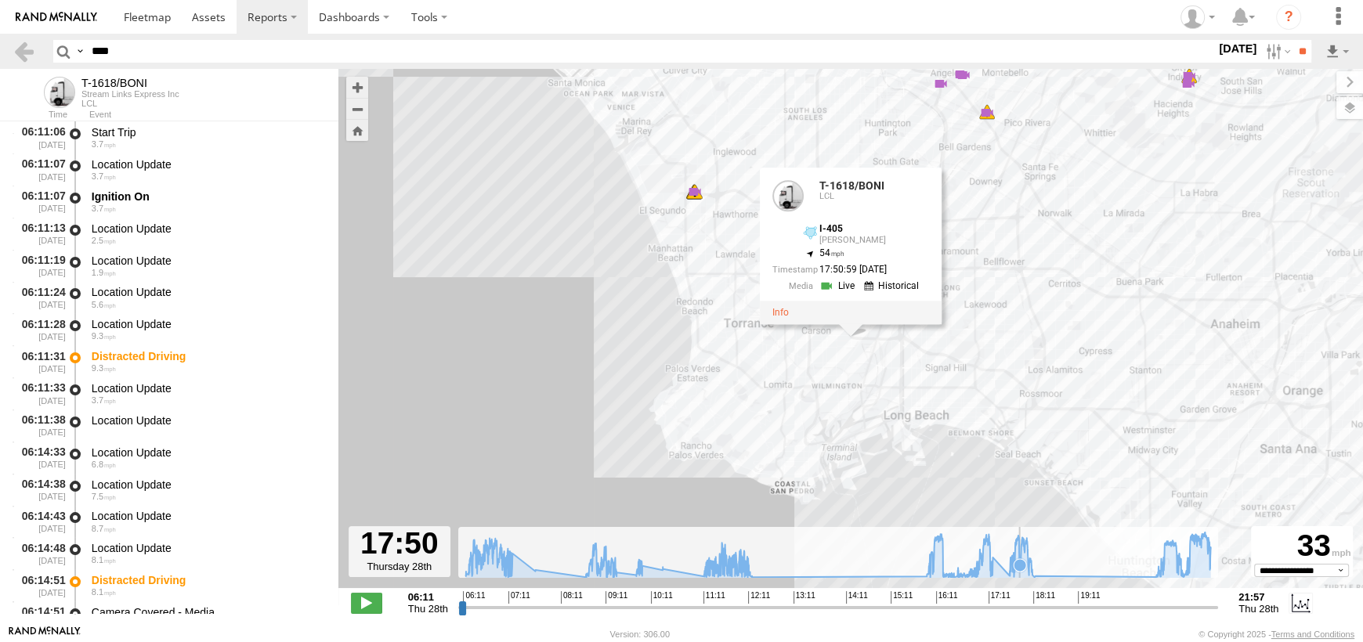
click at [1020, 569] on icon at bounding box center [1019, 565] width 13 height 13
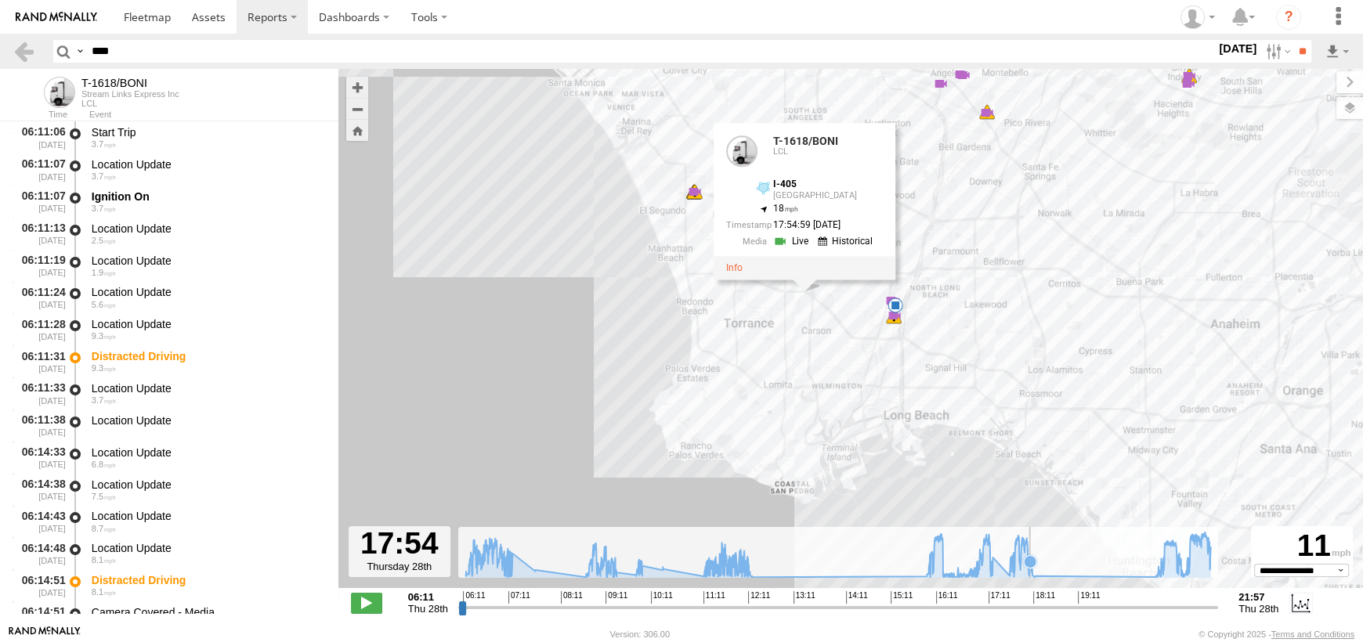
click at [1030, 567] on icon at bounding box center [1029, 561] width 13 height 13
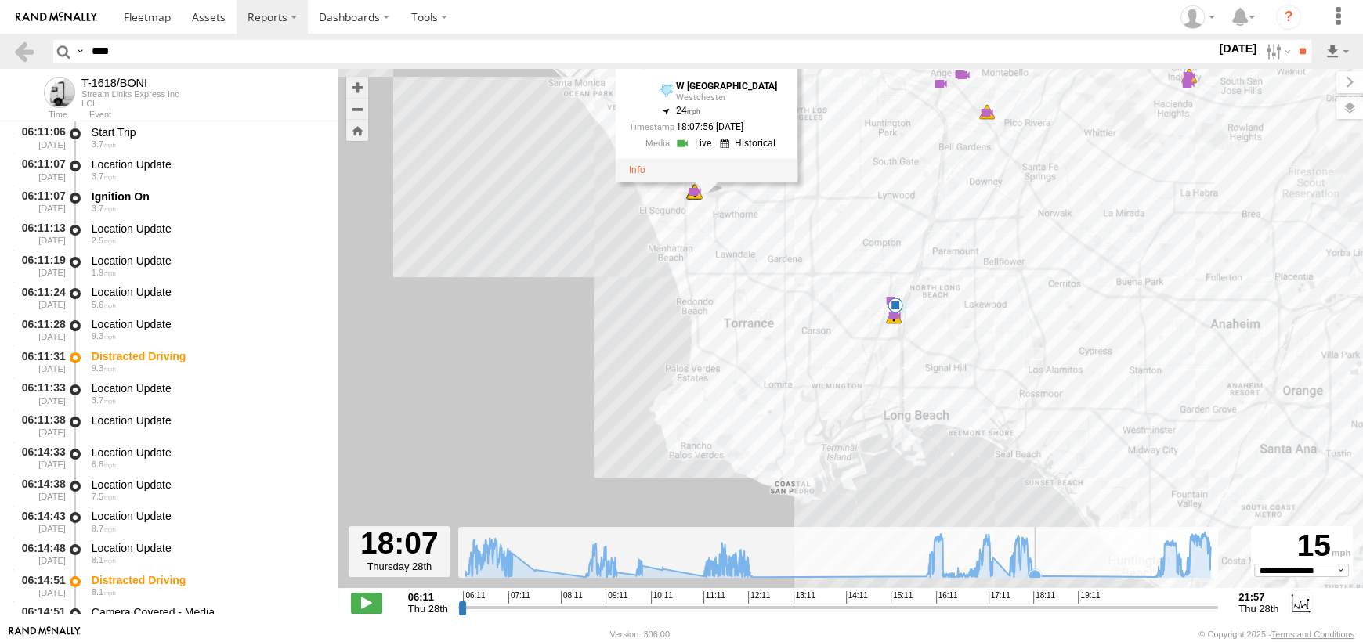
click at [1039, 566] on rect at bounding box center [838, 552] width 760 height 51
click at [1035, 570] on icon at bounding box center [1034, 576] width 13 height 13
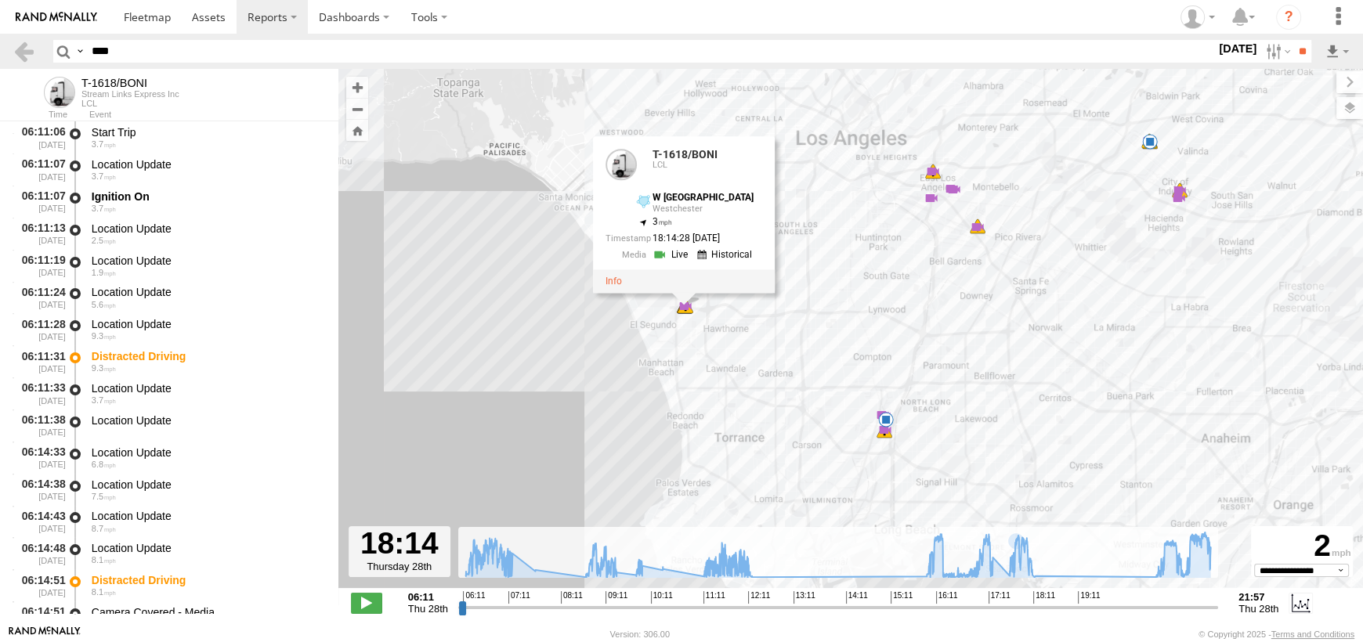
drag, startPoint x: 707, startPoint y: 303, endPoint x: 698, endPoint y: 421, distance: 118.6
click at [698, 421] on div "T-1618/BONI 06:11 Thu 06:11 Thu 06:14 Thu 06:14 Thu 07:08 Thu 07:10 Thu 08:44 T…" at bounding box center [850, 337] width 1024 height 536
click at [1157, 571] on icon at bounding box center [1156, 574] width 13 height 13
click at [1164, 571] on icon at bounding box center [1164, 564] width 16 height 16
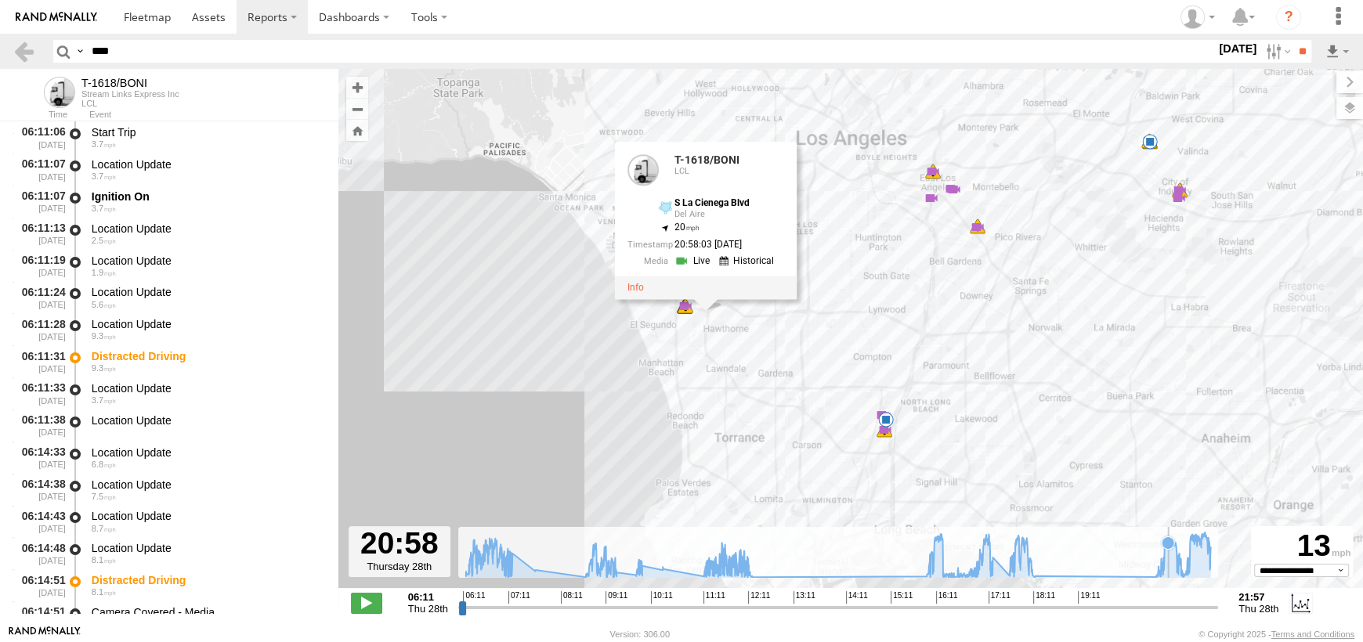
click at [1168, 571] on icon at bounding box center [837, 554] width 760 height 45
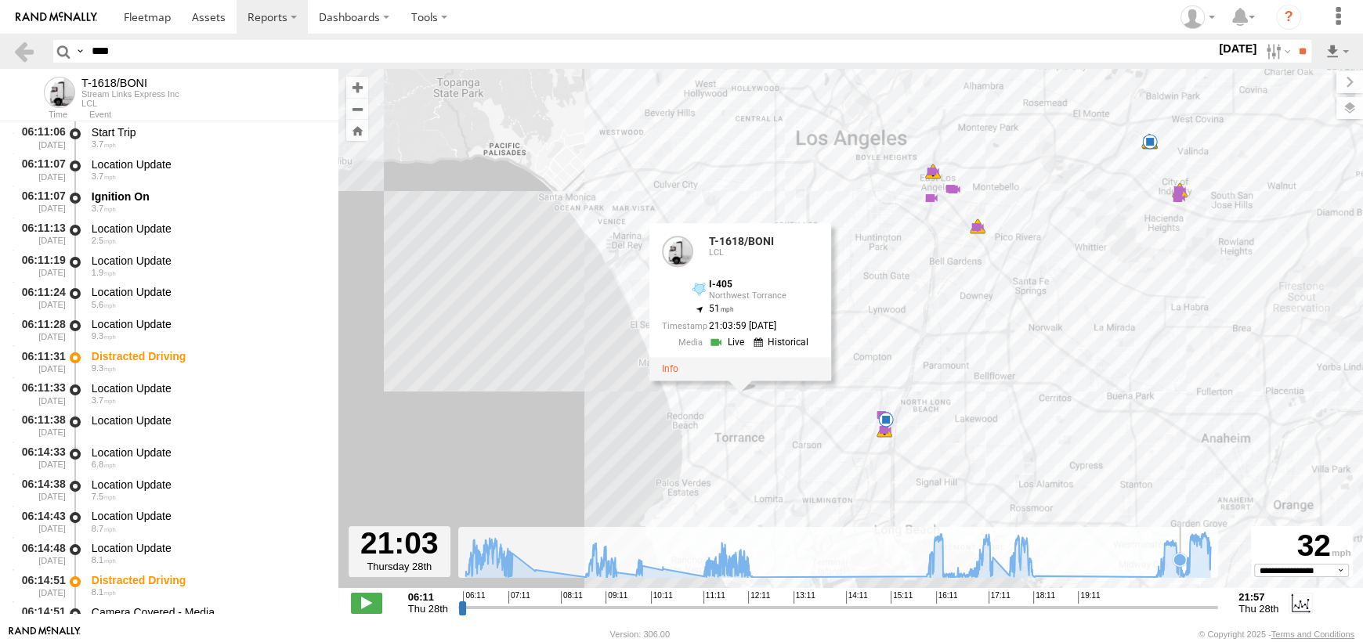
click at [1180, 570] on icon at bounding box center [837, 554] width 760 height 45
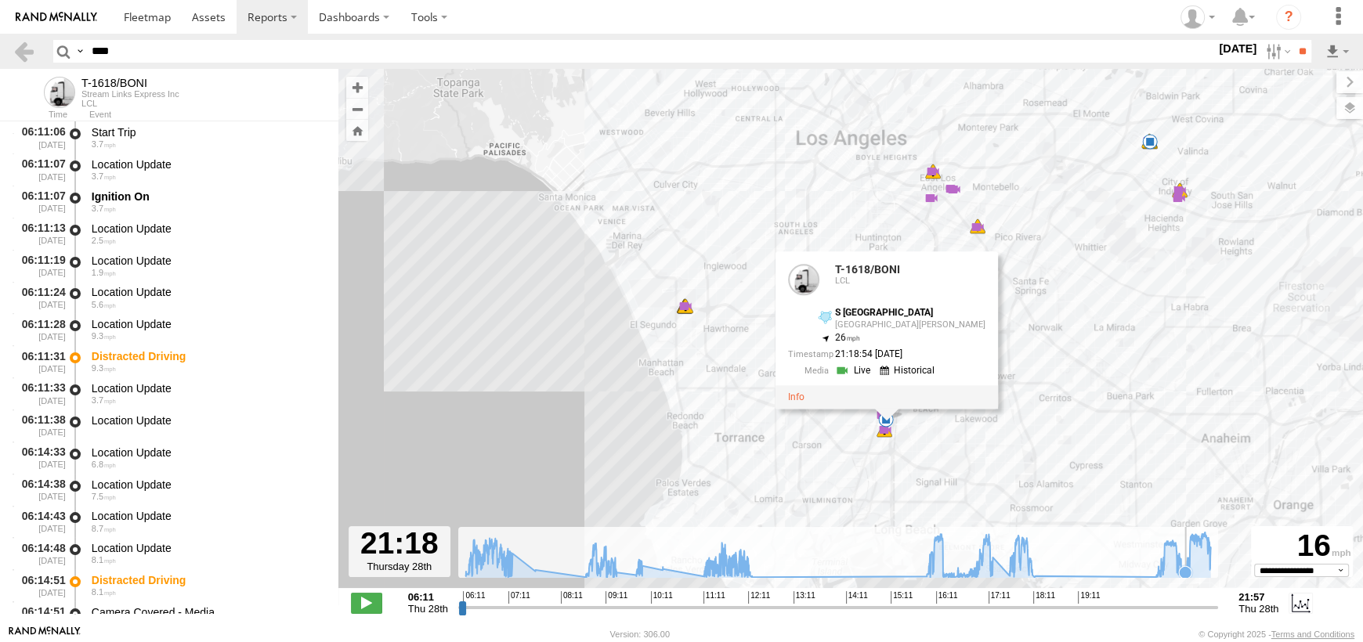
click at [1185, 569] on icon at bounding box center [1184, 572] width 13 height 13
click at [1183, 572] on icon at bounding box center [1183, 576] width 13 height 13
click at [1189, 574] on icon at bounding box center [837, 554] width 760 height 45
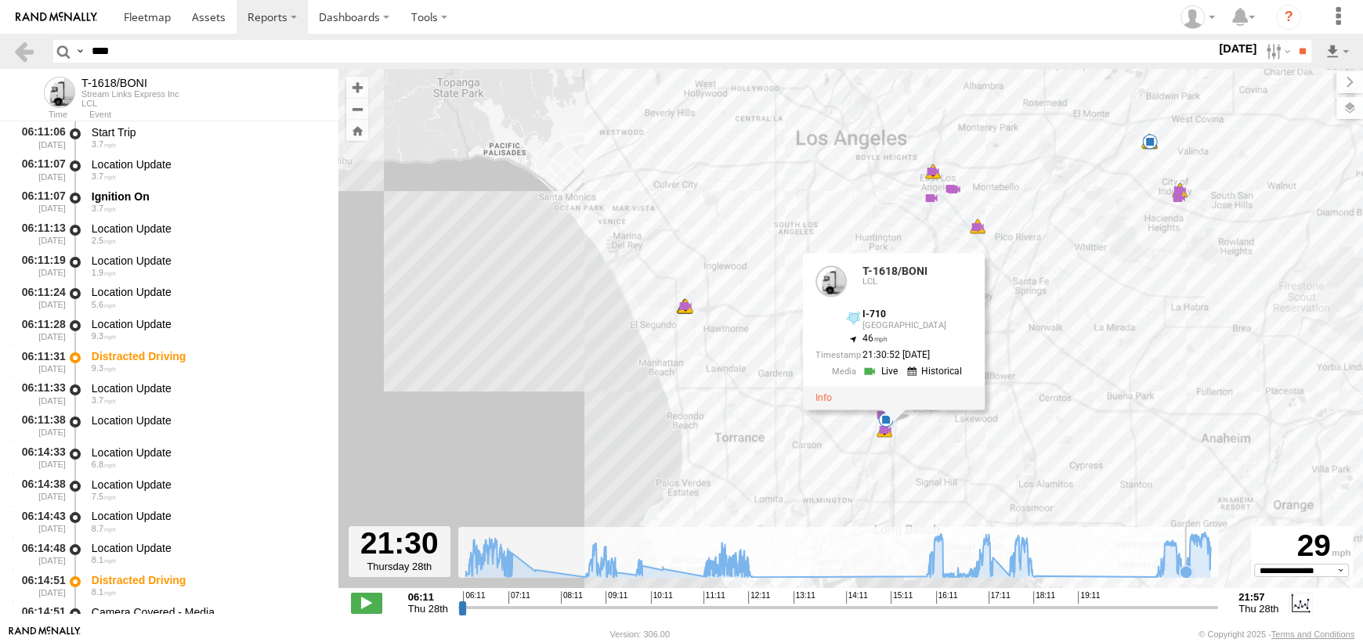
click at [1186, 576] on icon at bounding box center [1185, 571] width 13 height 13
click at [1195, 559] on icon at bounding box center [837, 554] width 760 height 45
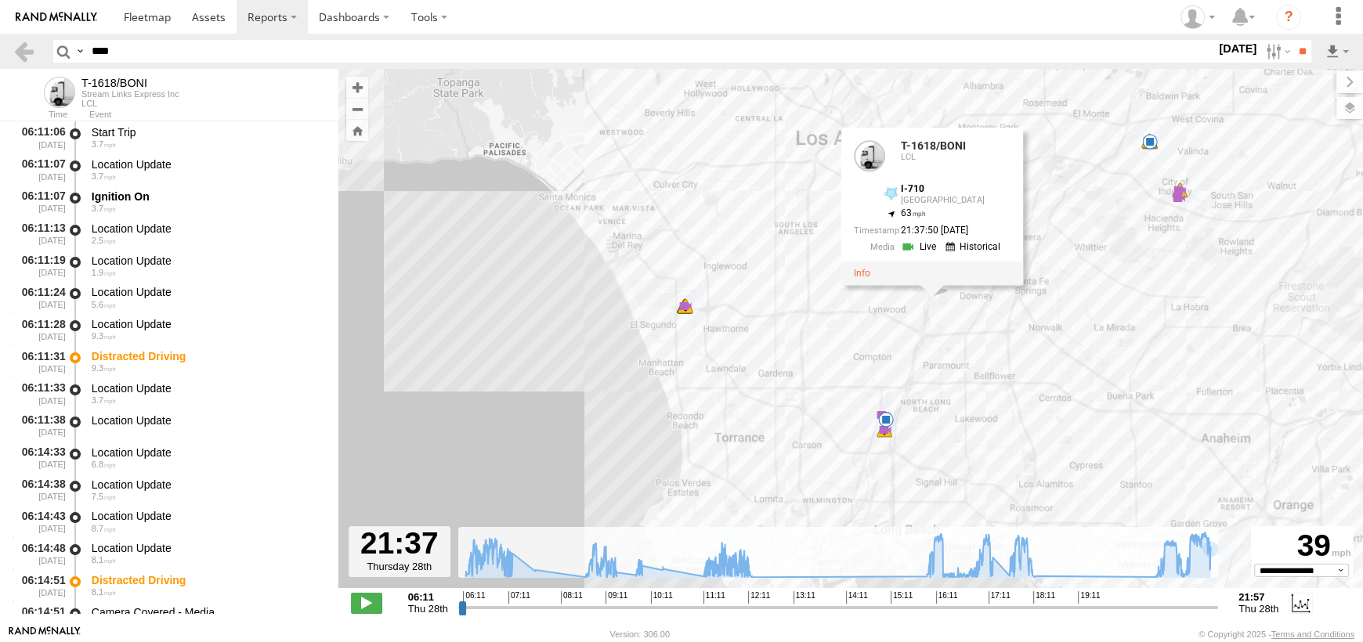
click at [1218, 562] on div "T-1618/BONI 06:11 Thu 06:11 Thu 06:14 Thu 06:14 Thu 07:08 Thu 07:10 Thu 08:44 T…" at bounding box center [850, 337] width 1024 height 536
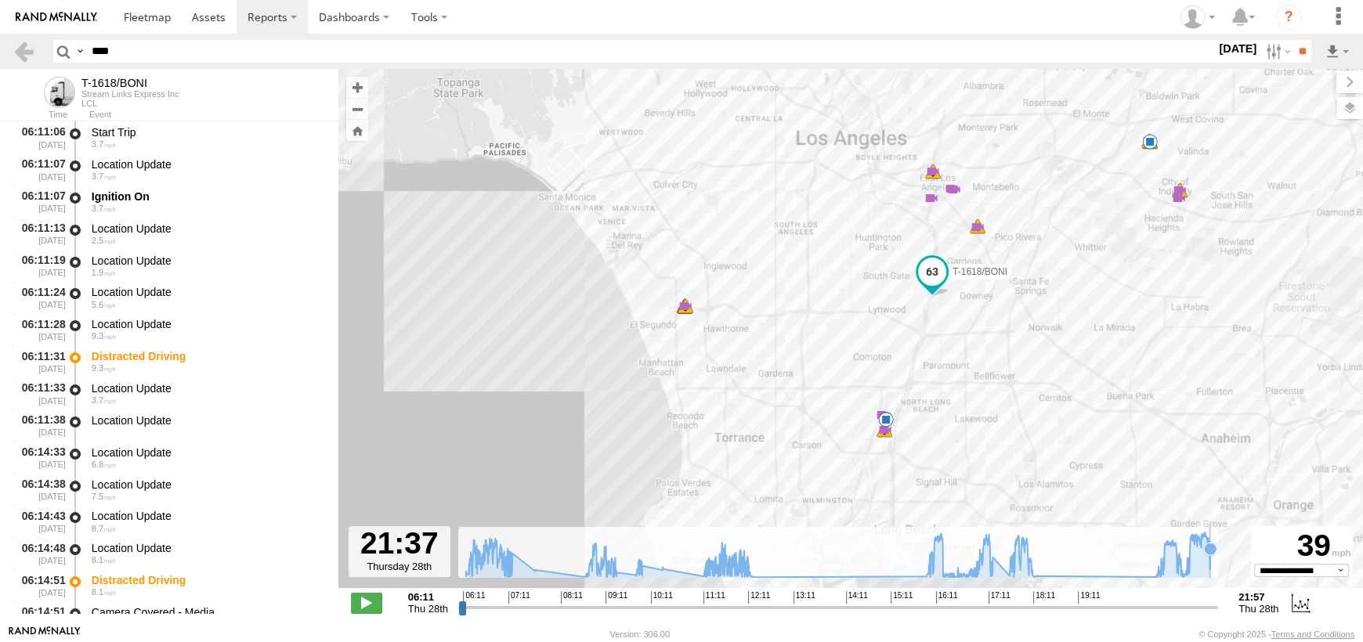
click at [1212, 564] on icon at bounding box center [837, 554] width 760 height 45
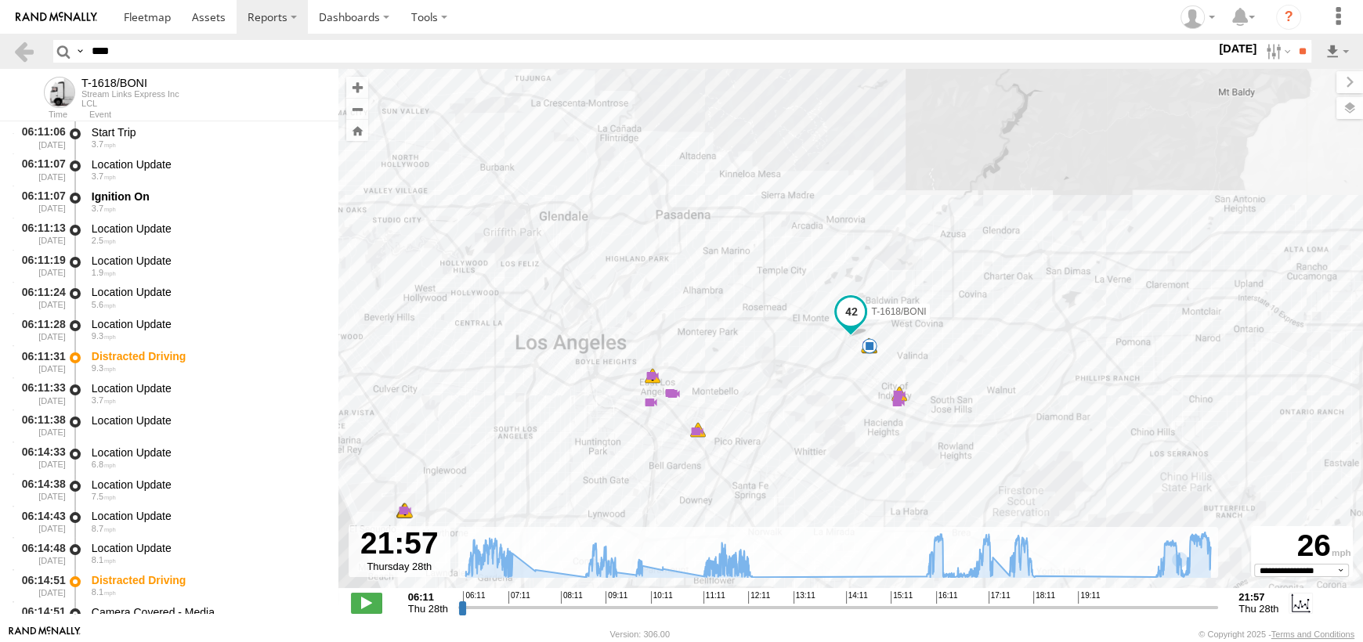
click at [857, 311] on span at bounding box center [850, 312] width 28 height 28
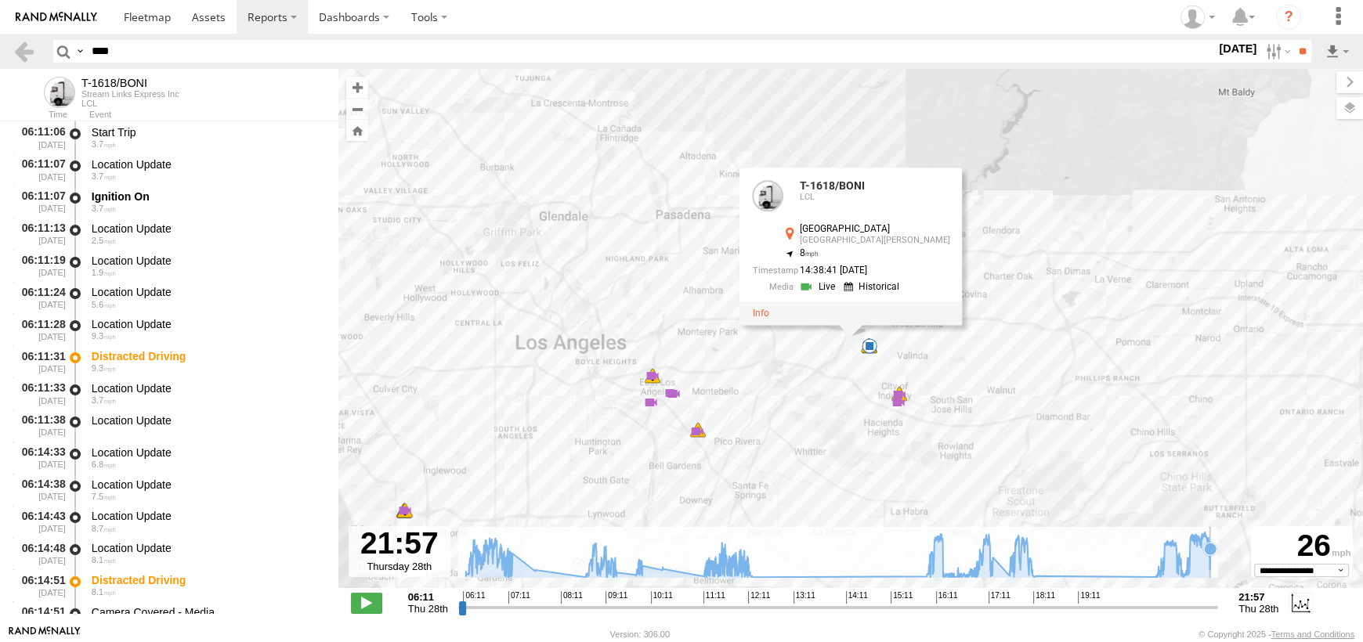
click at [1215, 561] on icon at bounding box center [837, 554] width 760 height 45
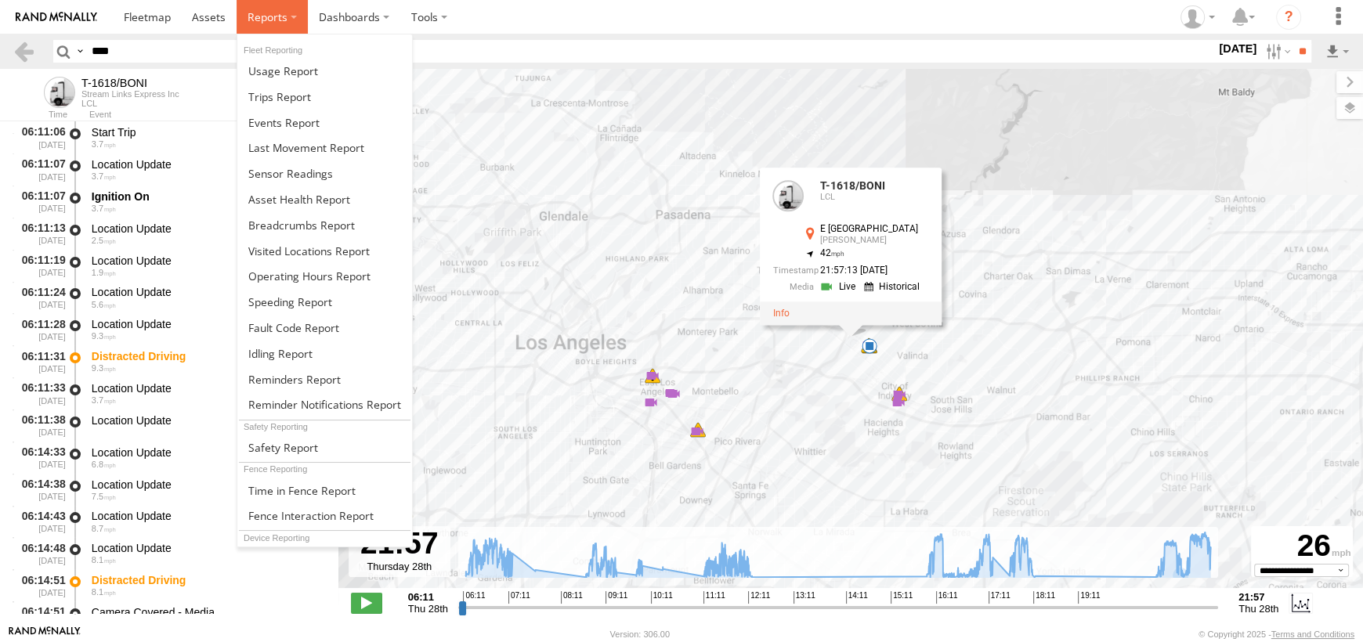
click at [256, 12] on span at bounding box center [267, 16] width 40 height 15
click at [292, 222] on span at bounding box center [301, 225] width 106 height 15
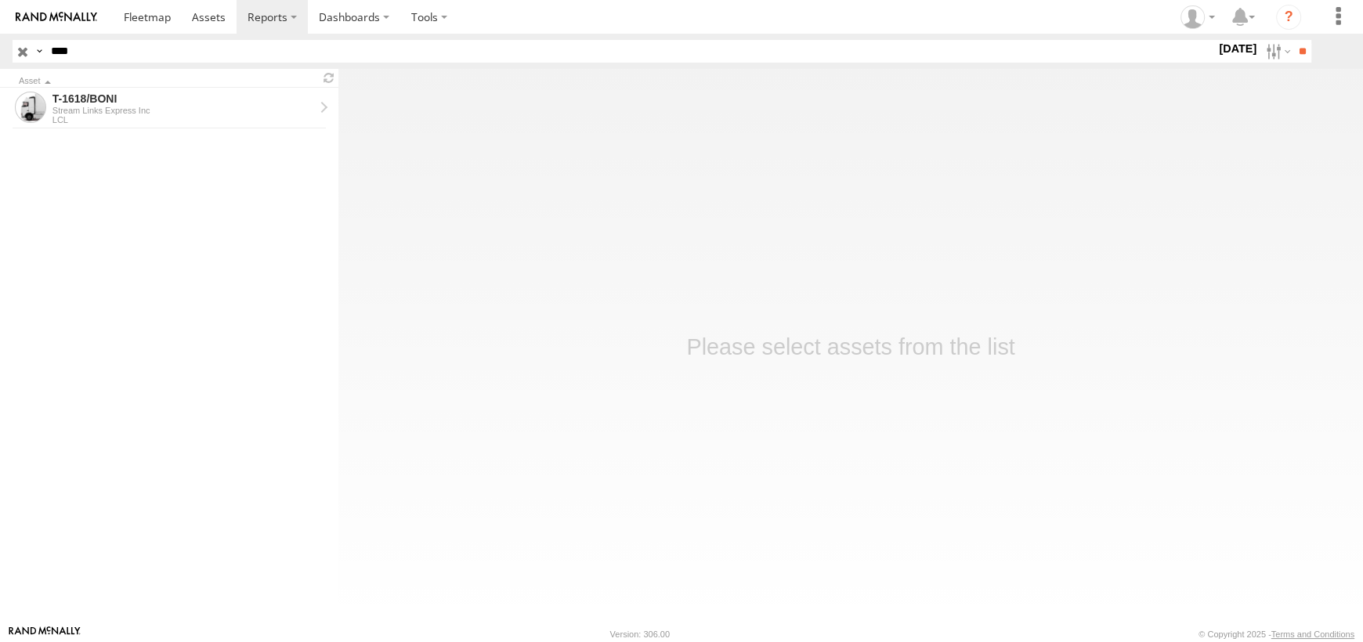
click at [26, 50] on input "button" at bounding box center [23, 51] width 20 height 23
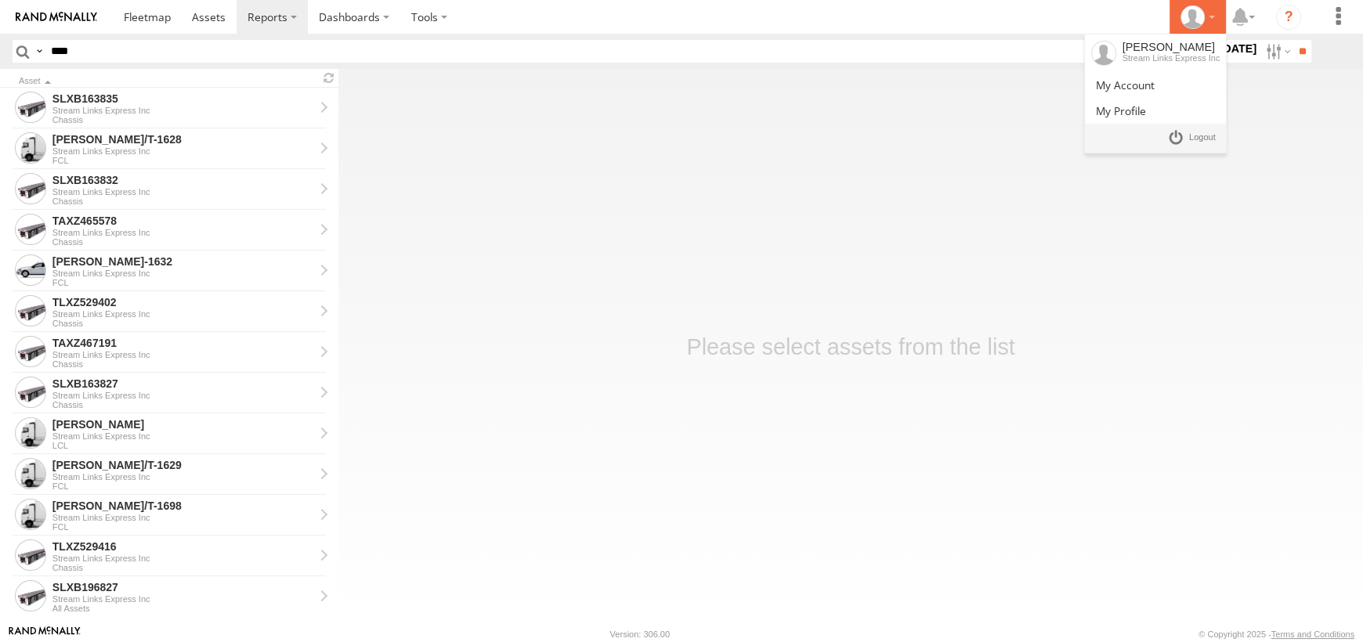
click at [1212, 19] on div at bounding box center [1197, 16] width 45 height 23
click at [1187, 139] on link at bounding box center [1191, 138] width 58 height 23
